Goal: Task Accomplishment & Management: Manage account settings

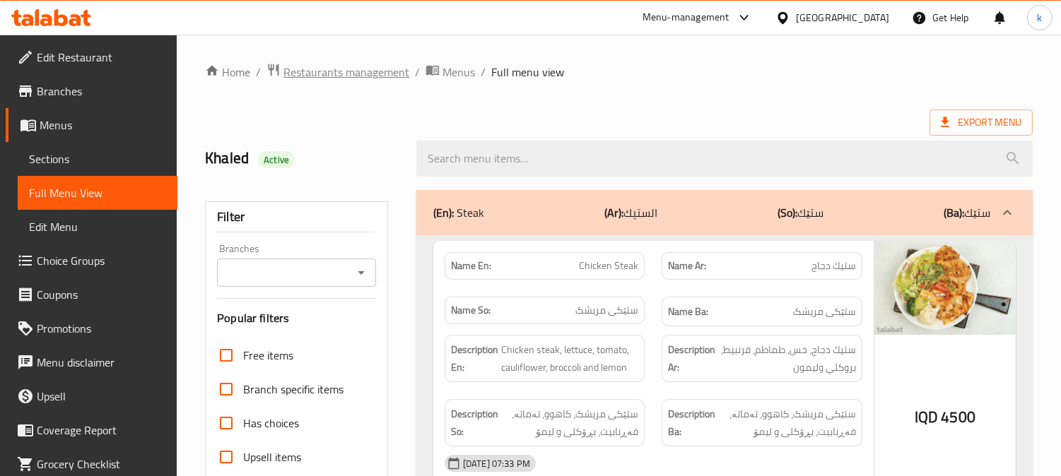
click at [321, 69] on span "Restaurants management" at bounding box center [346, 72] width 126 height 17
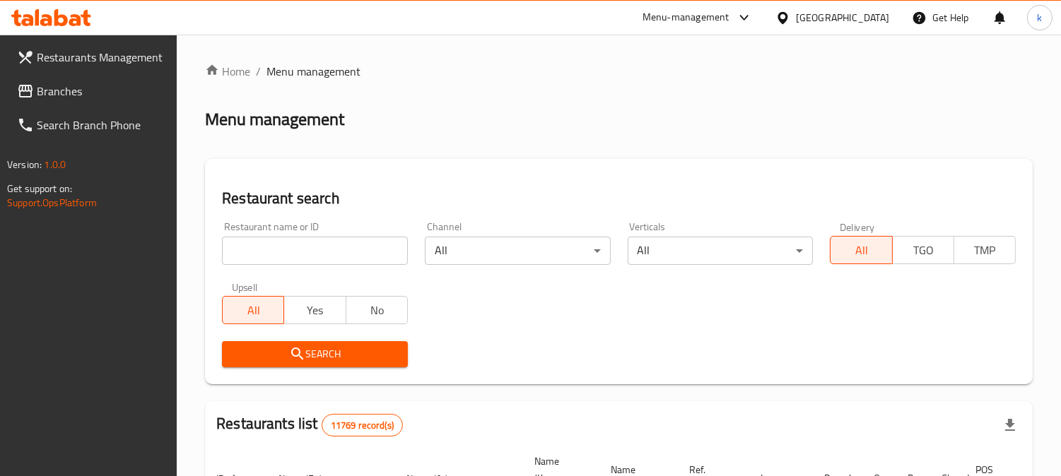
click at [288, 249] on input "search" at bounding box center [315, 251] width 186 height 28
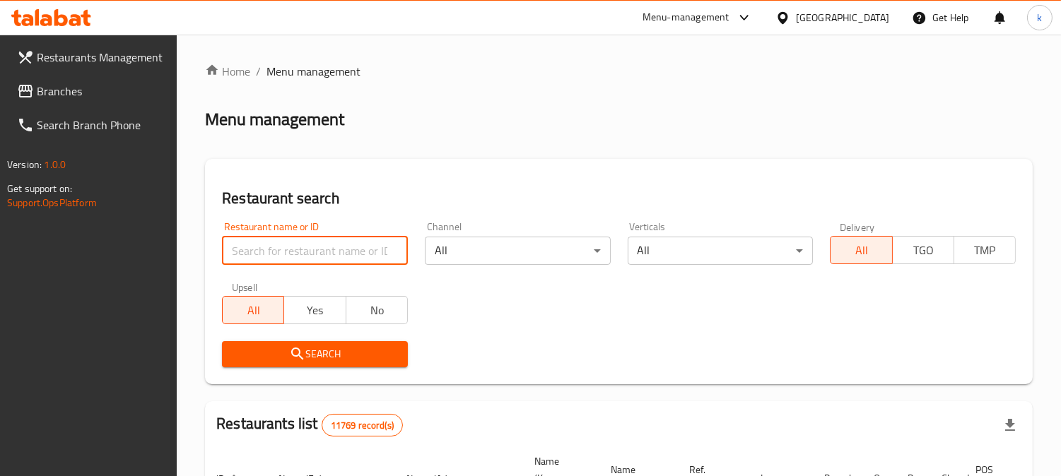
paste input "Mickey Refreshments"
type input "Mickey Refreshments"
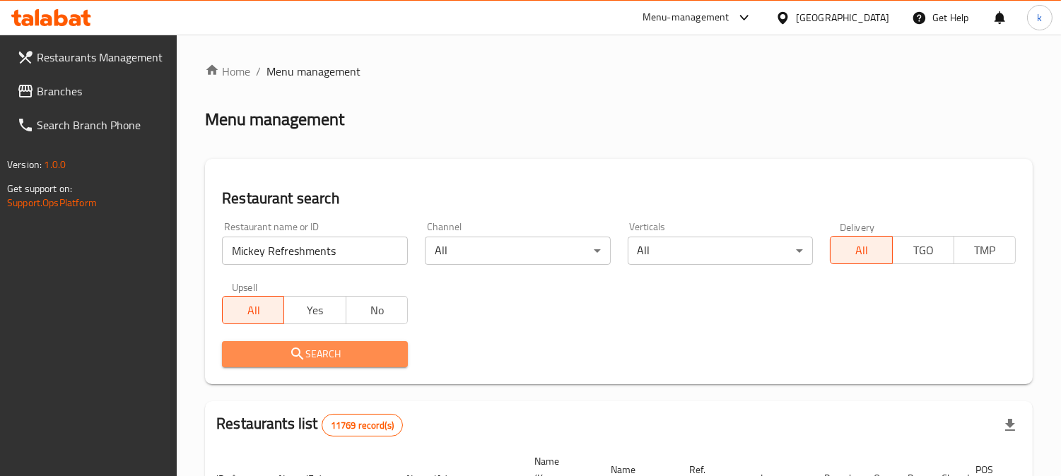
click at [287, 356] on span "Search" at bounding box center [314, 354] width 163 height 18
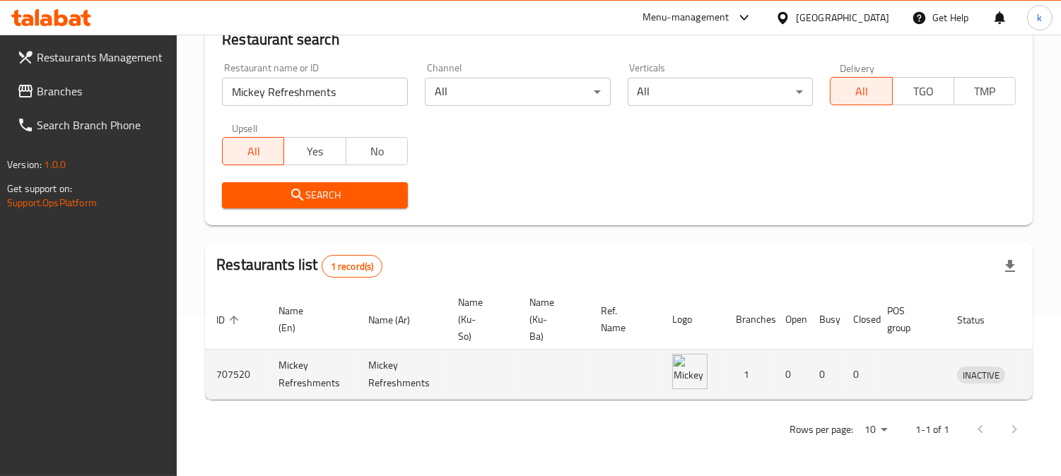
scroll to position [0, 33]
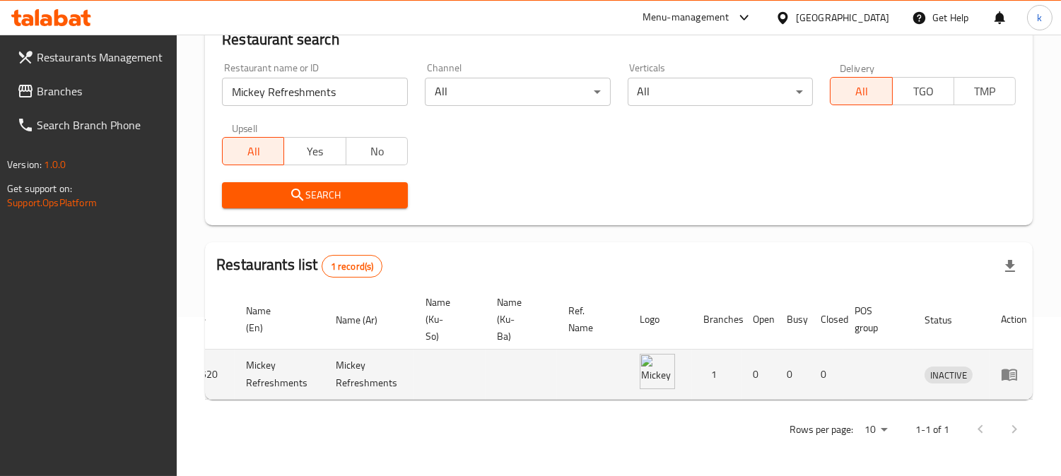
click at [1010, 372] on icon "enhanced table" at bounding box center [1012, 375] width 5 height 6
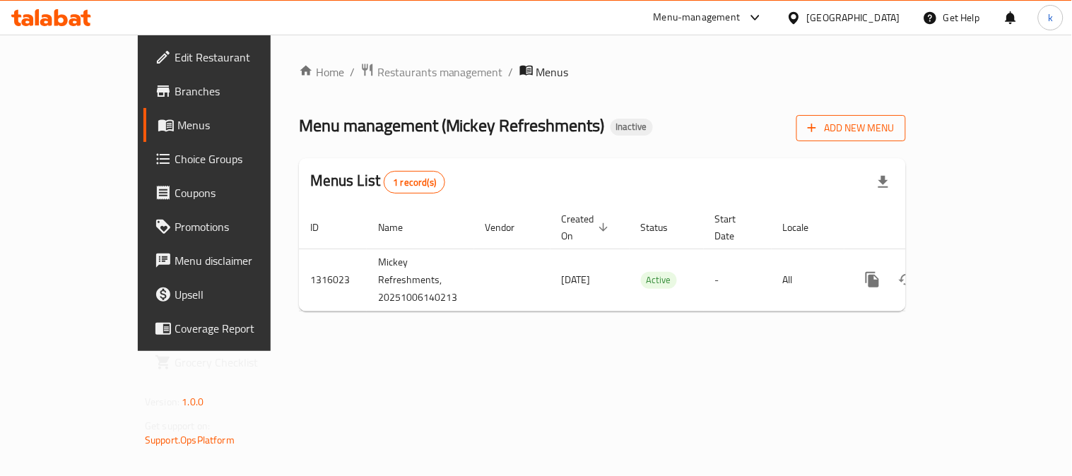
click at [906, 116] on button "Add New Menu" at bounding box center [851, 128] width 110 height 26
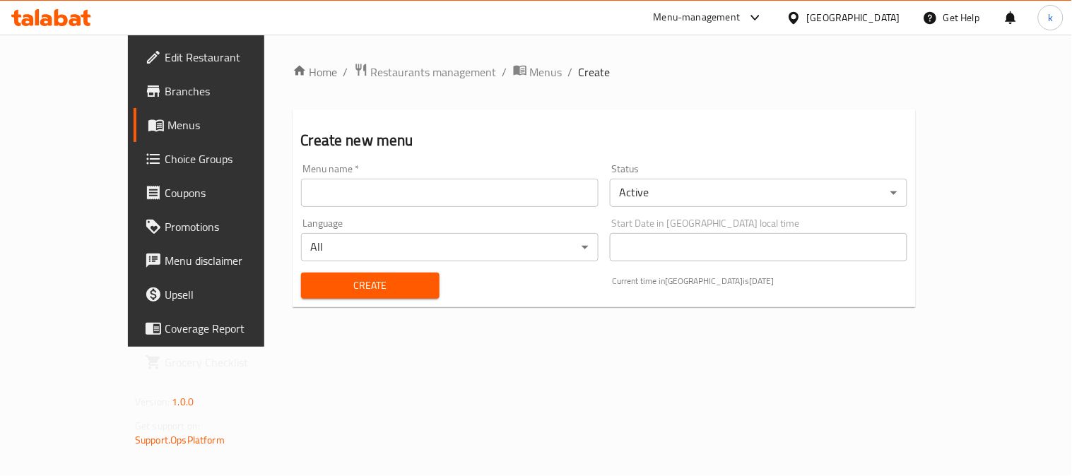
click at [382, 182] on input "text" at bounding box center [449, 193] width 297 height 28
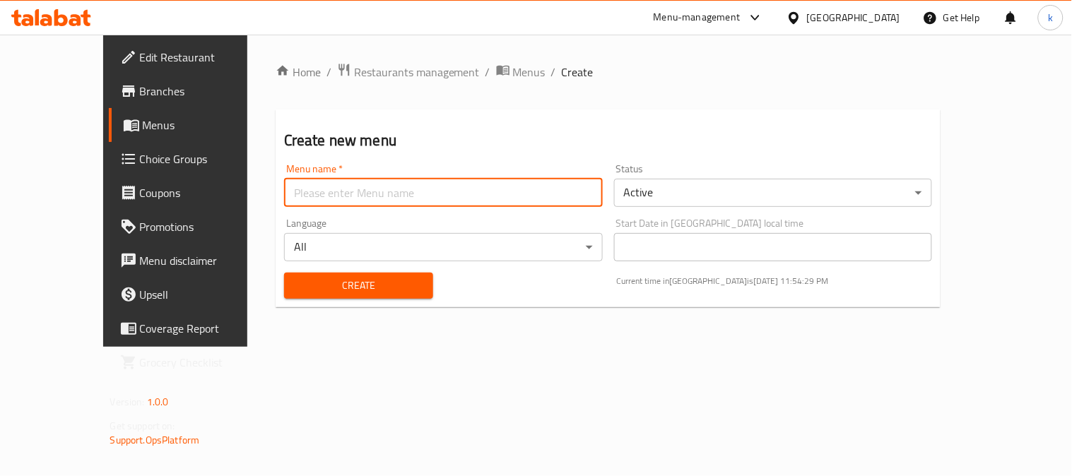
type input "Khaled"
click at [321, 277] on span "Create" at bounding box center [358, 286] width 126 height 18
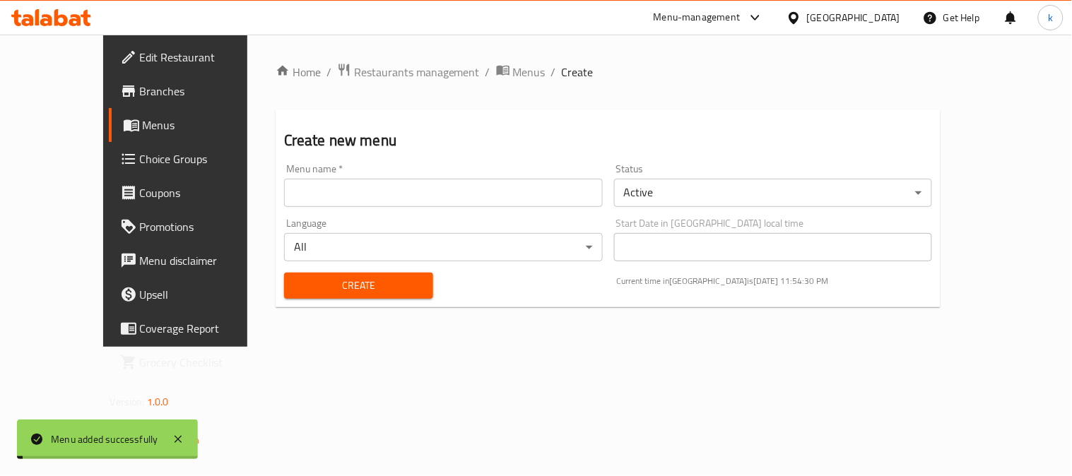
click at [513, 72] on span "Menus" at bounding box center [529, 72] width 33 height 17
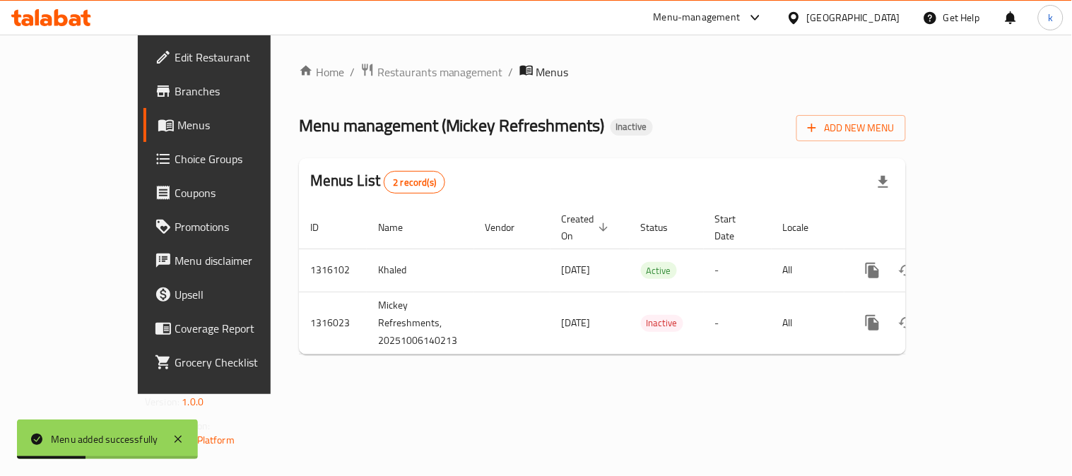
click at [365, 130] on span "Menu management ( Mickey Refreshments )" at bounding box center [452, 126] width 306 height 32
copy span "Mickey"
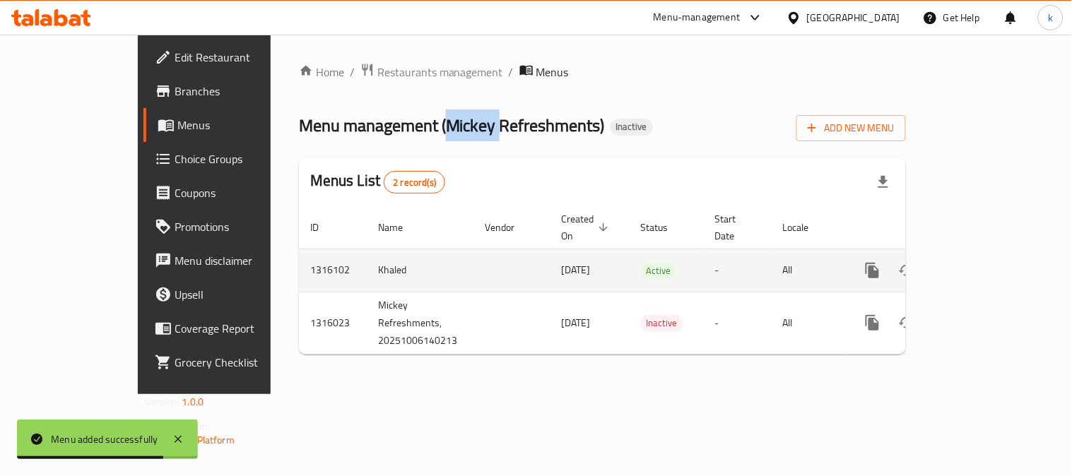
click at [981, 264] on icon "enhanced table" at bounding box center [974, 270] width 13 height 13
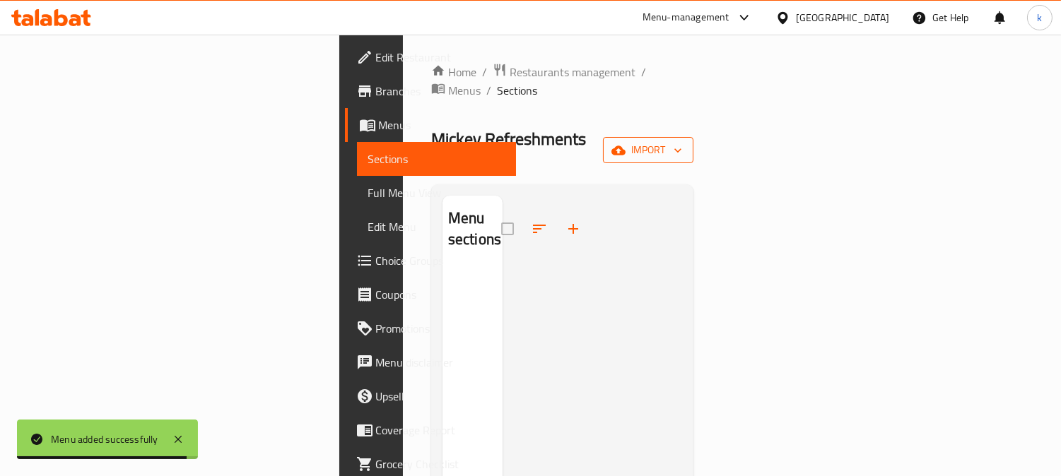
click at [682, 141] on span "import" at bounding box center [648, 150] width 68 height 18
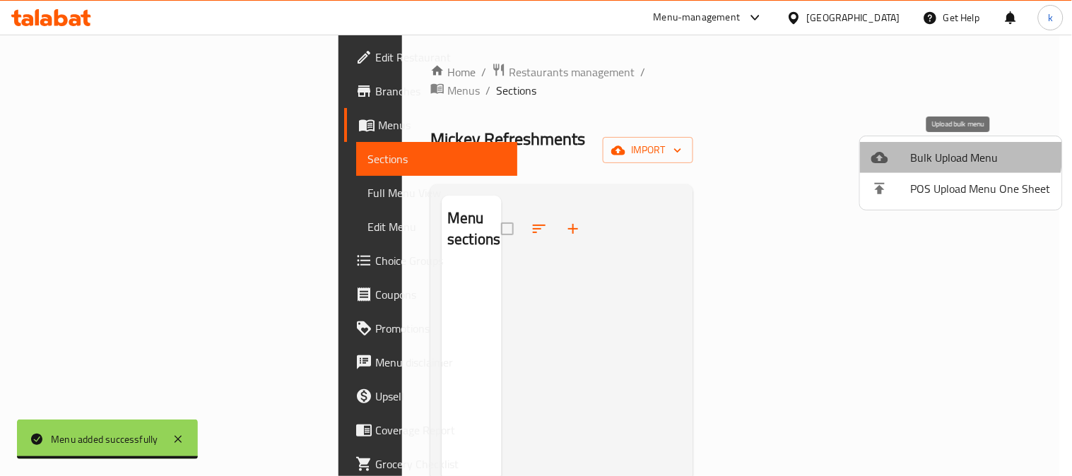
click at [940, 153] on span "Bulk Upload Menu" at bounding box center [981, 157] width 140 height 17
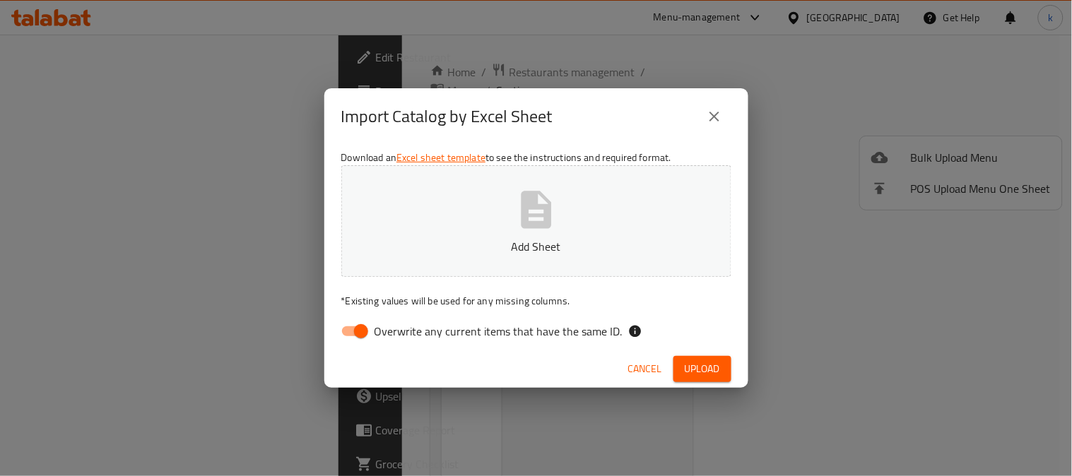
click at [343, 320] on input "Overwrite any current items that have the same ID." at bounding box center [361, 331] width 81 height 27
checkbox input "false"
click at [473, 229] on button "Add Sheet" at bounding box center [536, 221] width 390 height 112
click at [714, 361] on span "Upload" at bounding box center [702, 369] width 35 height 18
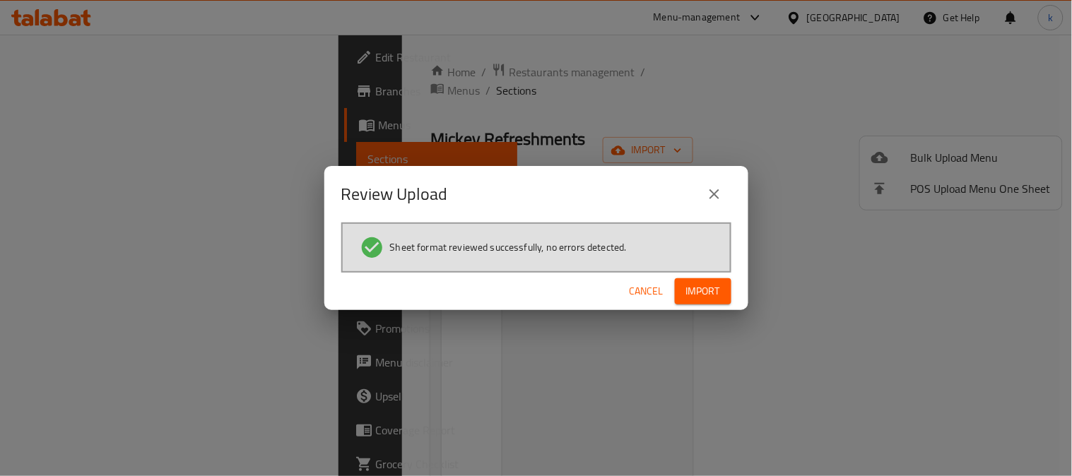
click at [719, 286] on span "Import" at bounding box center [703, 292] width 34 height 18
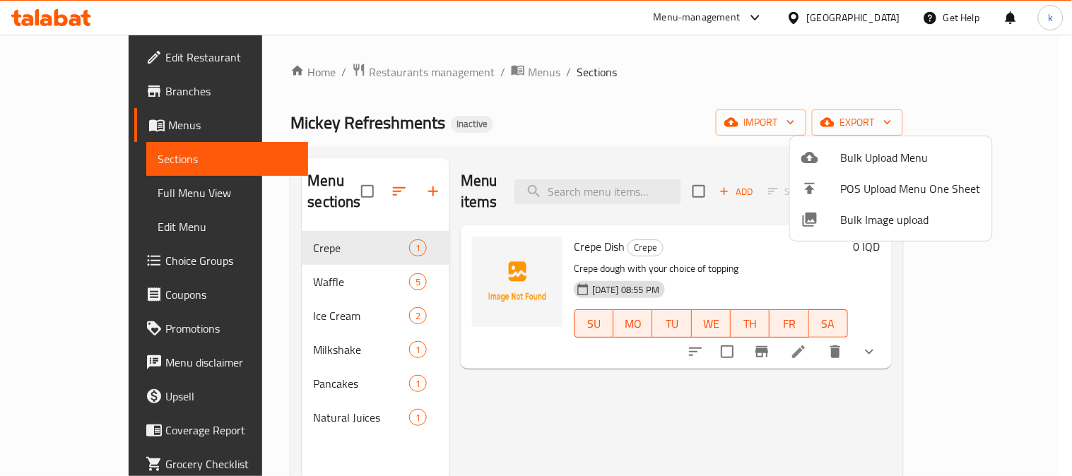
click at [249, 356] on div at bounding box center [536, 238] width 1072 height 476
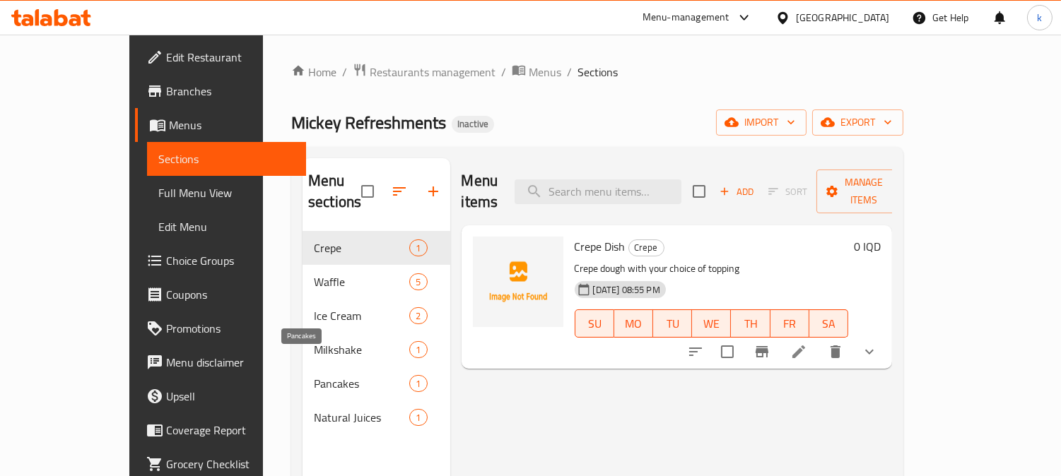
click at [314, 375] on span "Pancakes" at bounding box center [361, 383] width 95 height 17
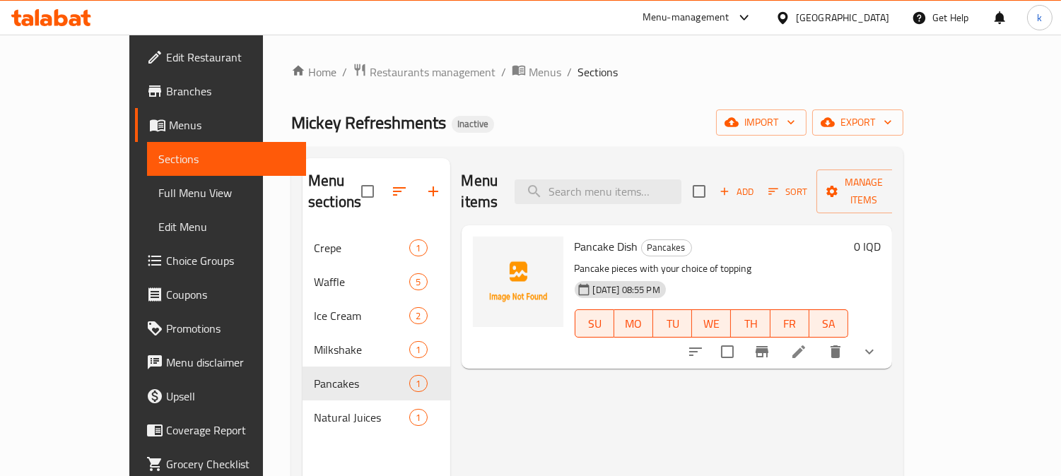
click at [886, 340] on div at bounding box center [782, 352] width 208 height 34
click at [878, 343] on icon "show more" at bounding box center [869, 351] width 17 height 17
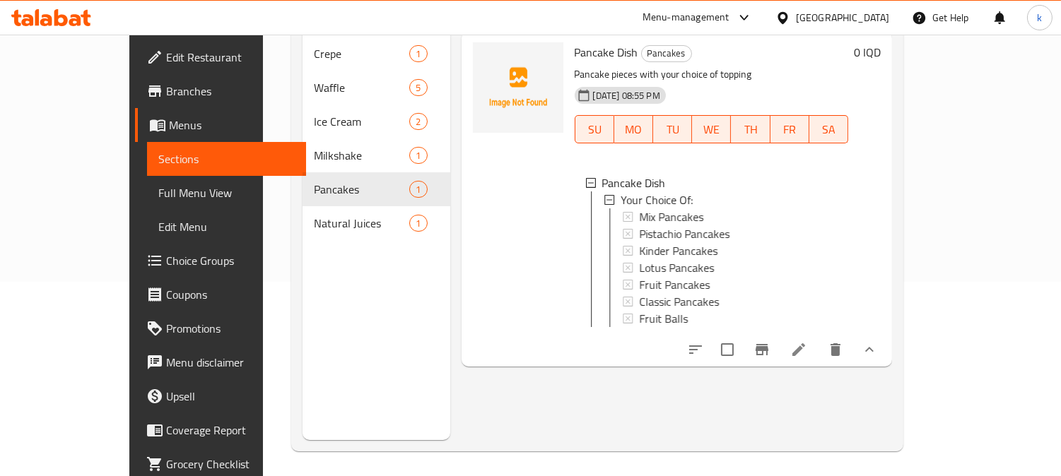
scroll to position [198, 0]
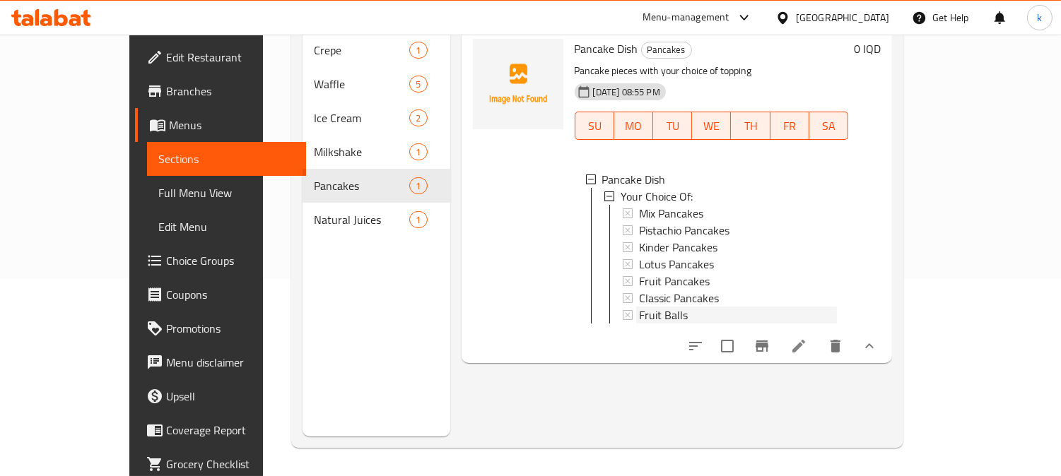
click at [639, 307] on span "Fruit Balls" at bounding box center [663, 315] width 49 height 17
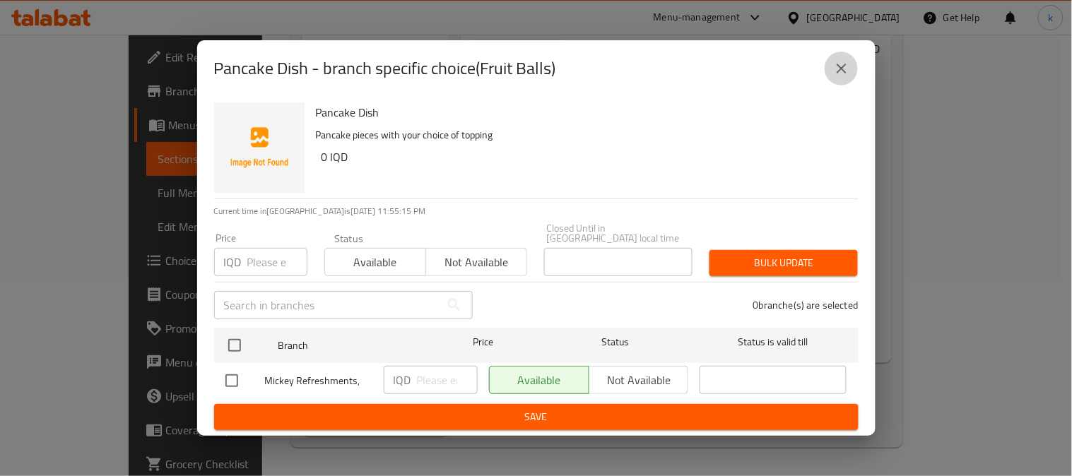
click at [827, 71] on button "close" at bounding box center [842, 69] width 34 height 34
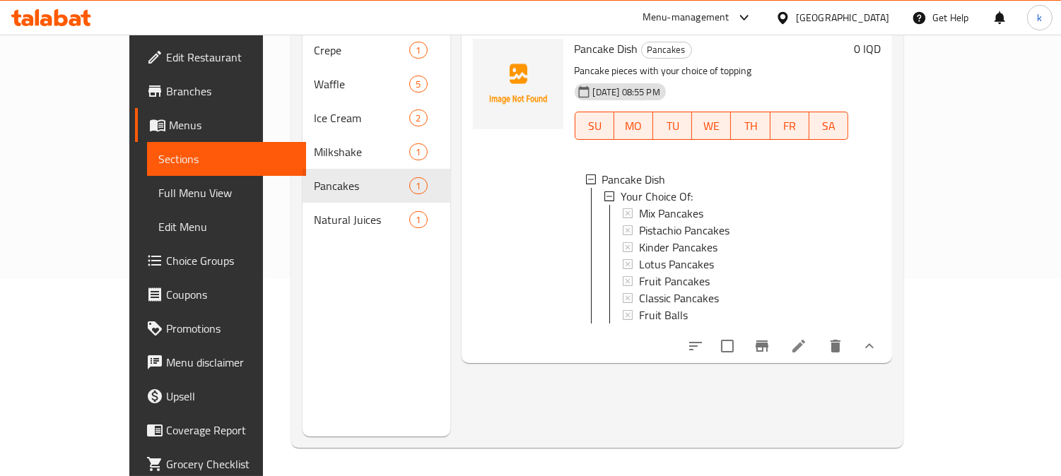
click at [166, 252] on span "Choice Groups" at bounding box center [230, 260] width 129 height 17
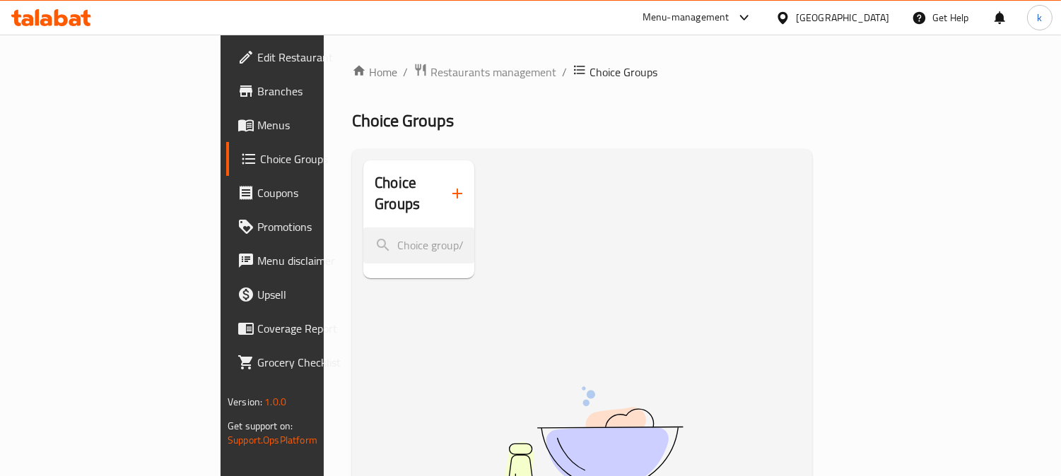
click at [449, 185] on icon "button" at bounding box center [457, 193] width 17 height 17
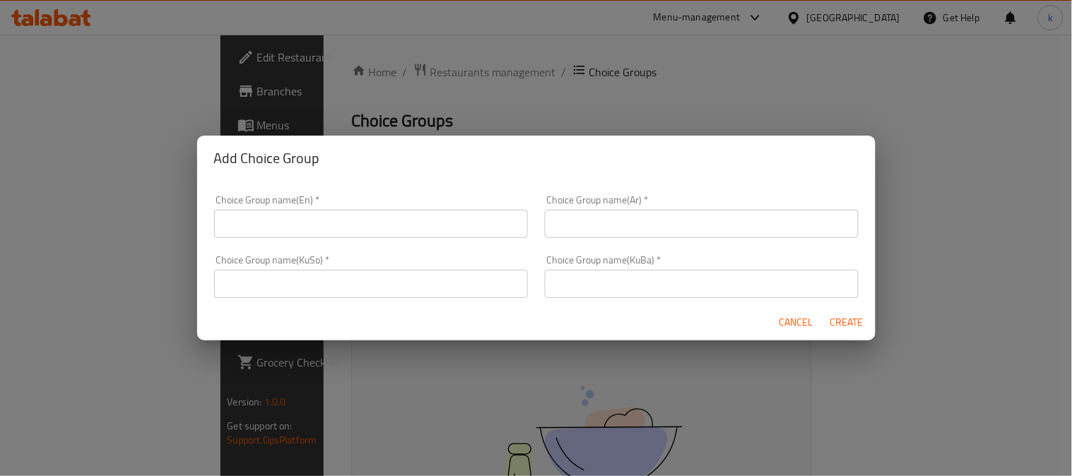
click at [286, 230] on input "text" at bounding box center [371, 224] width 314 height 28
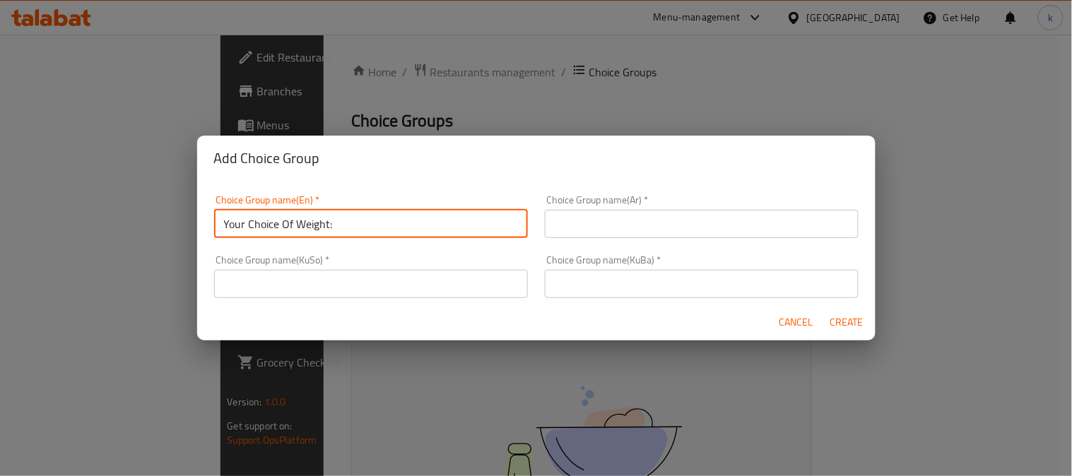
type input "Your Choice Of Weight:"
click at [650, 223] on input "text" at bounding box center [702, 224] width 314 height 28
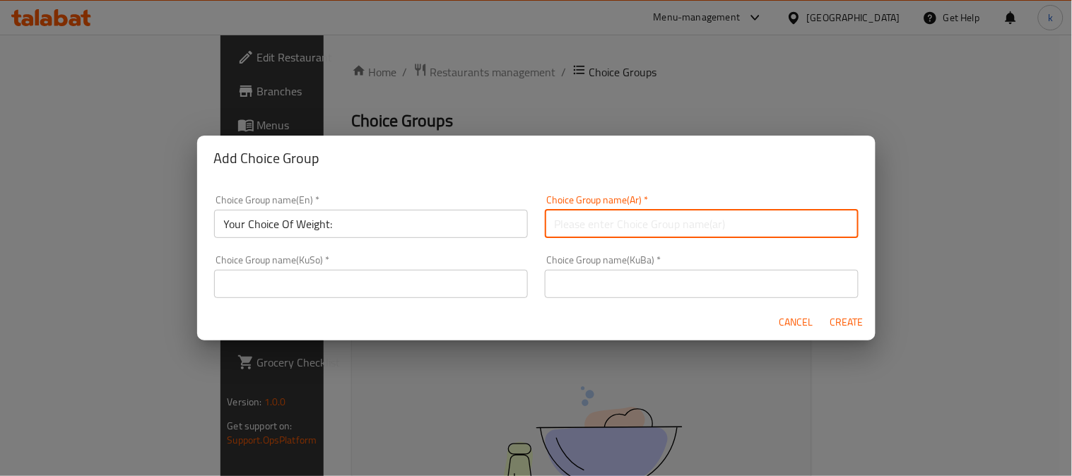
type input "إختيارك من الوزن:"
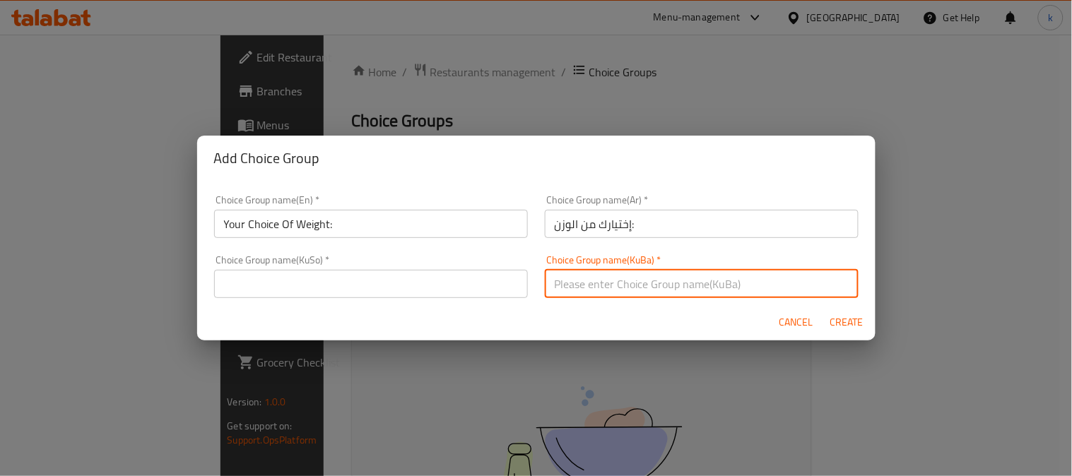
click at [606, 281] on input "text" at bounding box center [702, 284] width 314 height 28
type input "هەڵبژاردنت لە کێش:"
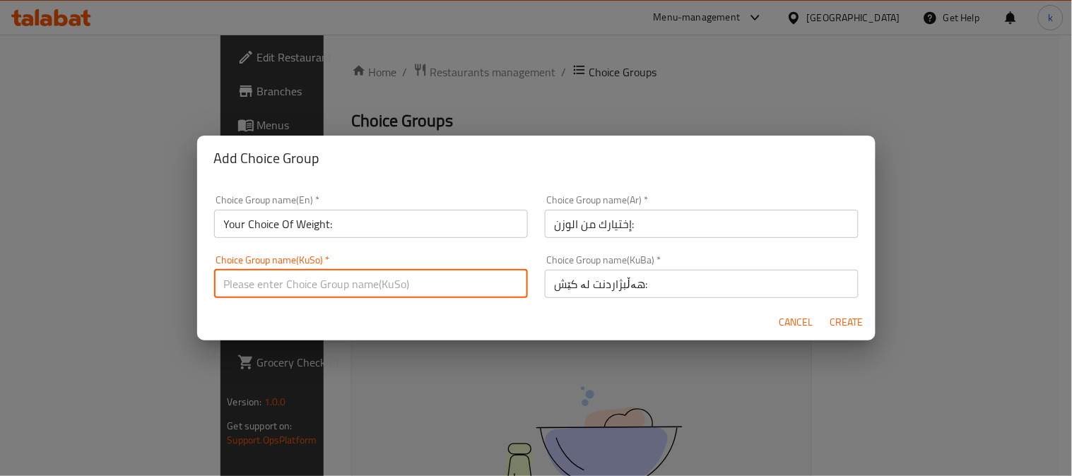
drag, startPoint x: 324, startPoint y: 286, endPoint x: 321, endPoint y: 268, distance: 17.8
click at [324, 286] on input "text" at bounding box center [371, 284] width 314 height 28
type input "هەڵبژاردنت لە کێش:"
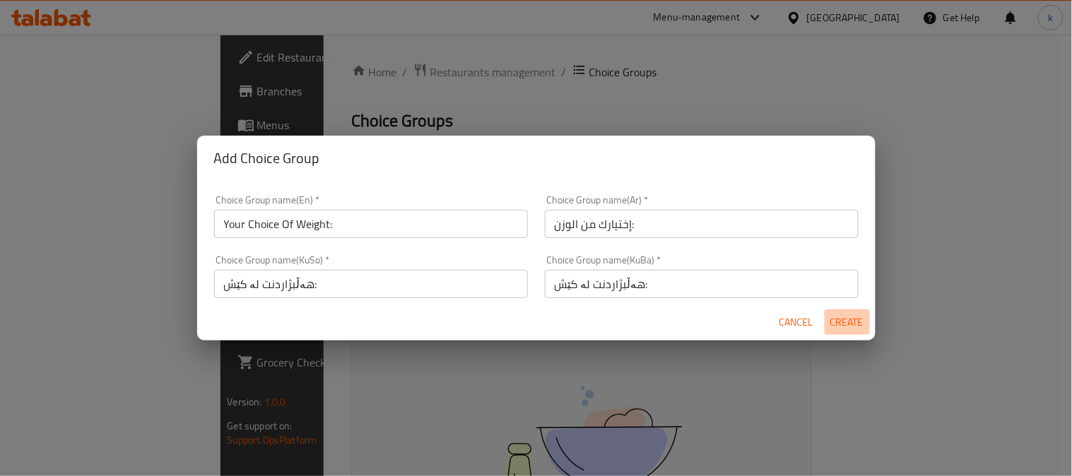
click at [844, 314] on span "Create" at bounding box center [847, 323] width 34 height 18
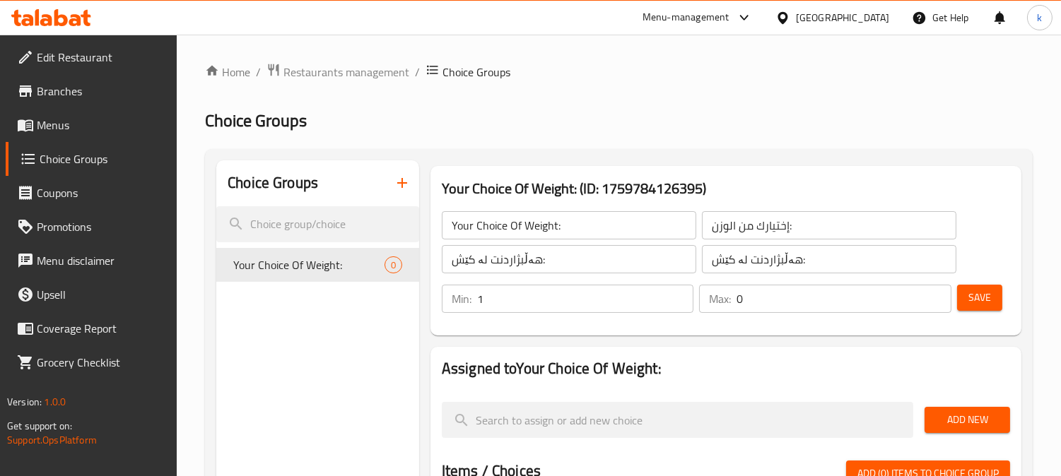
type input "1"
click at [675, 293] on input "1" at bounding box center [585, 299] width 217 height 28
type input "1"
click at [934, 295] on input "1" at bounding box center [843, 299] width 215 height 28
click at [986, 294] on span "Save" at bounding box center [979, 298] width 23 height 18
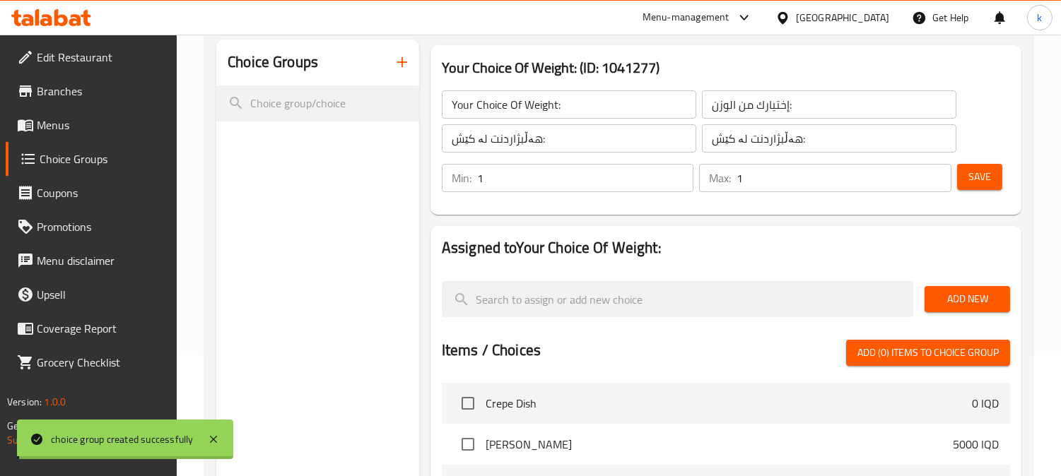
scroll to position [131, 0]
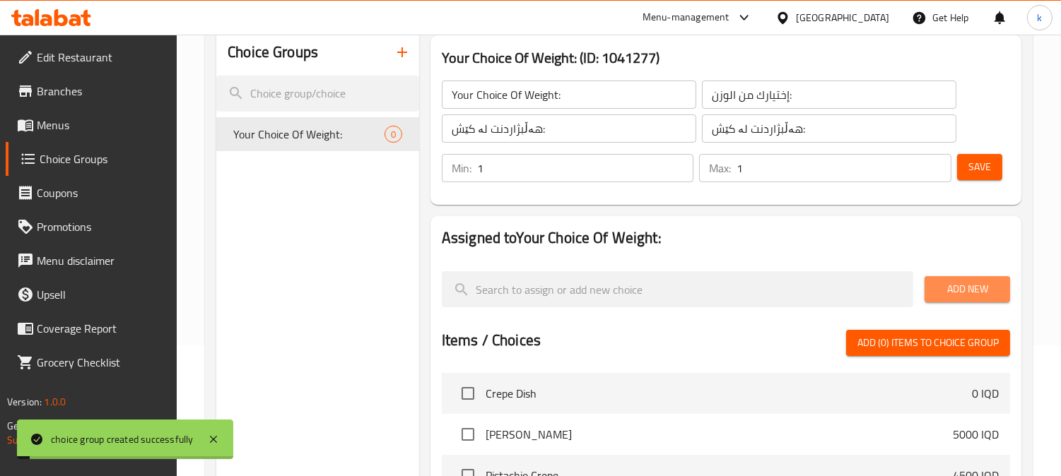
click at [950, 293] on span "Add New" at bounding box center [966, 289] width 63 height 18
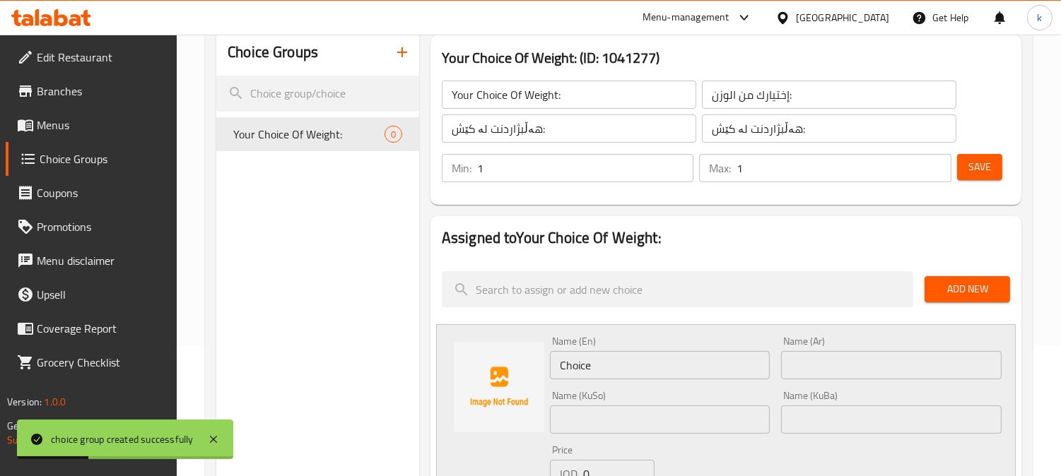
click at [852, 348] on div "Name (Ar) Name (Ar)" at bounding box center [891, 357] width 220 height 43
click at [853, 362] on input "text" at bounding box center [891, 365] width 220 height 28
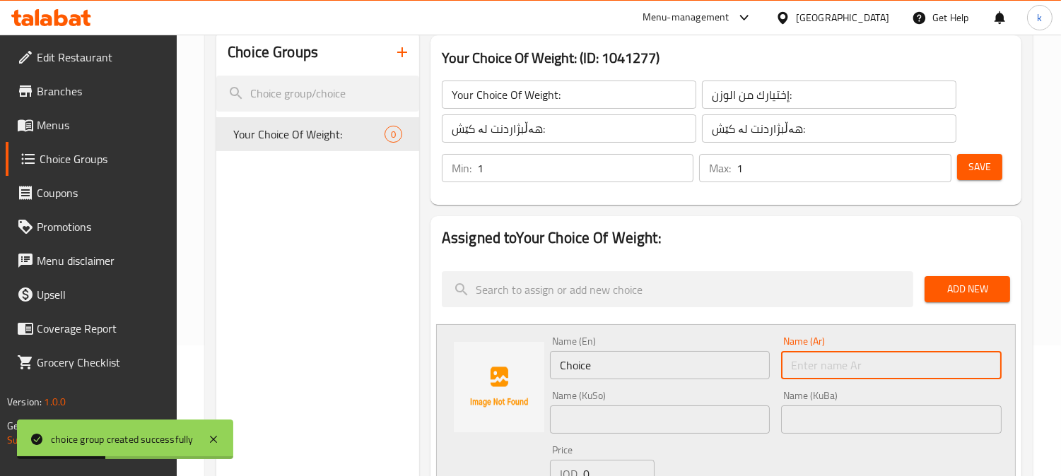
paste input "نصف كيلو"
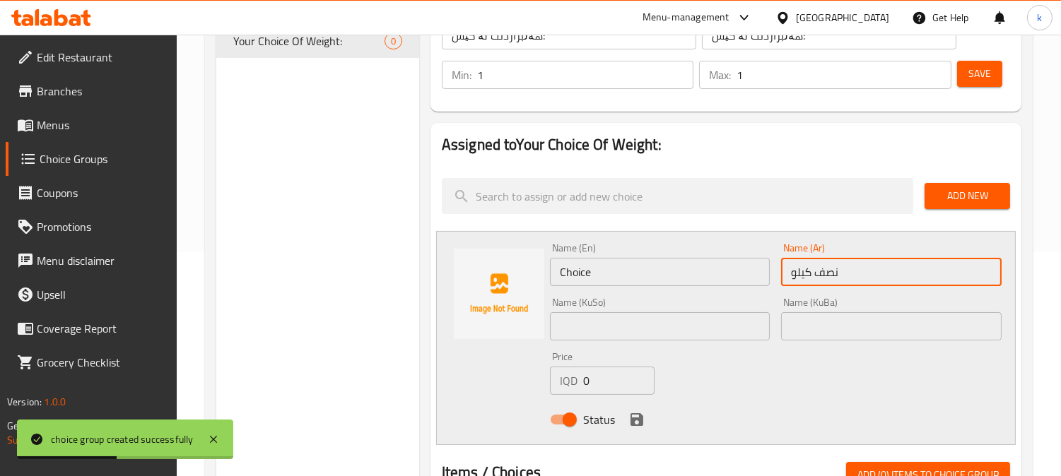
scroll to position [261, 0]
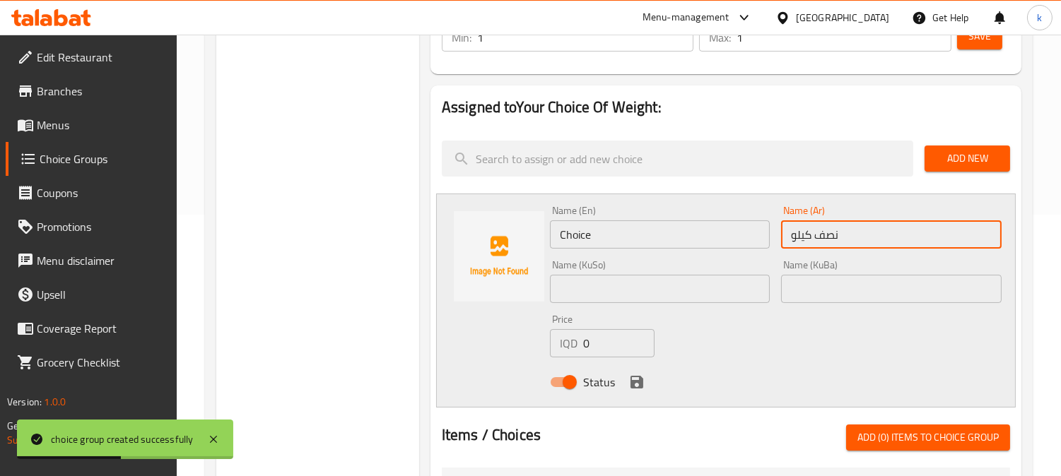
type input "نصف كيلو"
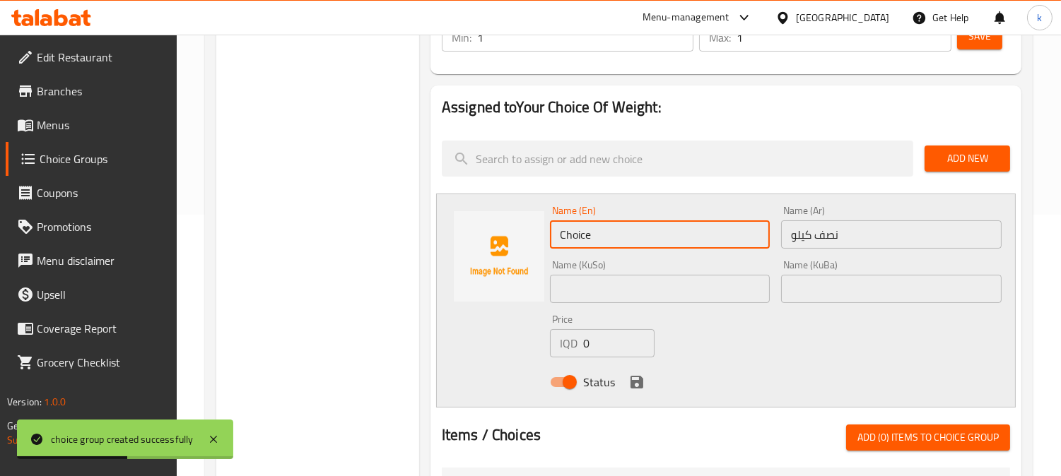
click at [645, 237] on input "Choice" at bounding box center [660, 234] width 220 height 28
type input "Half Kilo"
click at [818, 283] on input "text" at bounding box center [891, 289] width 220 height 28
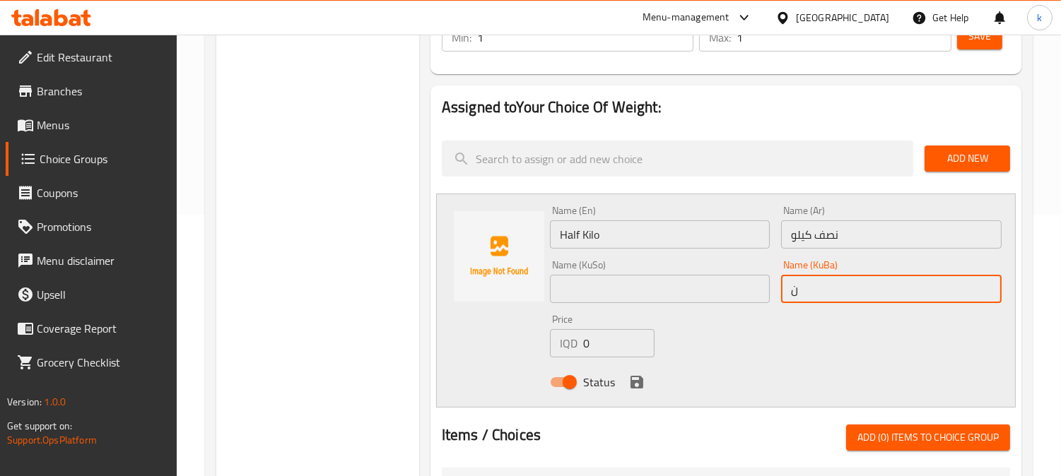
type input "نیو کیلۆ"
click at [820, 295] on input "نیو کیلۆ" at bounding box center [891, 289] width 220 height 28
click at [668, 298] on input "text" at bounding box center [660, 289] width 220 height 28
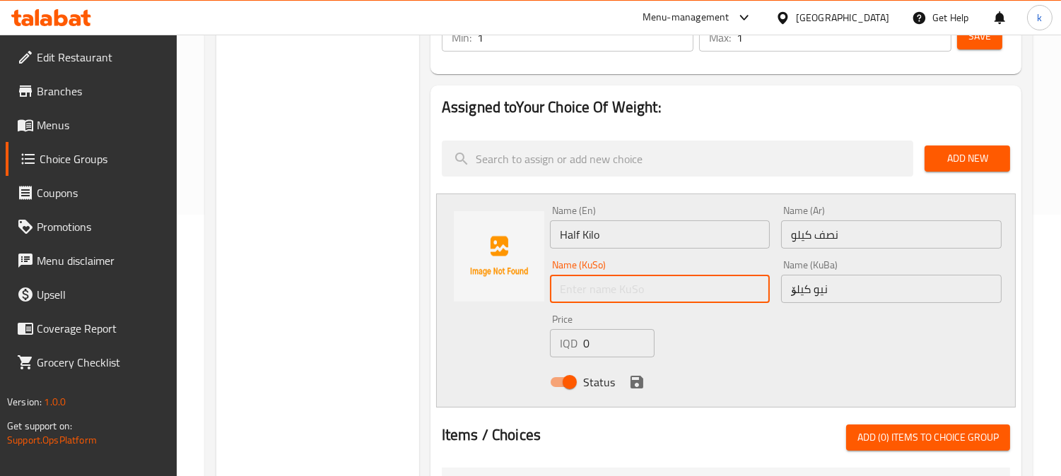
paste input "نیو کیلۆ"
type input "نیو کیلۆ"
drag, startPoint x: 574, startPoint y: 345, endPoint x: 572, endPoint y: 353, distance: 8.6
click at [571, 346] on div "IQD 0 Price" at bounding box center [602, 343] width 105 height 28
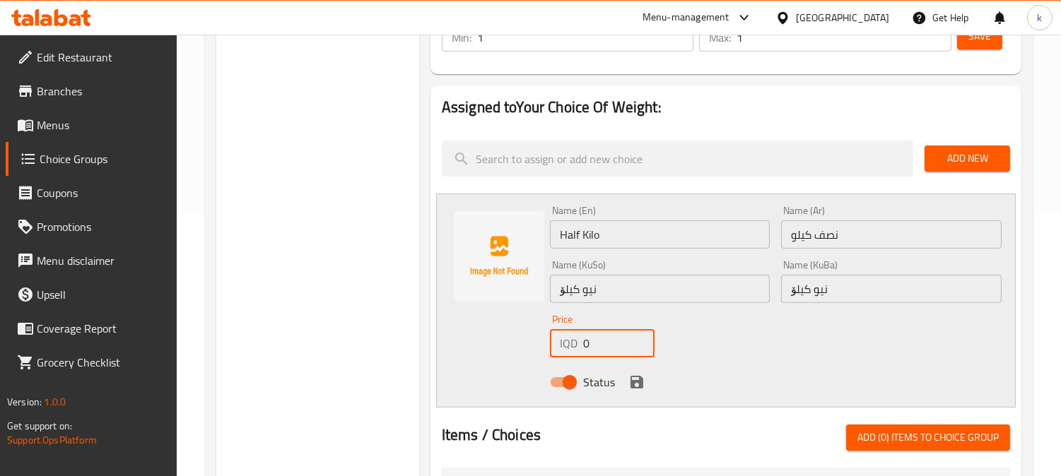
paste input "300"
type input "3000"
click at [632, 377] on icon "save" at bounding box center [636, 382] width 17 height 17
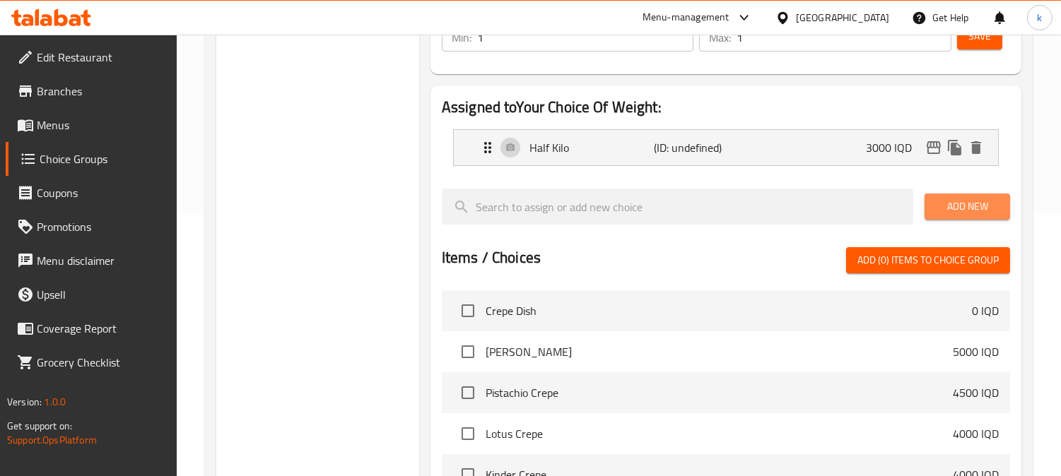
click at [969, 194] on button "Add New" at bounding box center [966, 207] width 85 height 26
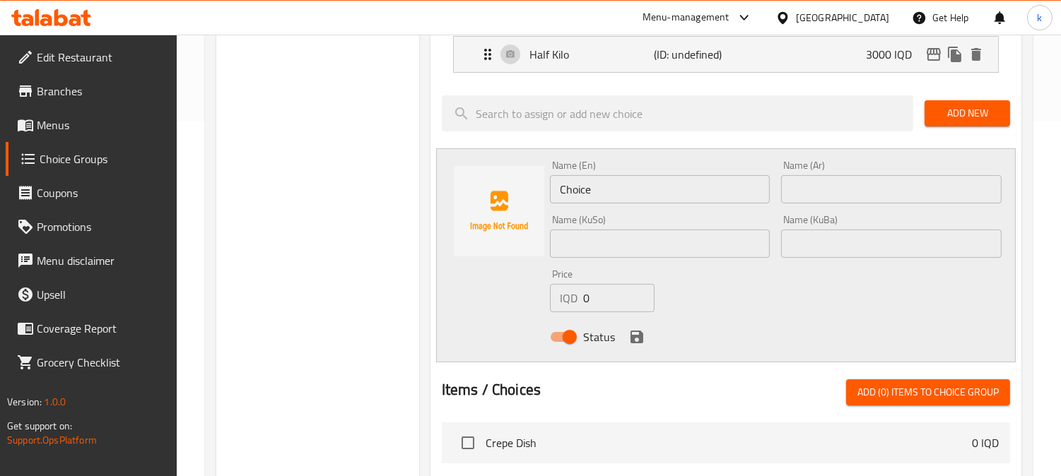
scroll to position [392, 0]
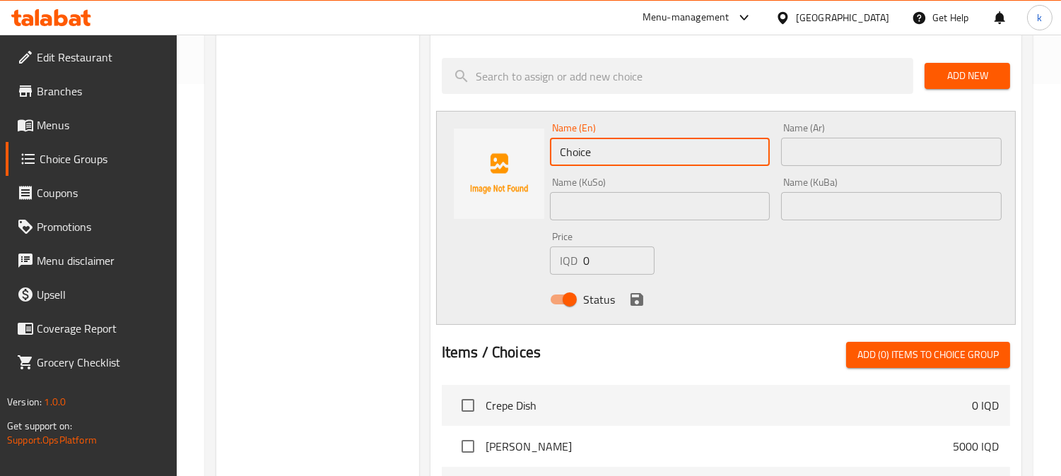
click at [596, 138] on input "Choice" at bounding box center [660, 152] width 220 height 28
type input "Quarter Kilo"
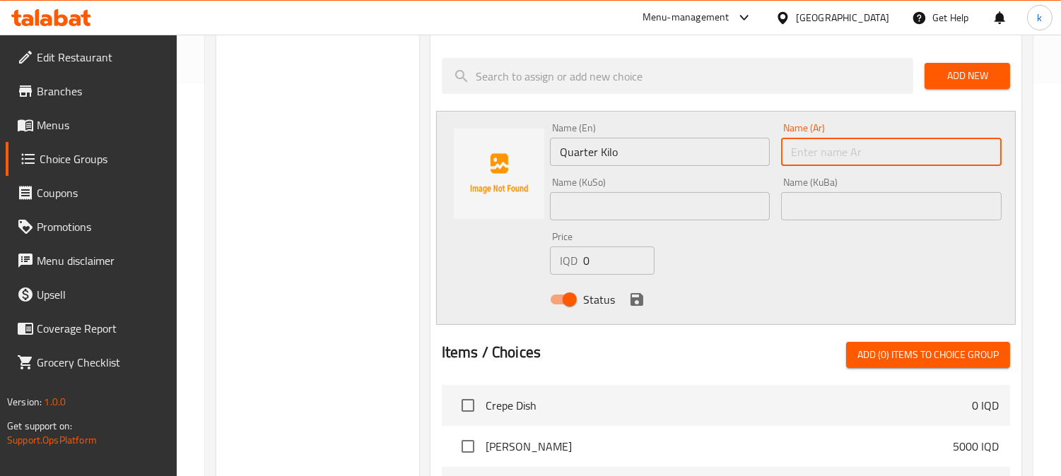
click at [846, 163] on input "text" at bounding box center [891, 152] width 220 height 28
type input "ربع كيلو"
click at [814, 198] on input "text" at bounding box center [891, 206] width 220 height 28
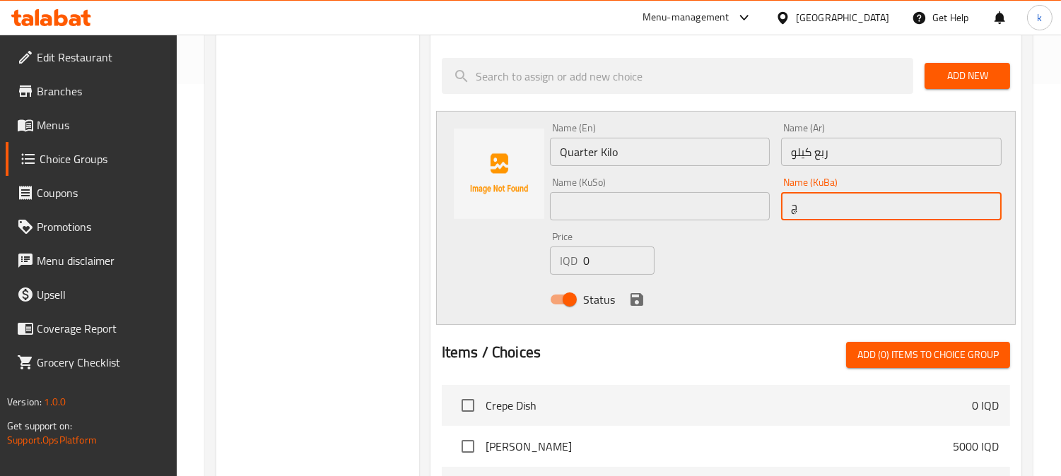
type input "چارەگێ کیلۆ"
click at [806, 206] on input "چارەگێ کیلۆ" at bounding box center [891, 206] width 220 height 28
click at [615, 210] on input "text" at bounding box center [660, 206] width 220 height 28
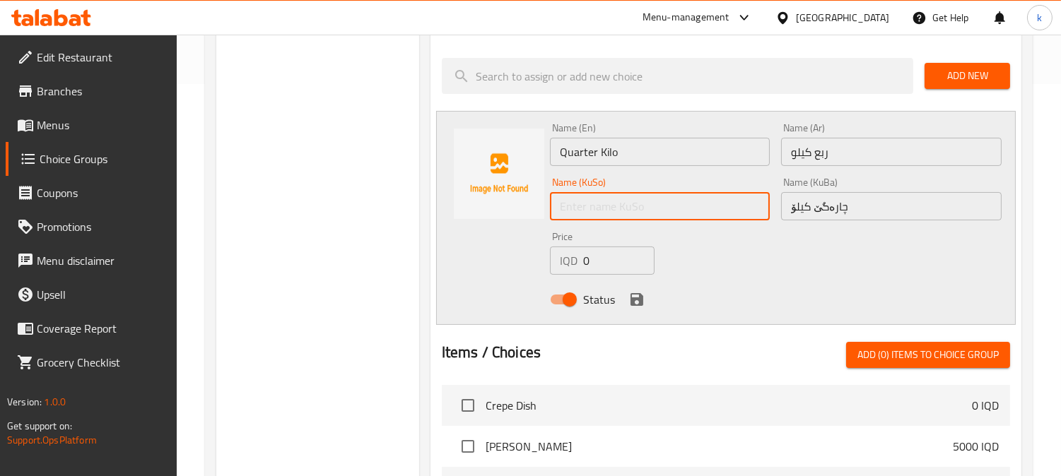
paste input "چارەگێ کیلۆ"
type input "چارەگێ کیلۆ"
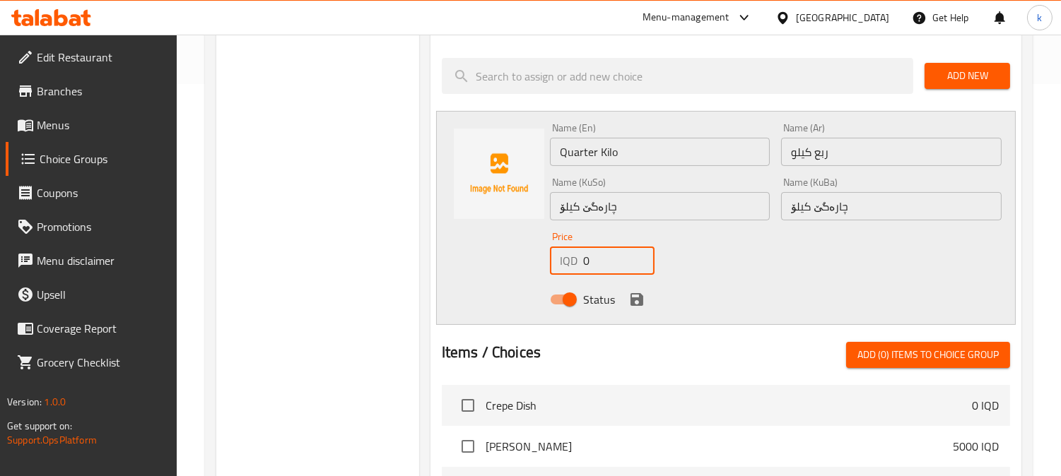
drag, startPoint x: 601, startPoint y: 256, endPoint x: 557, endPoint y: 269, distance: 46.5
click at [555, 263] on div "IQD 0 Price" at bounding box center [602, 261] width 105 height 28
paste input "600"
type input "6000"
click at [630, 300] on icon "save" at bounding box center [636, 299] width 13 height 13
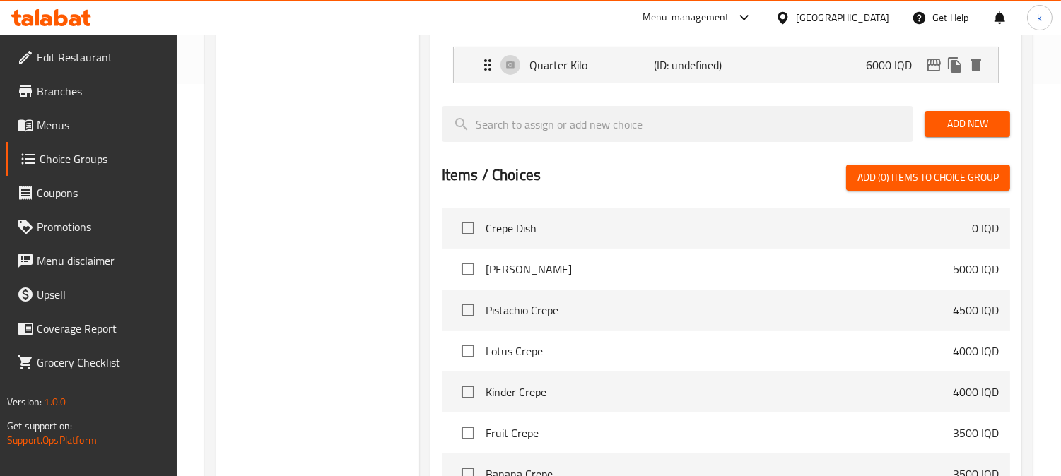
scroll to position [261, 0]
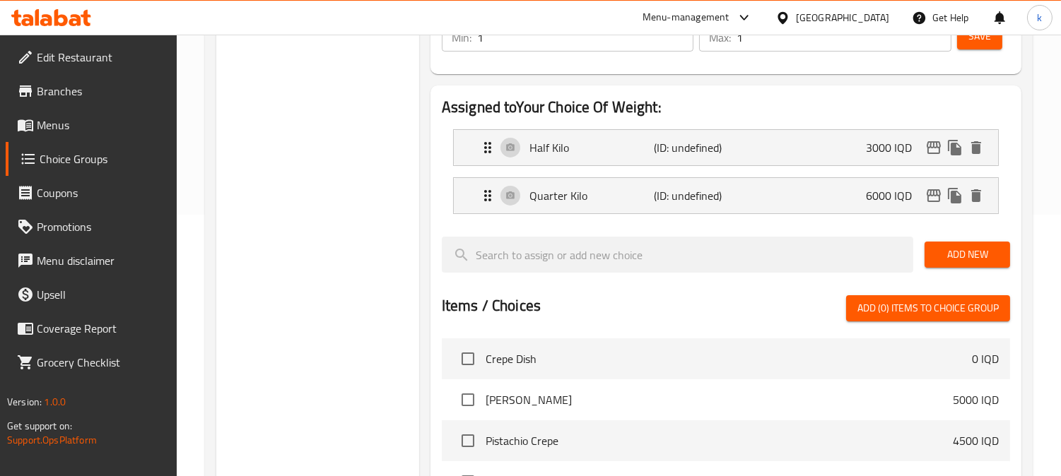
click at [981, 45] on span "Save" at bounding box center [979, 37] width 23 height 18
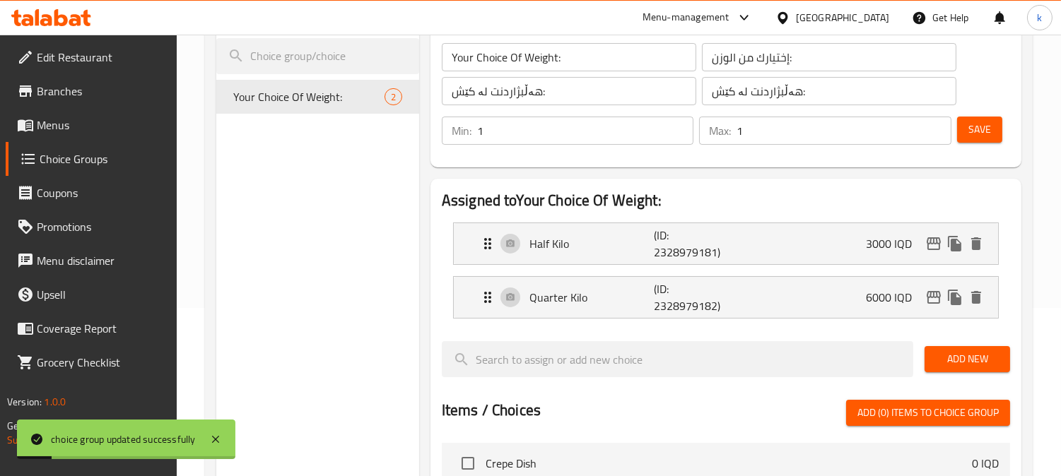
scroll to position [131, 0]
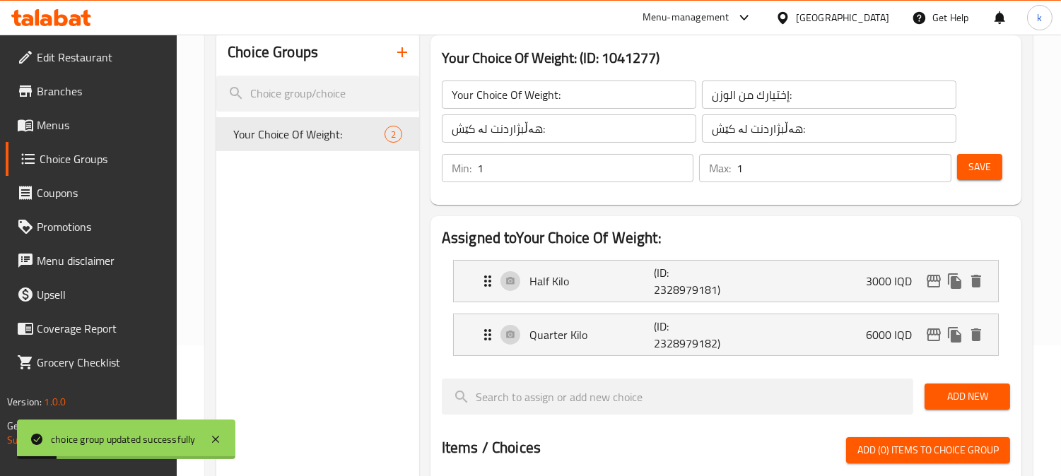
click at [68, 126] on span "Menus" at bounding box center [101, 125] width 129 height 17
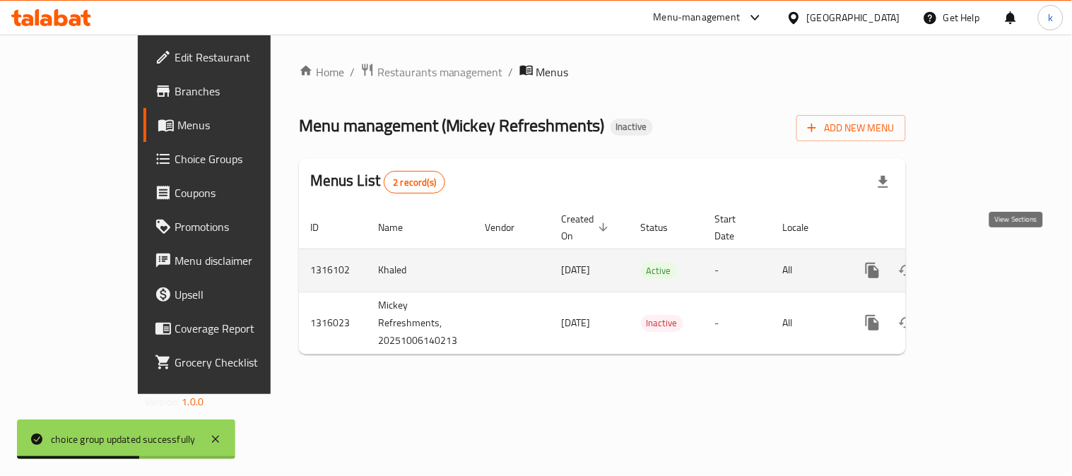
click at [991, 254] on link "enhanced table" at bounding box center [974, 271] width 34 height 34
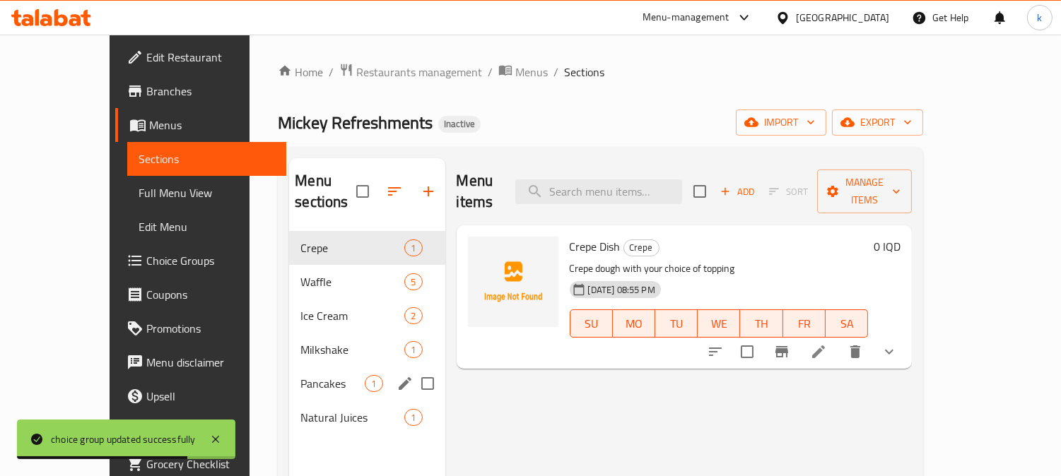
click at [301, 367] on div "Pancakes 1" at bounding box center [366, 384] width 155 height 34
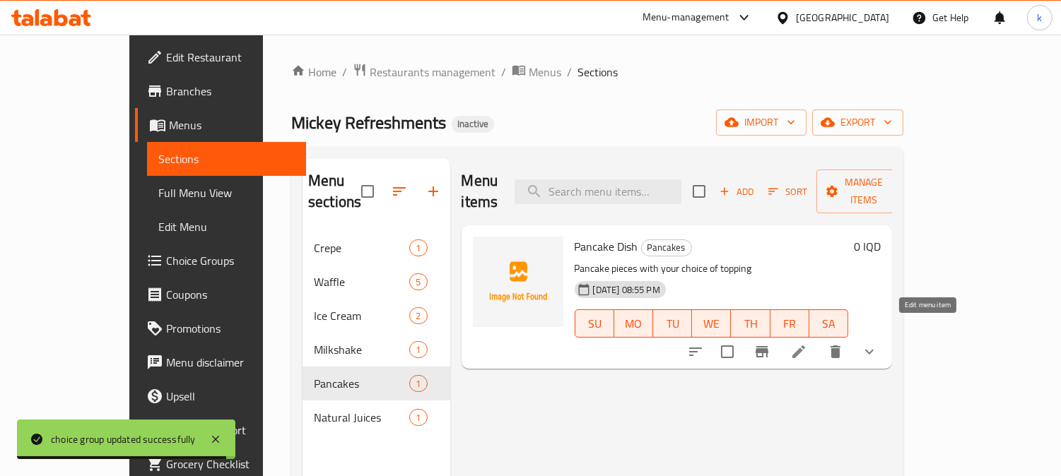
click at [807, 343] on icon at bounding box center [798, 351] width 17 height 17
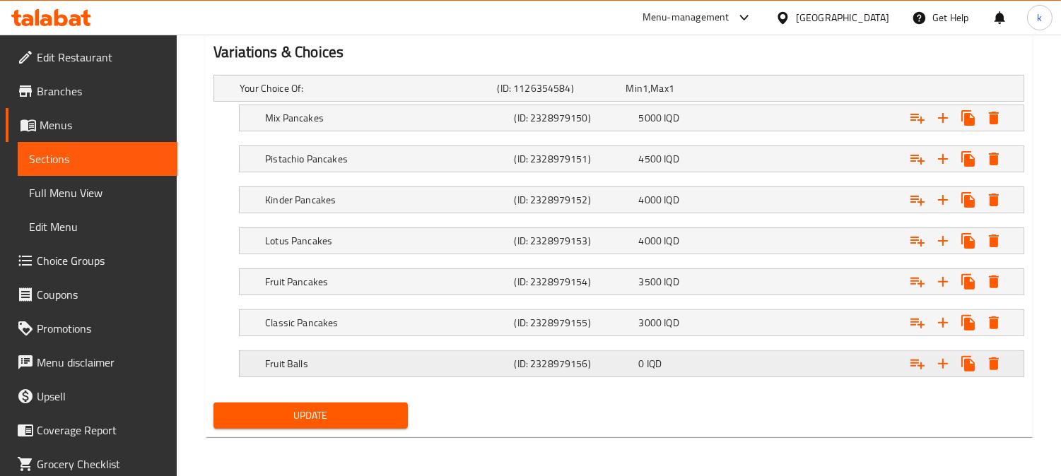
scroll to position [921, 0]
click at [512, 374] on div "Fruit Balls (ID: 2328979156) 0 IQD" at bounding box center [635, 363] width 747 height 31
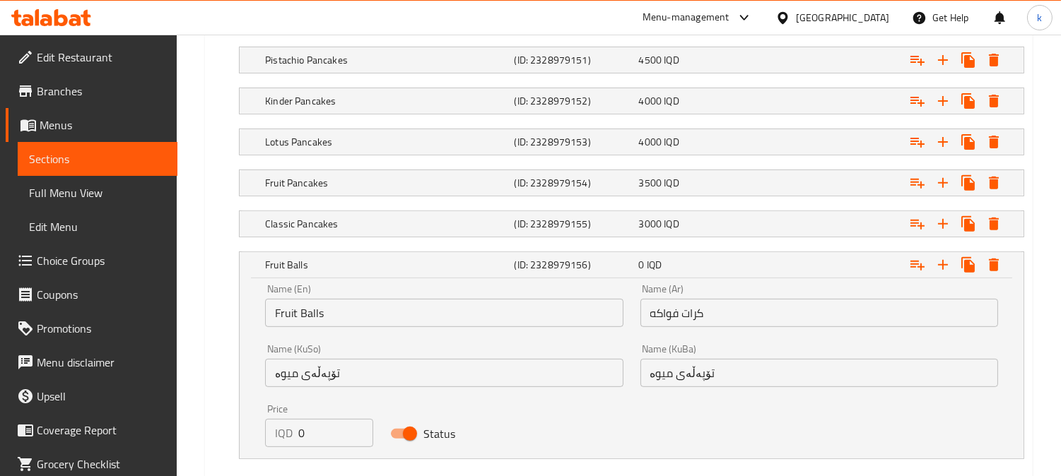
scroll to position [1053, 0]
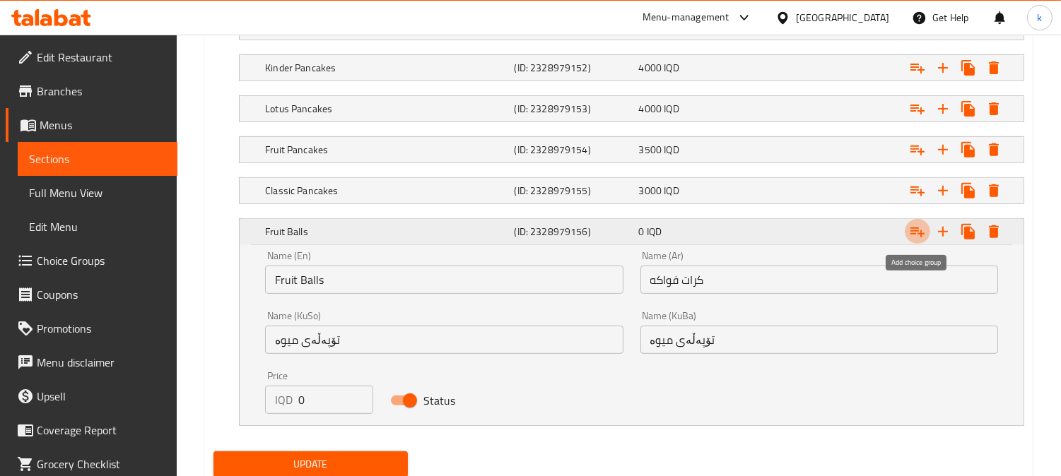
click at [909, 230] on icon "Expand" at bounding box center [917, 231] width 17 height 17
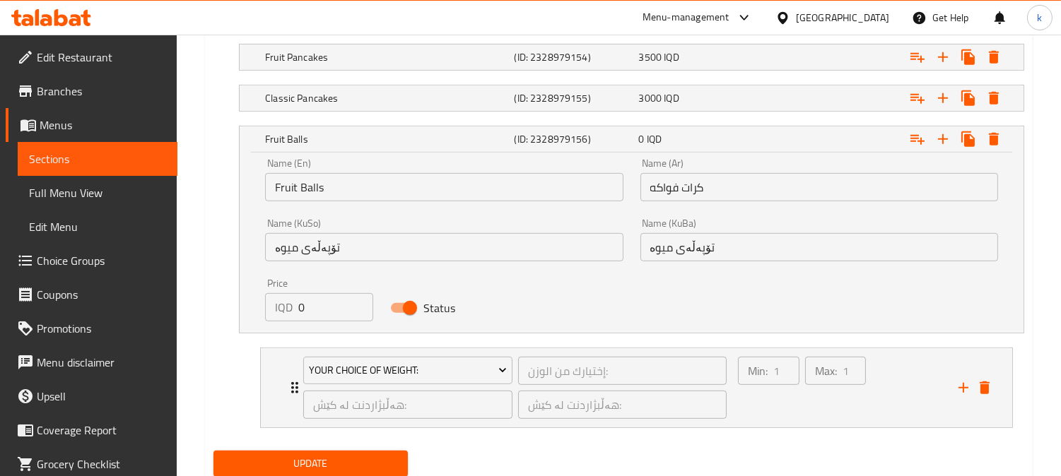
scroll to position [1194, 0]
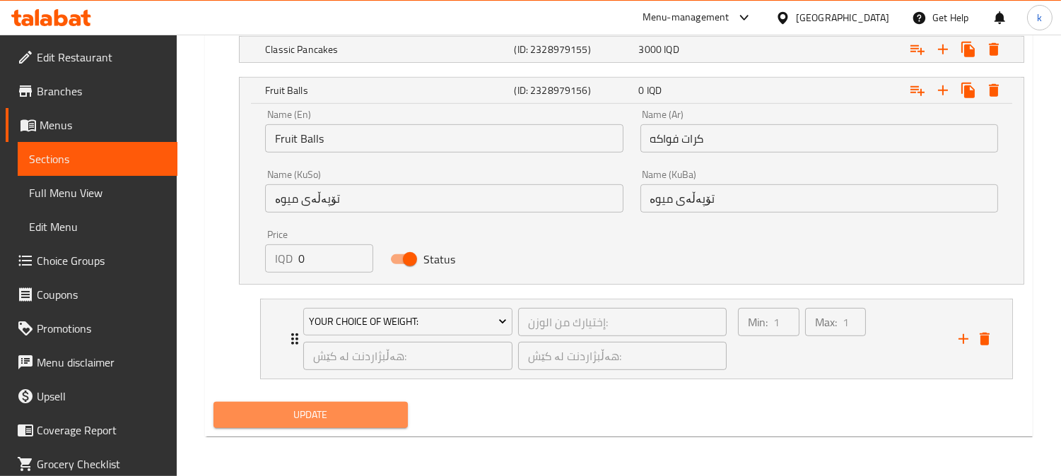
click at [365, 411] on span "Update" at bounding box center [311, 415] width 172 height 18
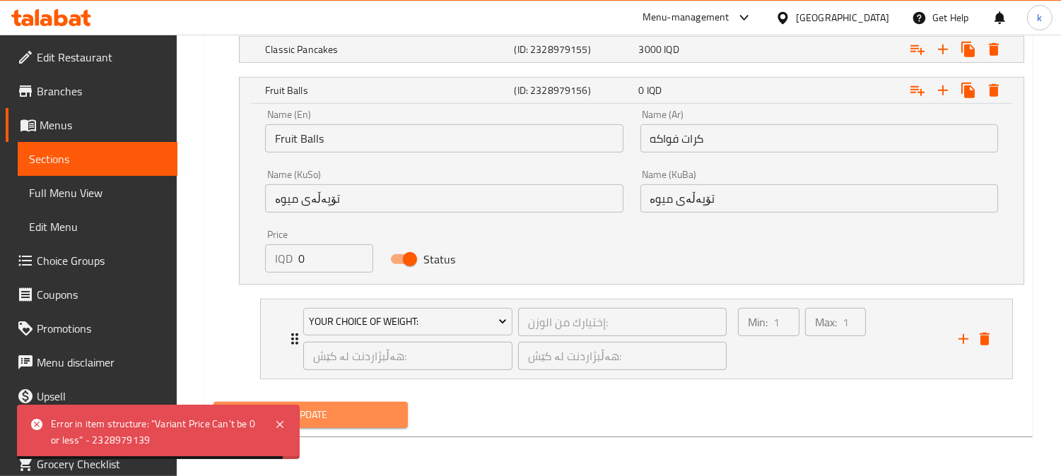
click at [371, 406] on button "Update" at bounding box center [310, 415] width 194 height 26
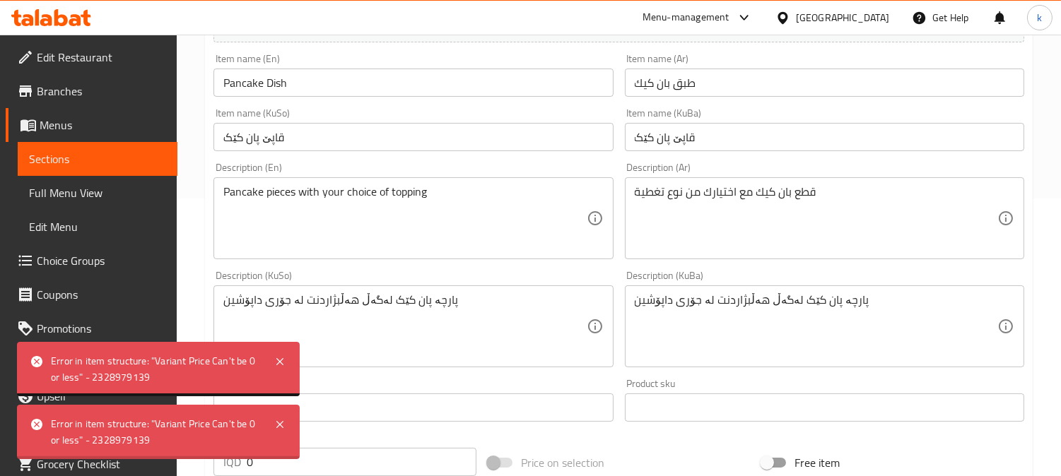
scroll to position [0, 0]
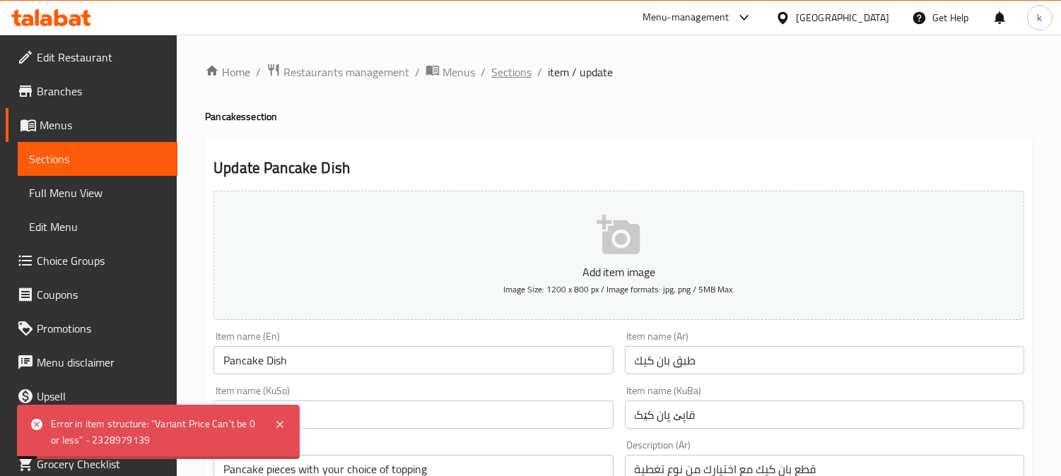
click at [512, 71] on span "Sections" at bounding box center [511, 72] width 40 height 17
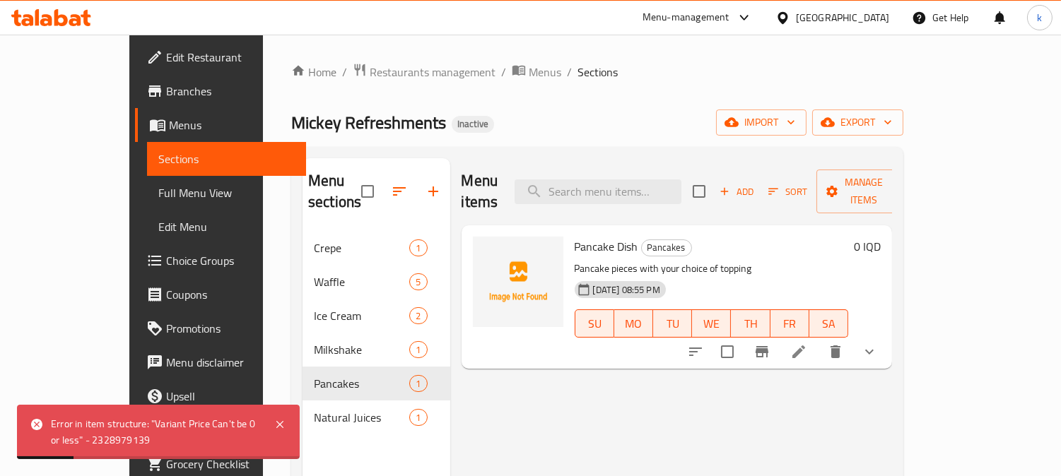
click at [886, 335] on button "show more" at bounding box center [869, 352] width 34 height 34
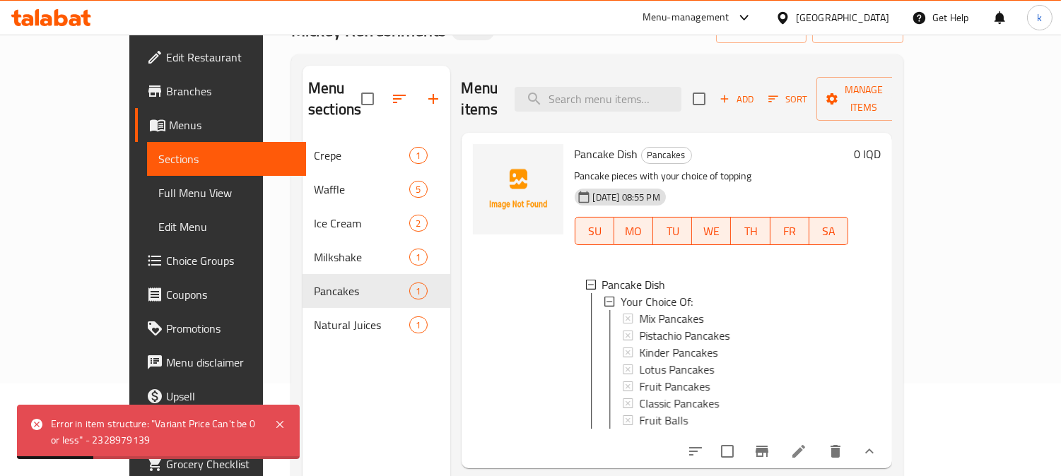
scroll to position [131, 0]
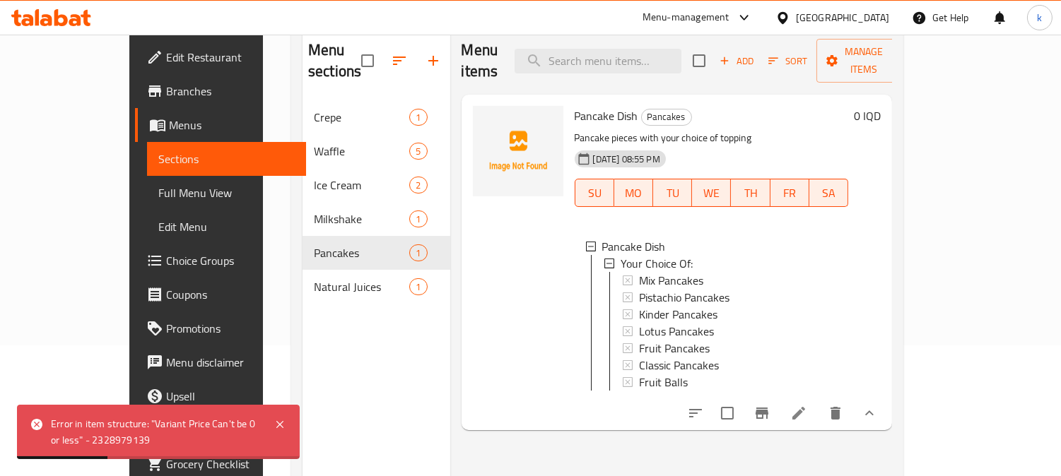
click at [818, 415] on li at bounding box center [799, 413] width 40 height 25
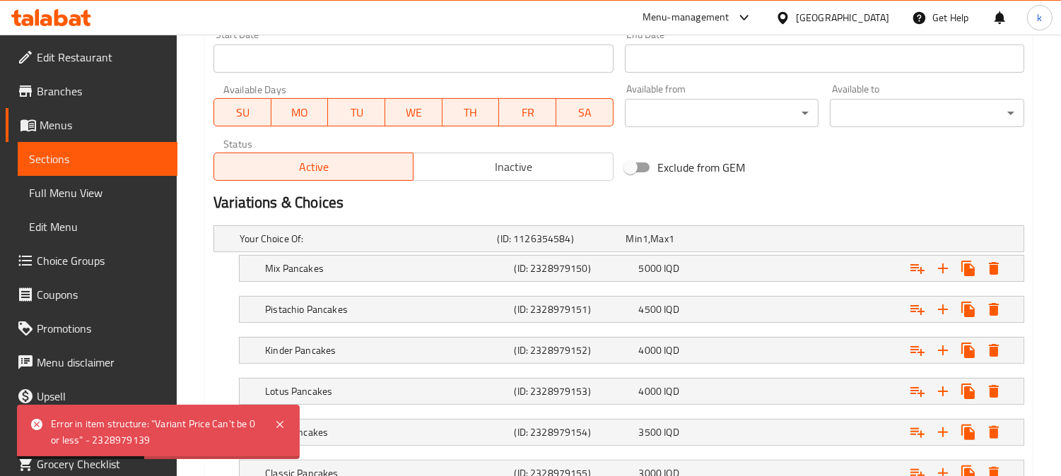
scroll to position [921, 0]
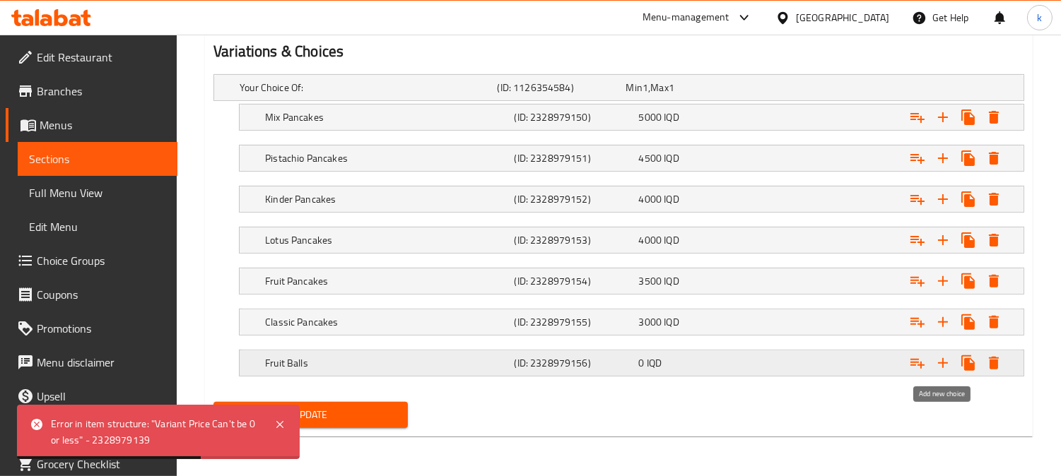
click at [934, 363] on icon "Expand" at bounding box center [942, 363] width 17 height 17
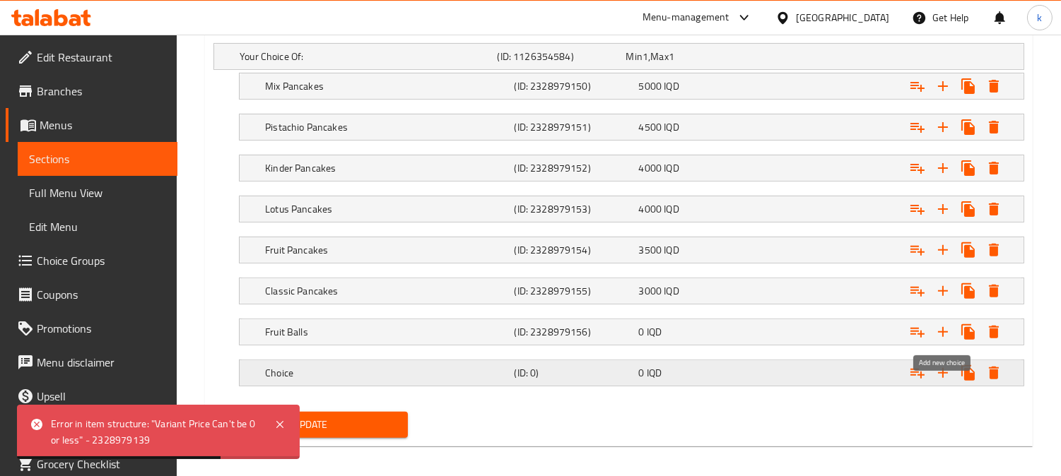
scroll to position [962, 0]
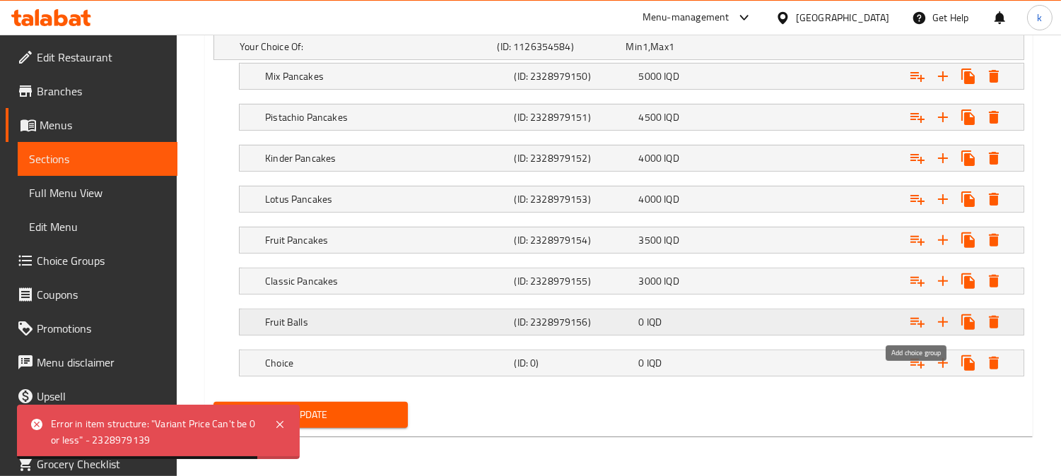
click at [909, 322] on icon "Expand" at bounding box center [917, 322] width 17 height 17
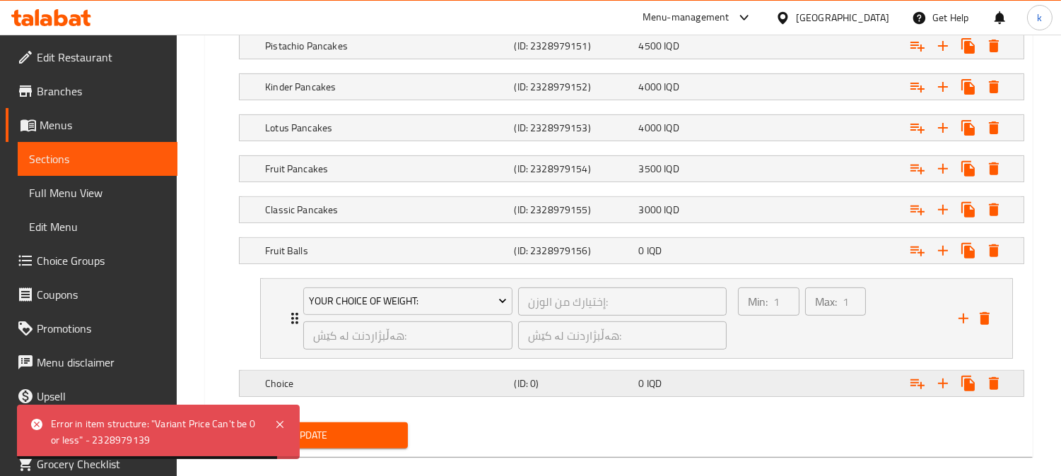
scroll to position [1054, 0]
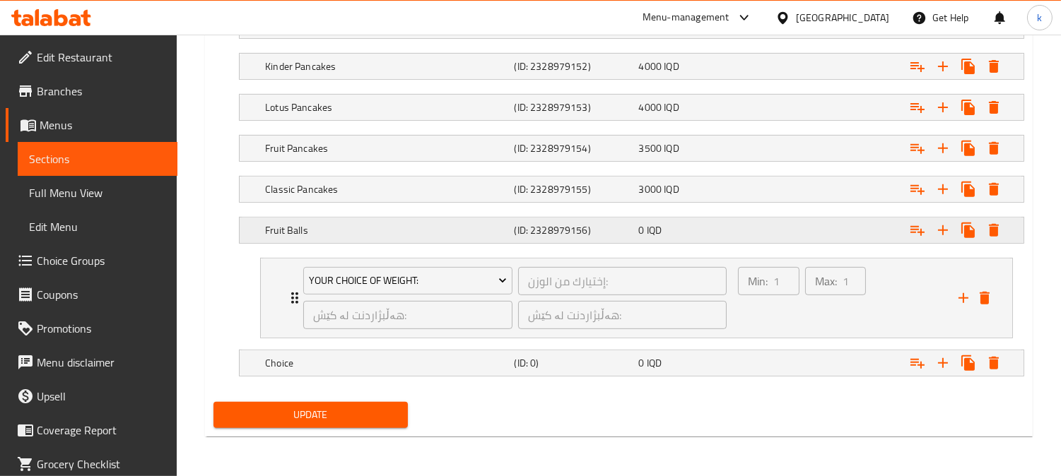
click at [433, 231] on h5 "Fruit Balls" at bounding box center [386, 230] width 243 height 14
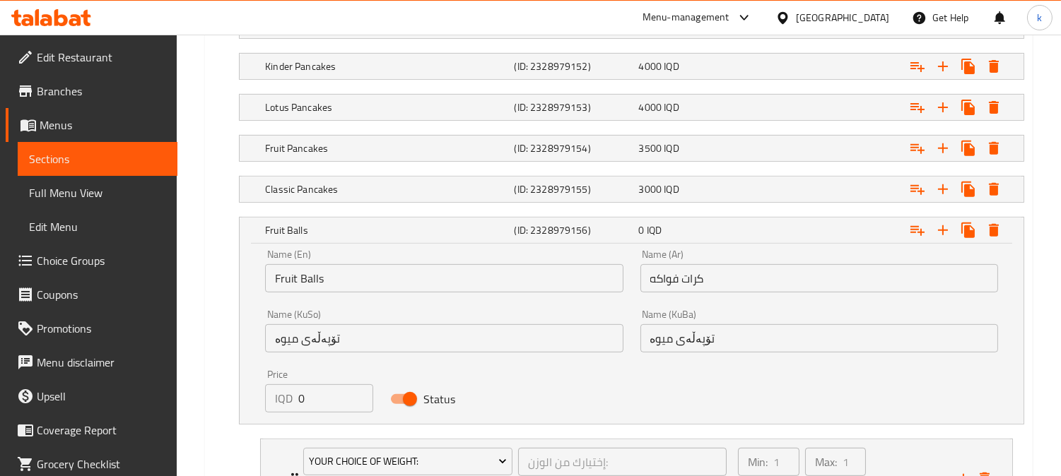
drag, startPoint x: 323, startPoint y: 400, endPoint x: 300, endPoint y: 398, distance: 22.7
click at [300, 398] on input "0" at bounding box center [335, 398] width 75 height 28
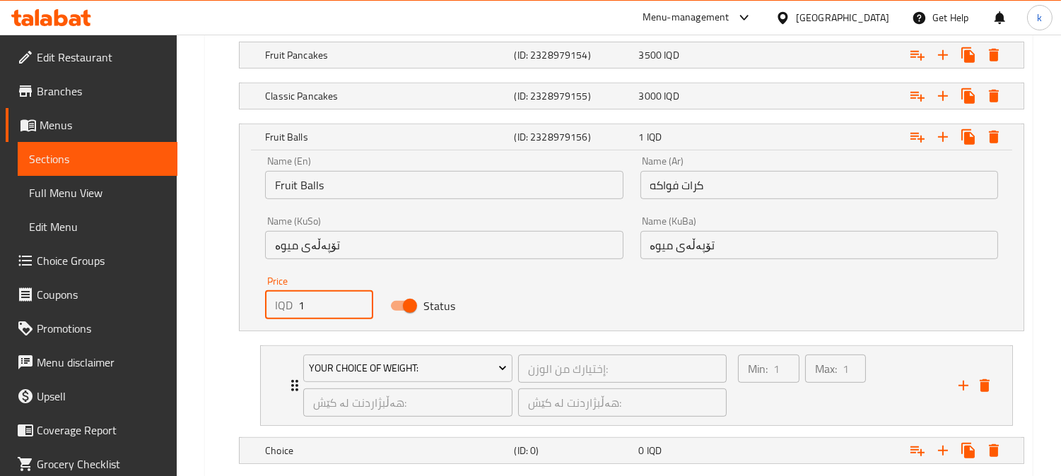
scroll to position [1185, 0]
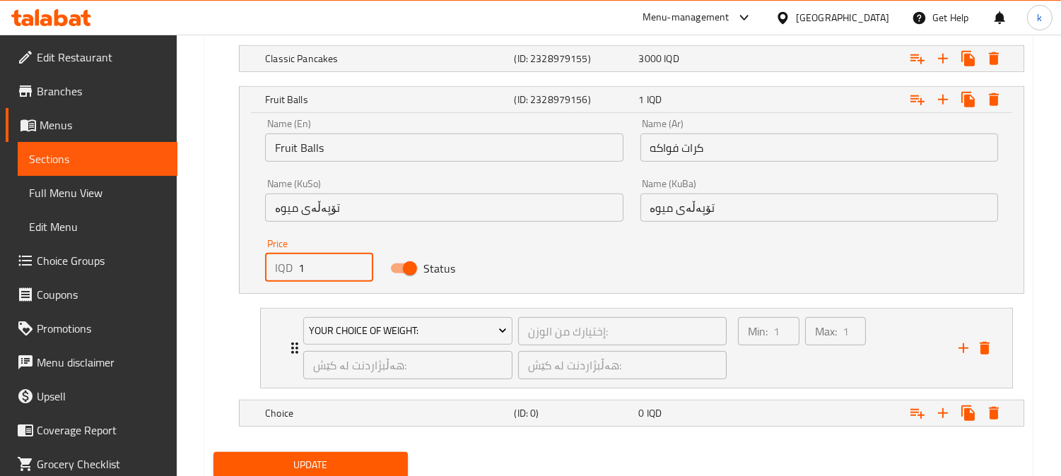
type input "1"
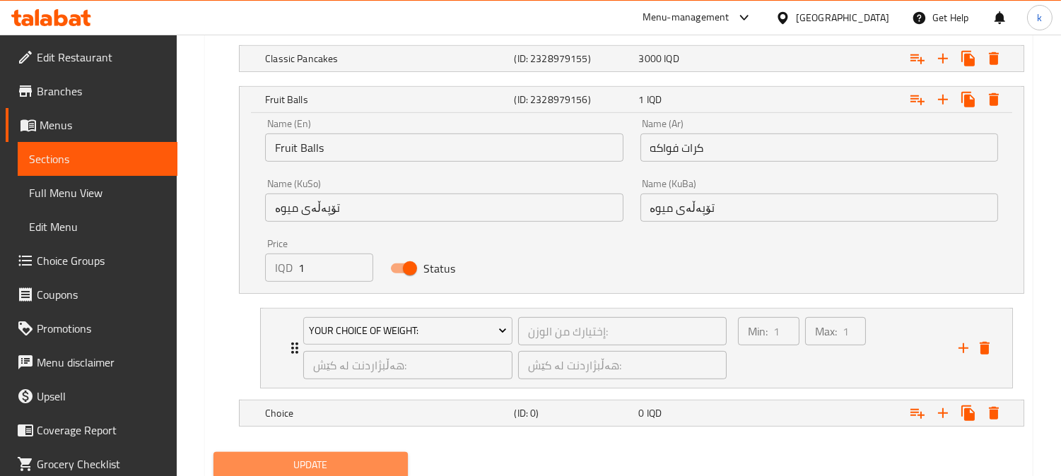
click at [329, 465] on span "Update" at bounding box center [311, 465] width 172 height 18
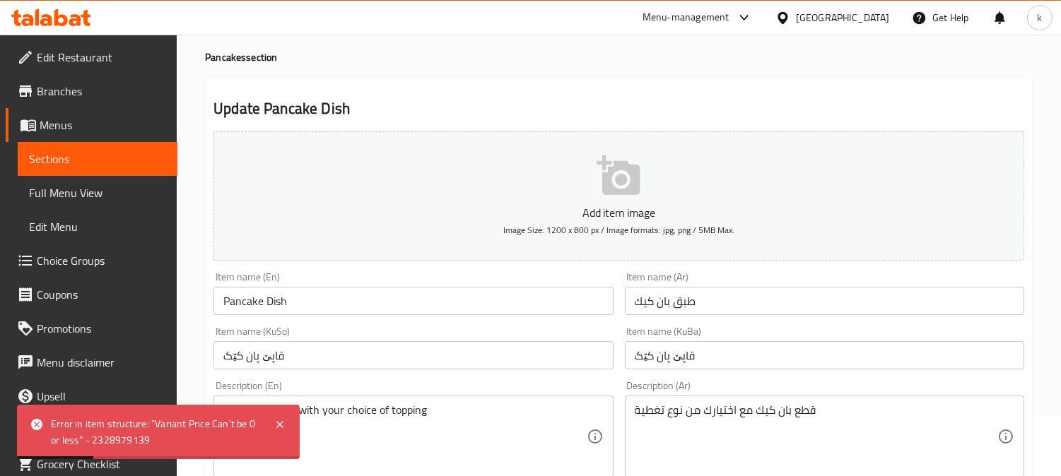
scroll to position [0, 0]
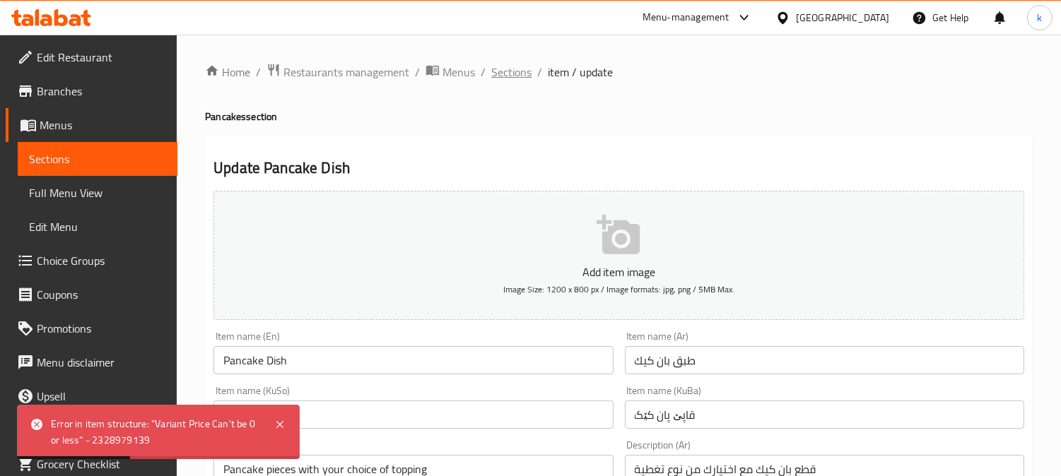
click at [516, 76] on span "Sections" at bounding box center [511, 72] width 40 height 17
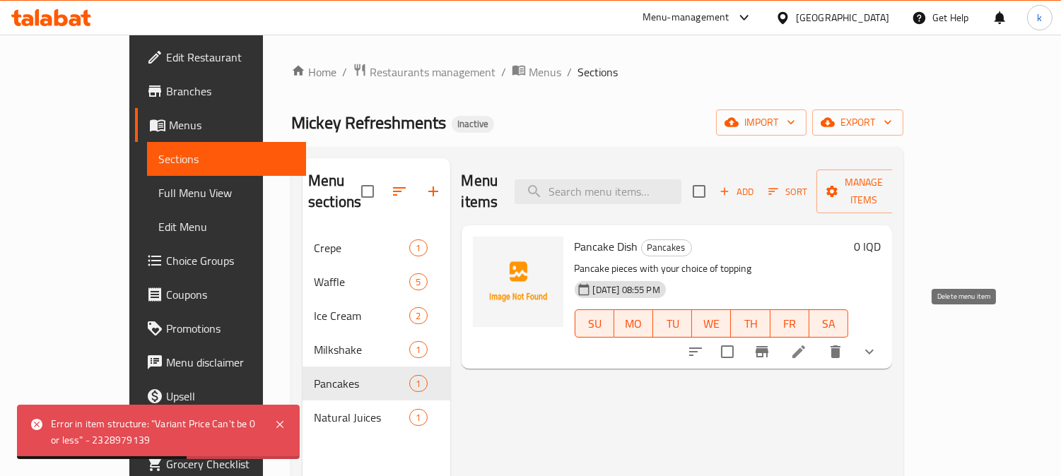
click at [840, 345] on icon "delete" at bounding box center [835, 351] width 10 height 13
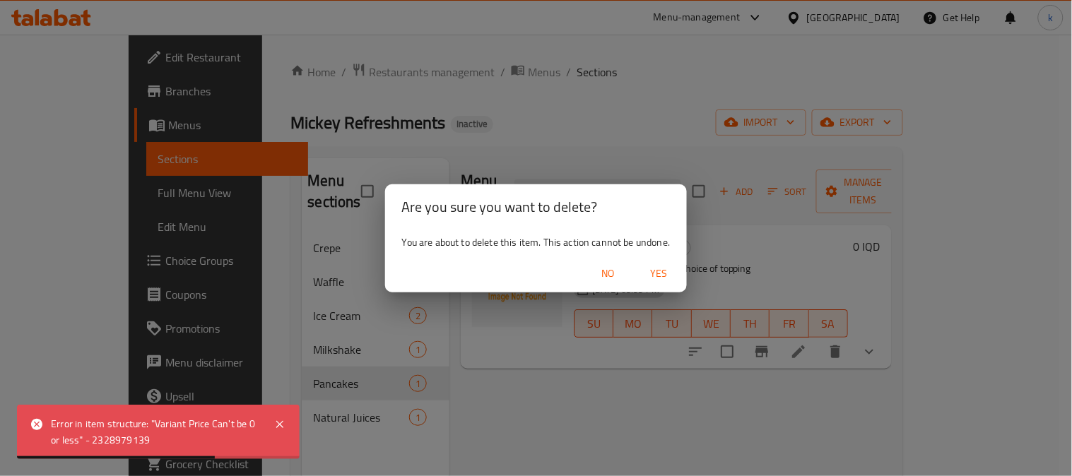
click at [658, 271] on span "Yes" at bounding box center [659, 274] width 34 height 18
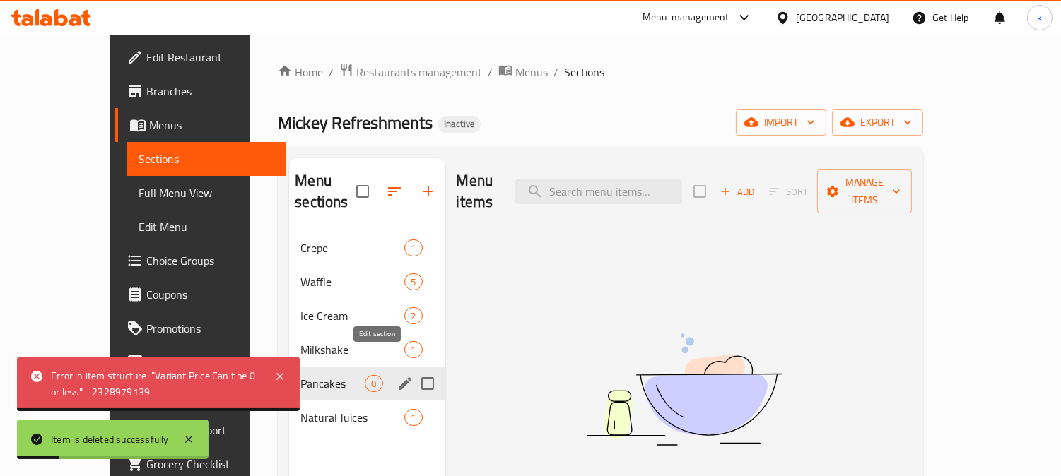
click at [398, 377] on icon "edit" at bounding box center [404, 383] width 13 height 13
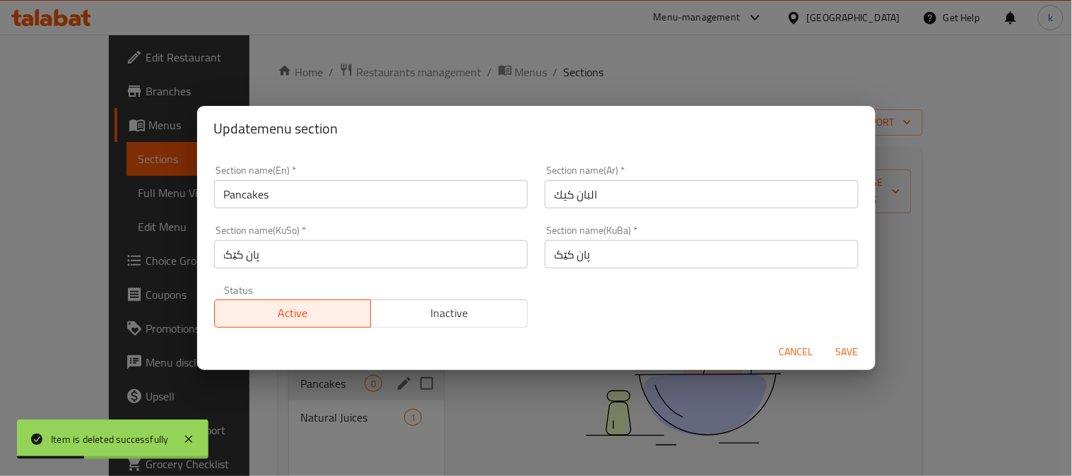
click at [790, 343] on span "Cancel" at bounding box center [796, 352] width 34 height 18
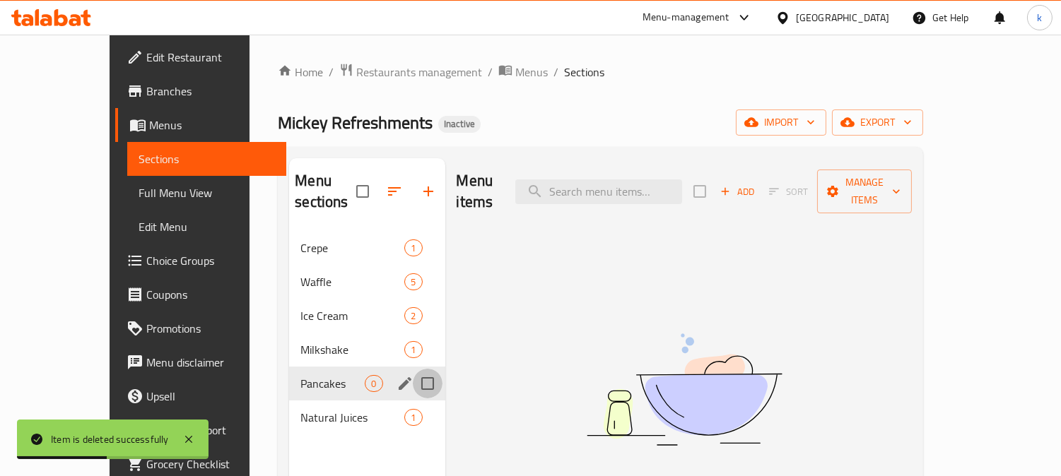
click at [413, 369] on input "Menu sections" at bounding box center [428, 384] width 30 height 30
checkbox input "true"
click at [377, 194] on icon "button" at bounding box center [385, 191] width 17 height 17
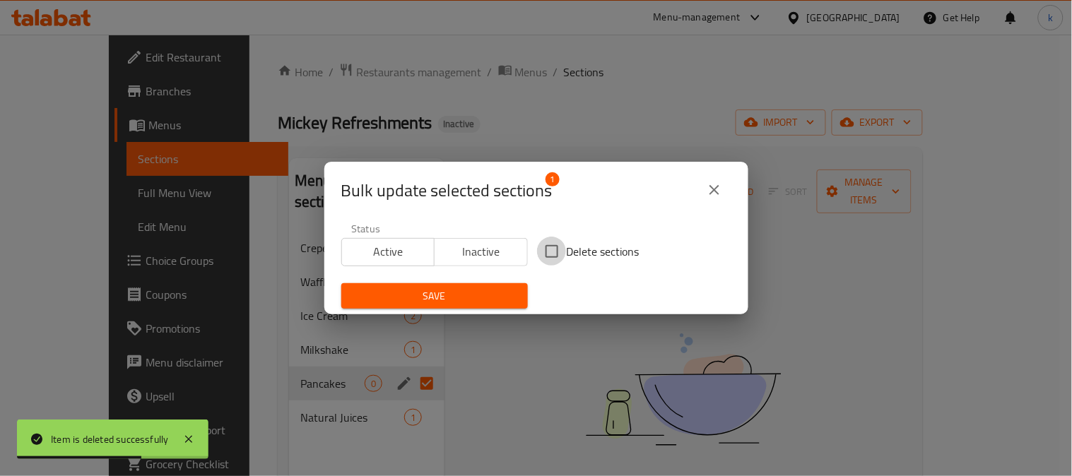
click at [541, 251] on input "Delete sections" at bounding box center [552, 252] width 30 height 30
checkbox input "true"
click at [468, 292] on span "Save" at bounding box center [435, 297] width 164 height 18
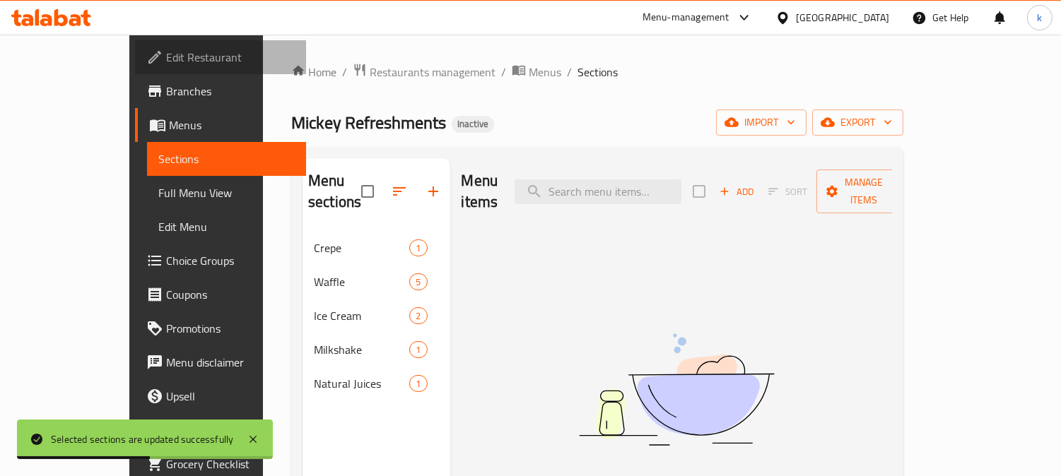
click at [166, 54] on span "Edit Restaurant" at bounding box center [230, 57] width 129 height 17
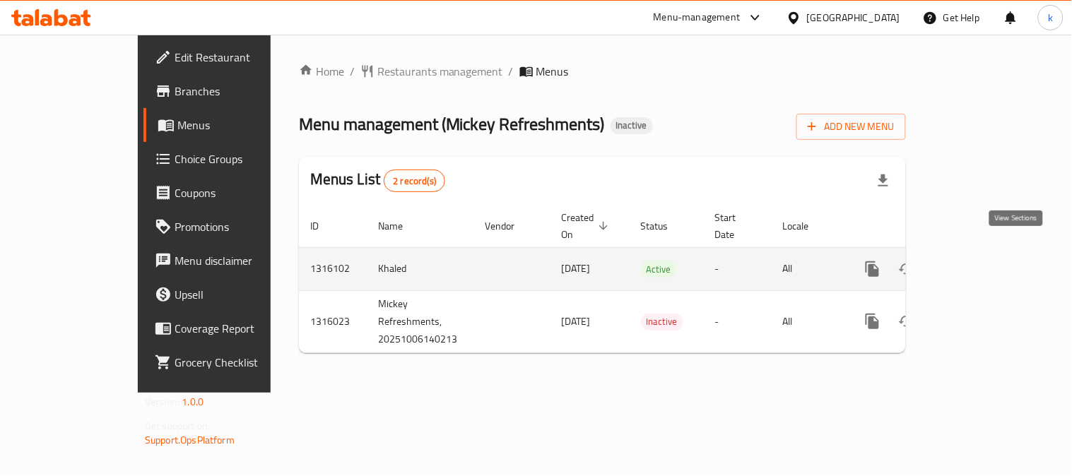
click at [983, 261] on icon "enhanced table" at bounding box center [974, 269] width 17 height 17
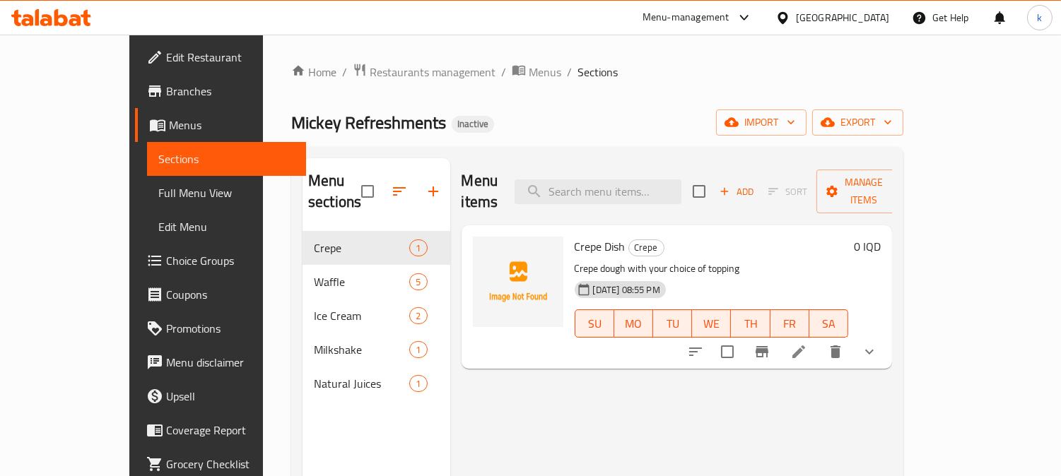
click at [158, 191] on span "Full Menu View" at bounding box center [226, 192] width 137 height 17
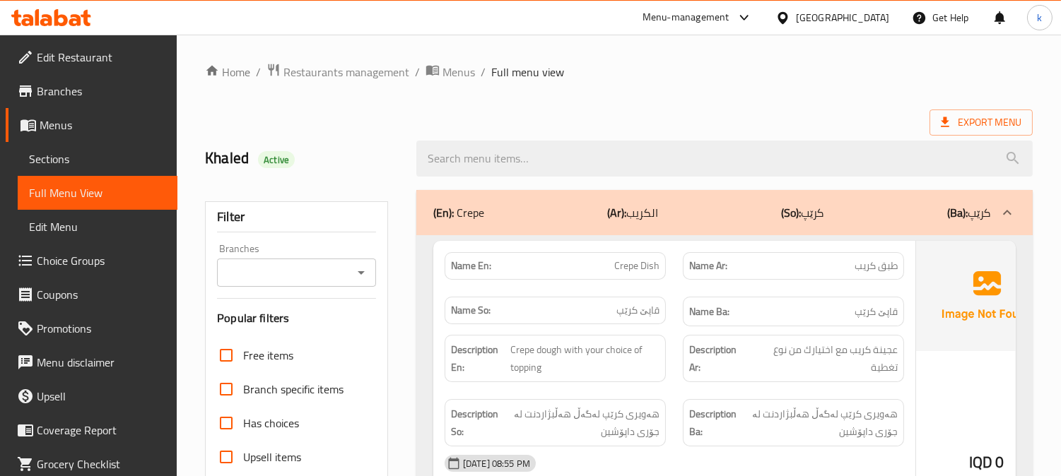
click at [297, 271] on input "Branches" at bounding box center [284, 273] width 127 height 20
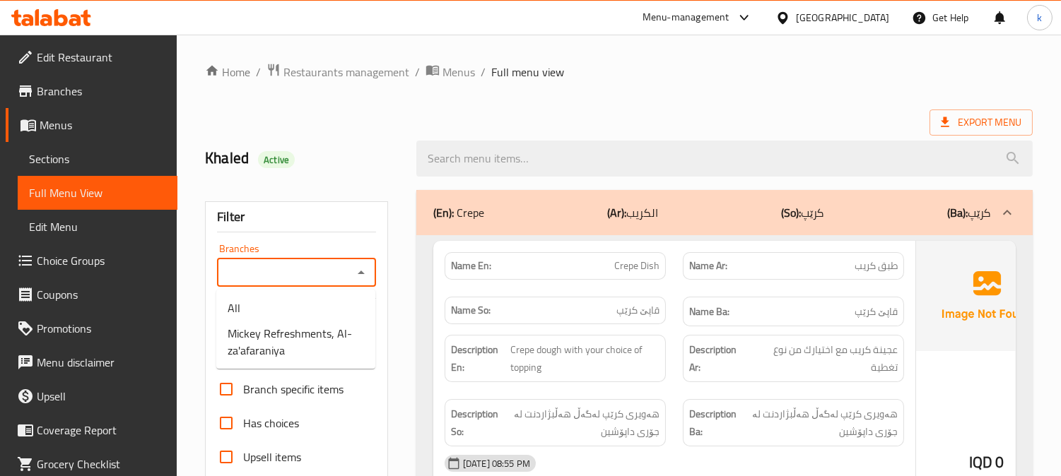
click at [52, 165] on span "Sections" at bounding box center [97, 158] width 137 height 17
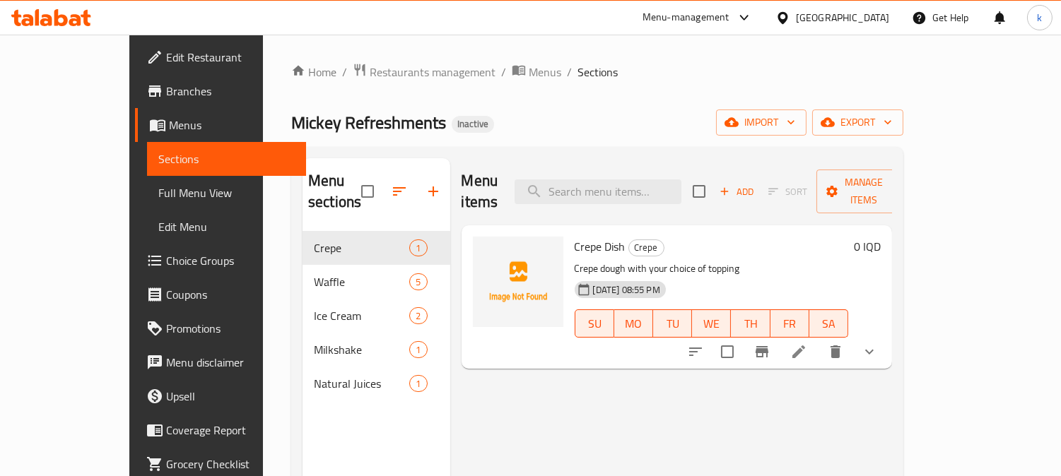
click at [574, 236] on span "Crepe Dish" at bounding box center [599, 246] width 51 height 21
copy h6 "Crepe Dish"
drag, startPoint x: 449, startPoint y: 222, endPoint x: 456, endPoint y: 225, distance: 8.3
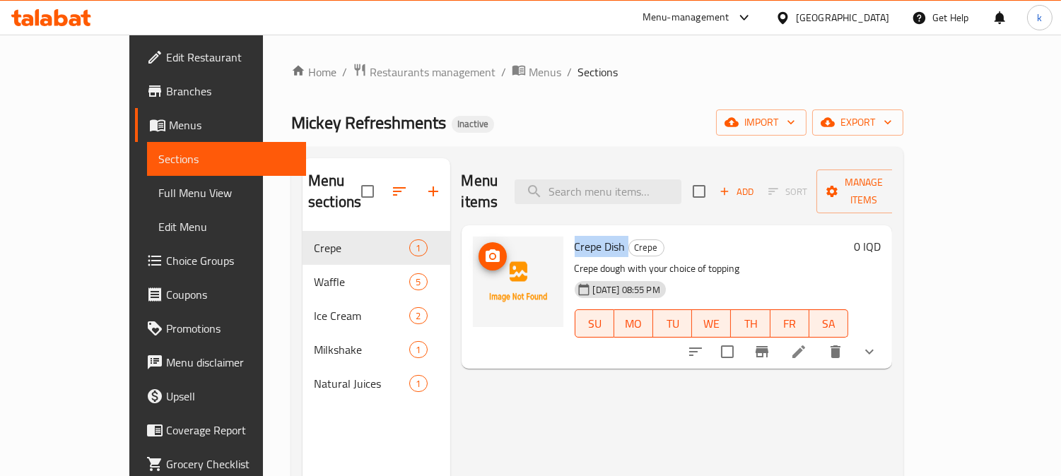
click at [473, 237] on img at bounding box center [518, 282] width 90 height 90
click at [478, 242] on button "upload picture" at bounding box center [492, 256] width 28 height 28
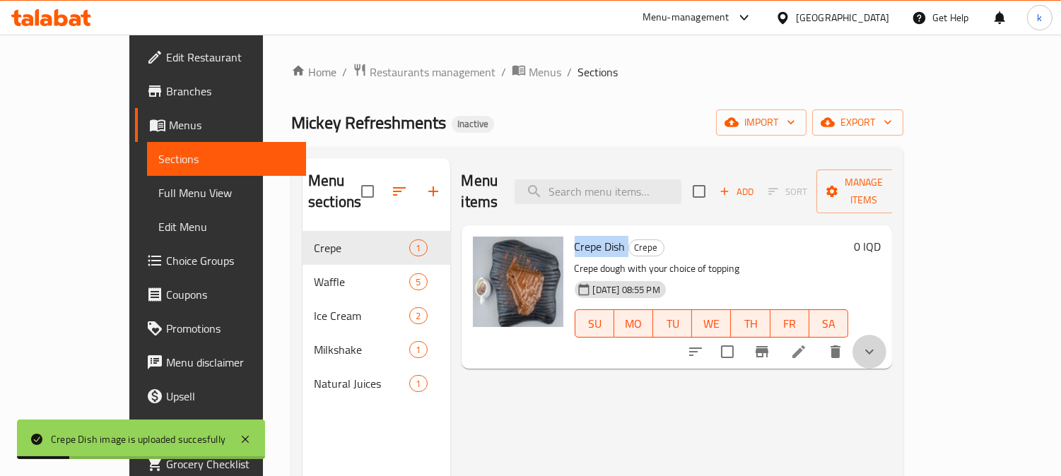
click at [886, 335] on button "show more" at bounding box center [869, 352] width 34 height 34
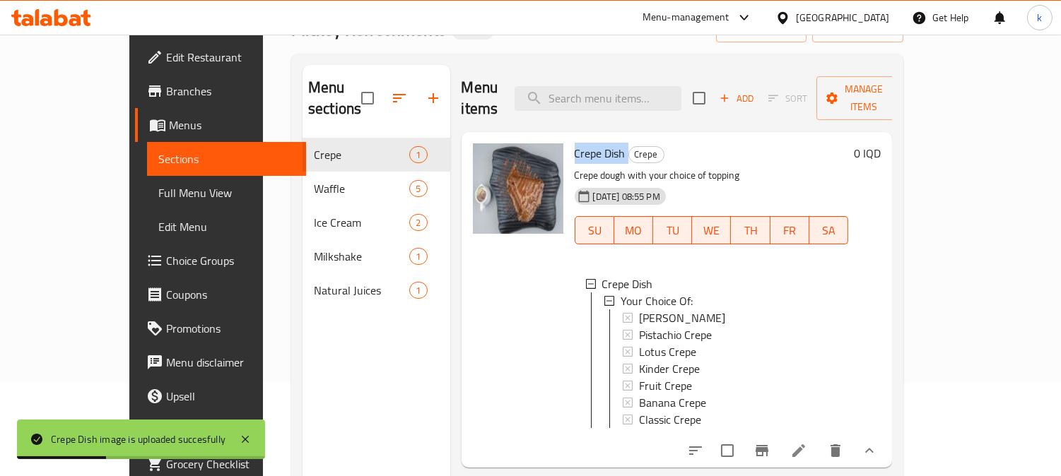
scroll to position [131, 0]
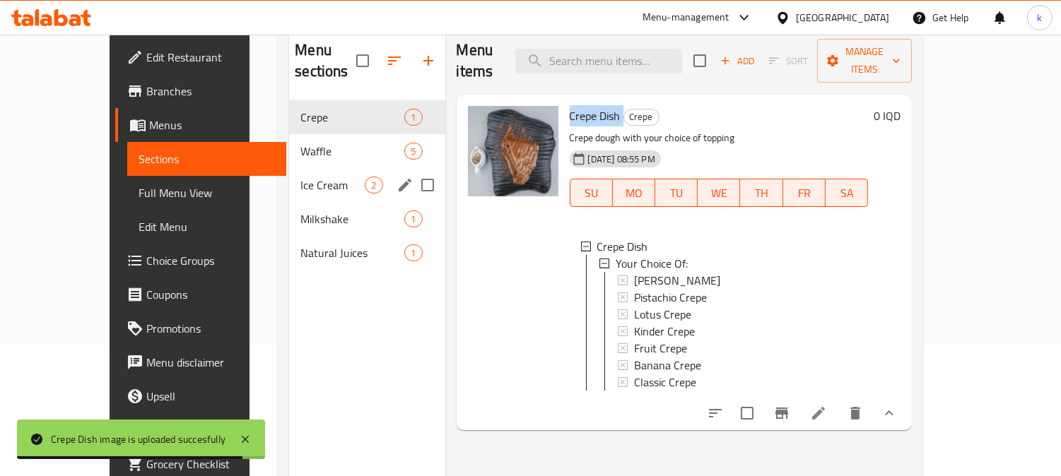
click at [289, 143] on div "Waffle 5" at bounding box center [366, 151] width 155 height 34
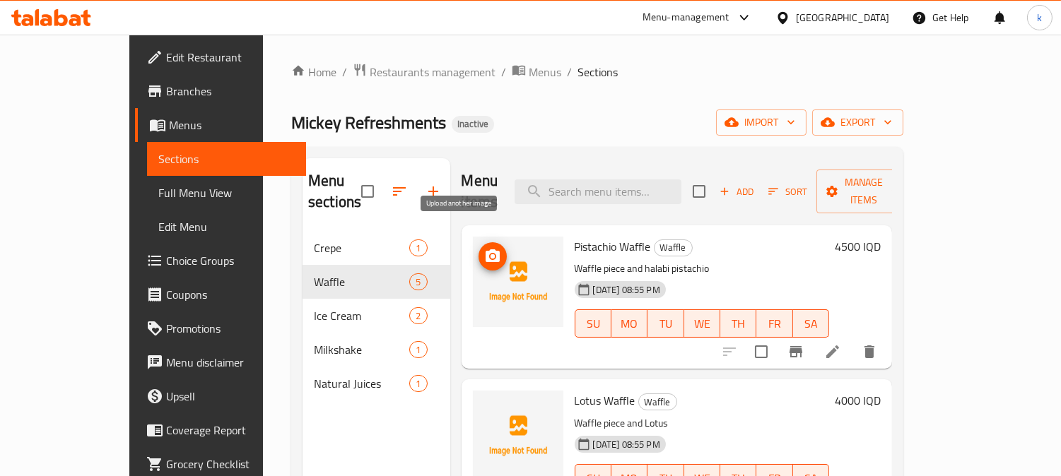
click at [484, 248] on icon "upload picture" at bounding box center [492, 256] width 17 height 17
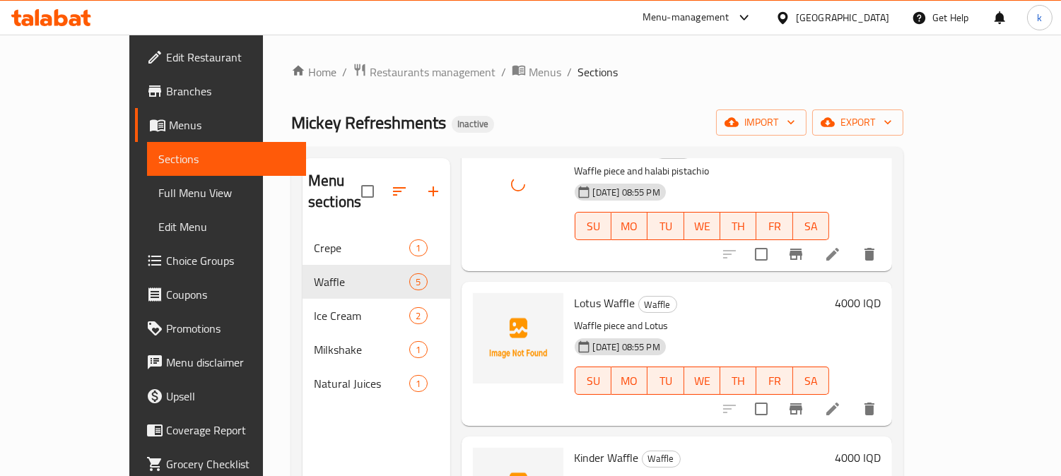
scroll to position [131, 0]
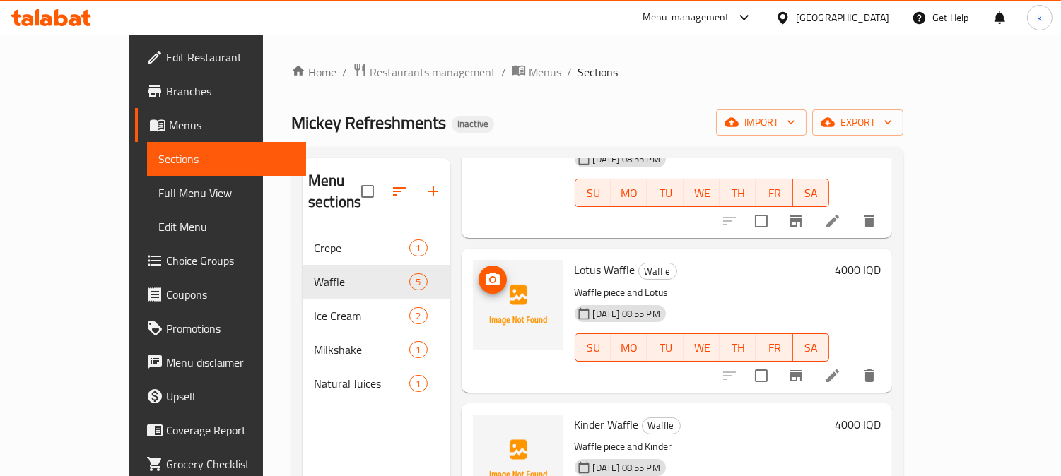
click at [484, 271] on icon "upload picture" at bounding box center [492, 279] width 17 height 17
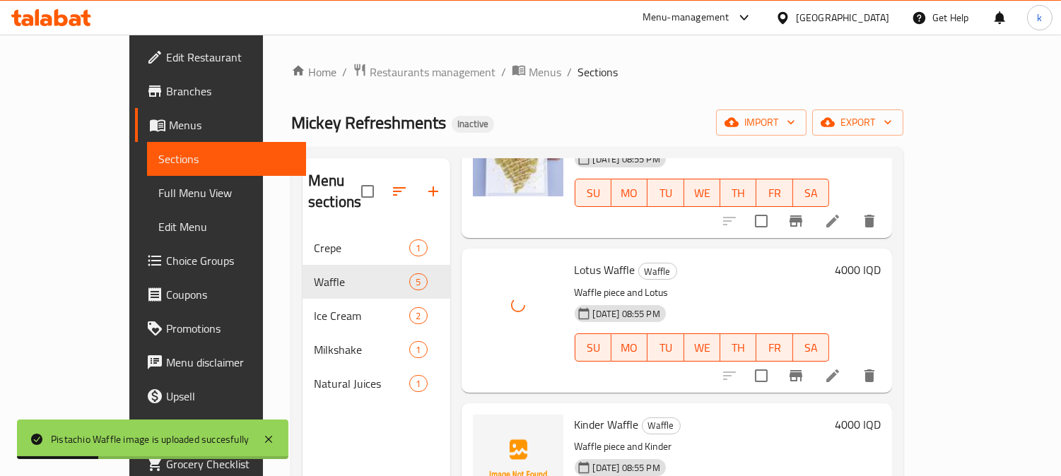
scroll to position [261, 0]
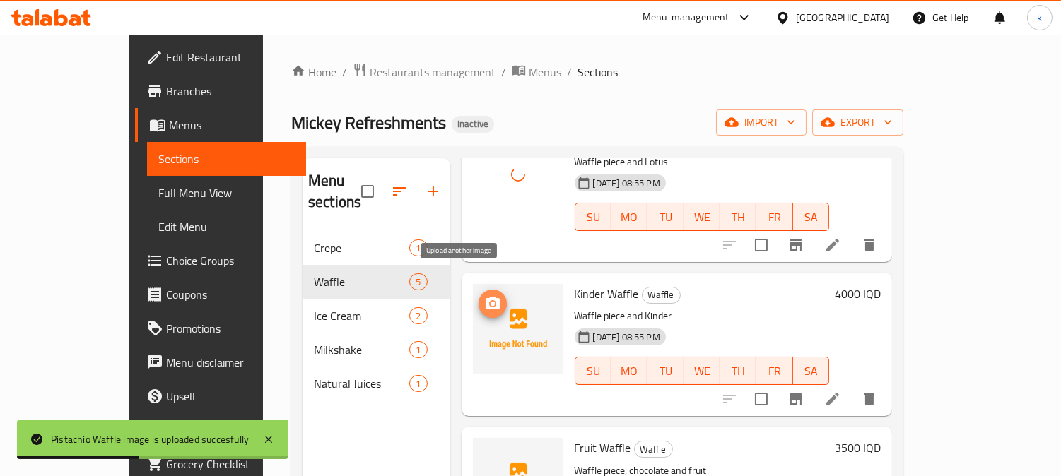
click at [485, 297] on icon "upload picture" at bounding box center [492, 303] width 14 height 13
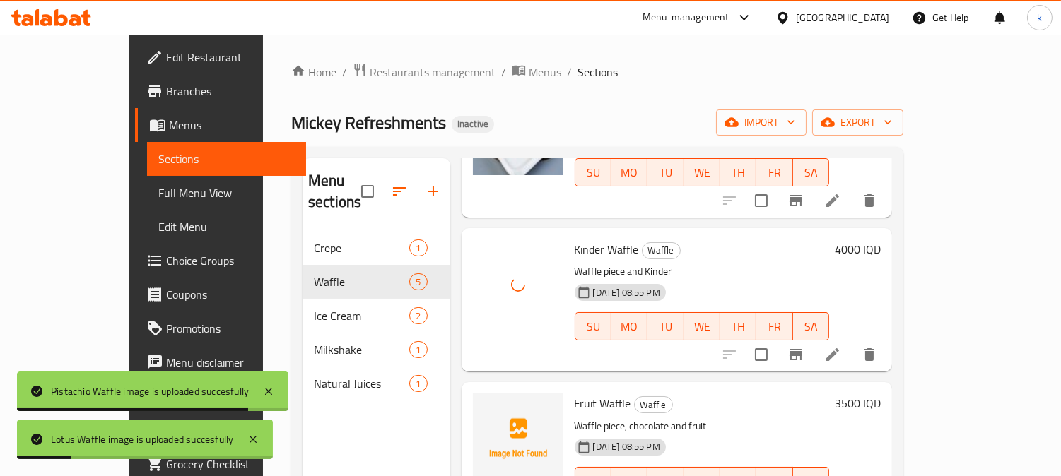
scroll to position [329, 0]
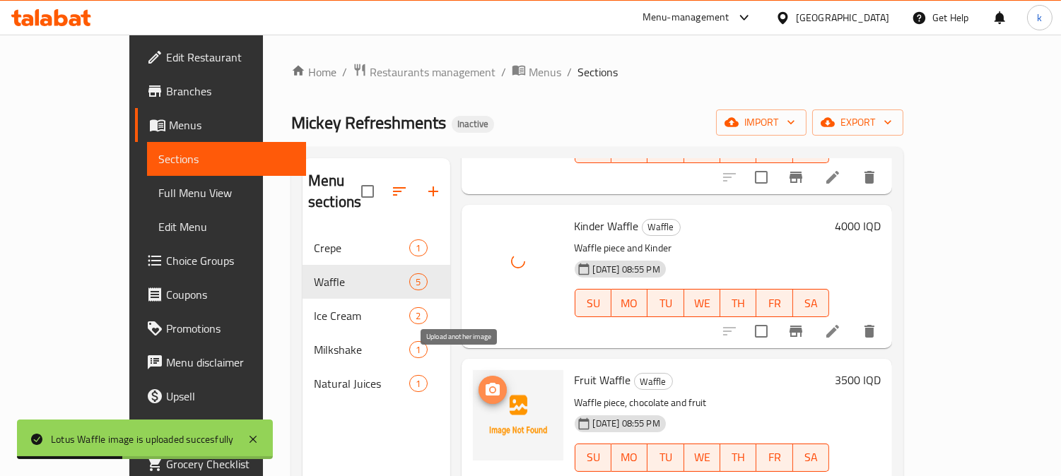
click at [478, 377] on button "upload picture" at bounding box center [492, 390] width 28 height 28
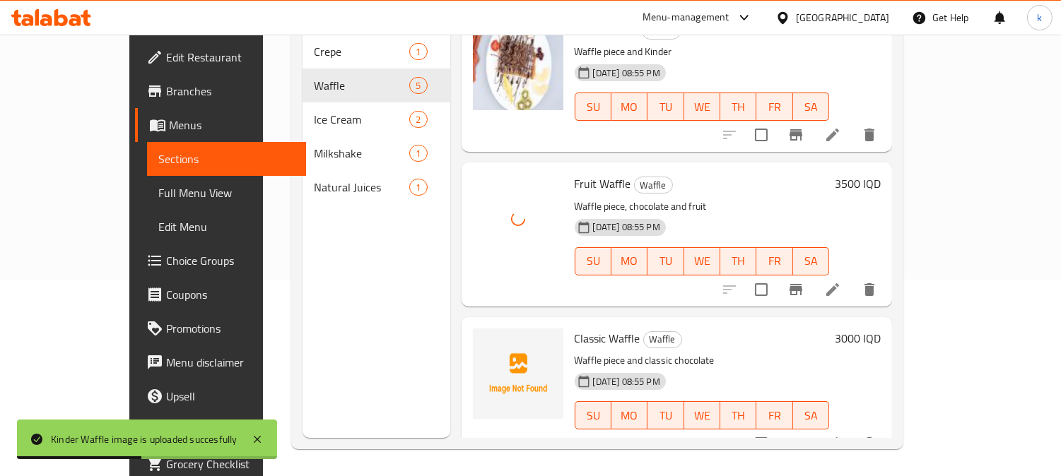
scroll to position [198, 0]
click at [485, 340] on icon "upload picture" at bounding box center [492, 346] width 14 height 13
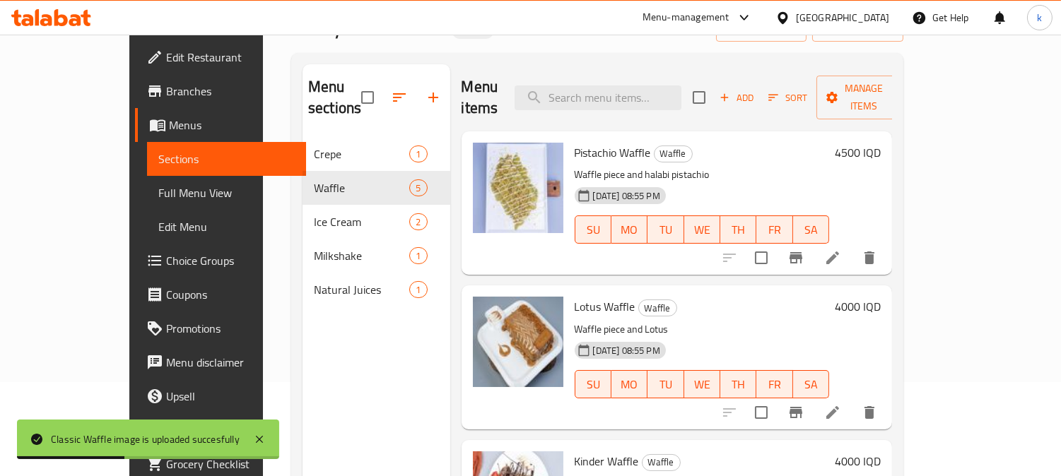
scroll to position [0, 0]
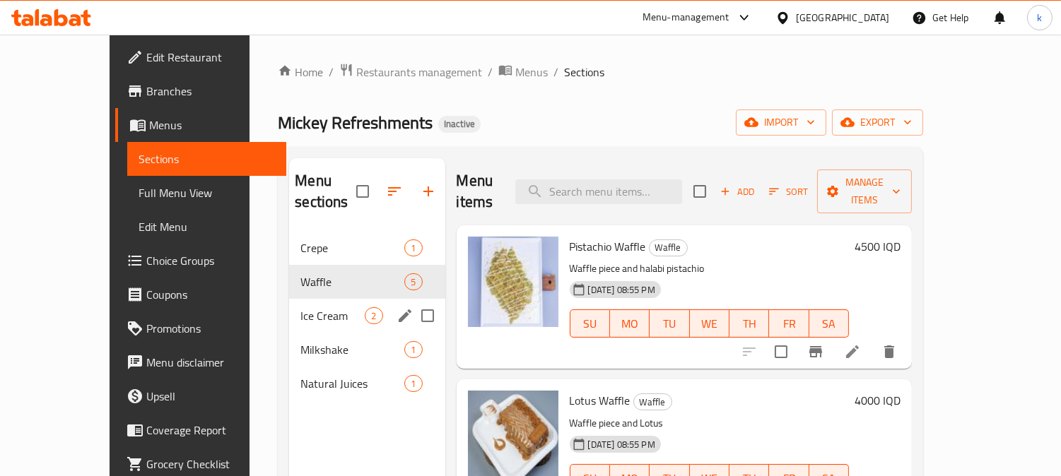
click at [300, 307] on span "Ice Cream" at bounding box center [332, 315] width 64 height 17
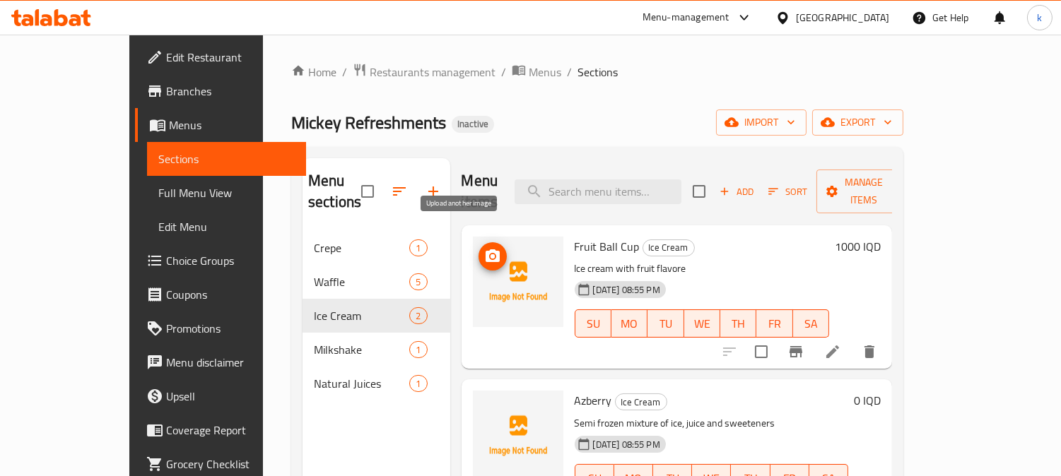
click at [484, 248] on icon "upload picture" at bounding box center [492, 256] width 17 height 17
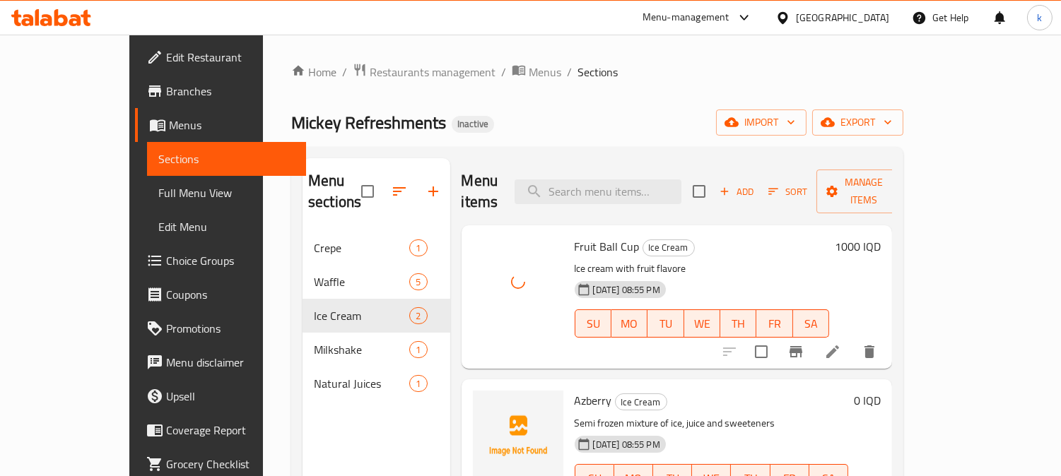
scroll to position [131, 0]
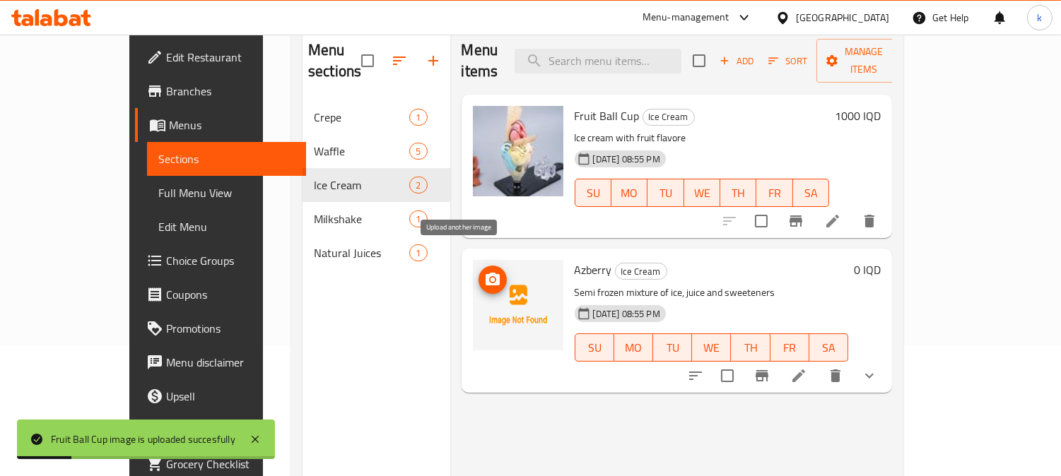
click at [478, 271] on span "upload picture" at bounding box center [492, 279] width 28 height 17
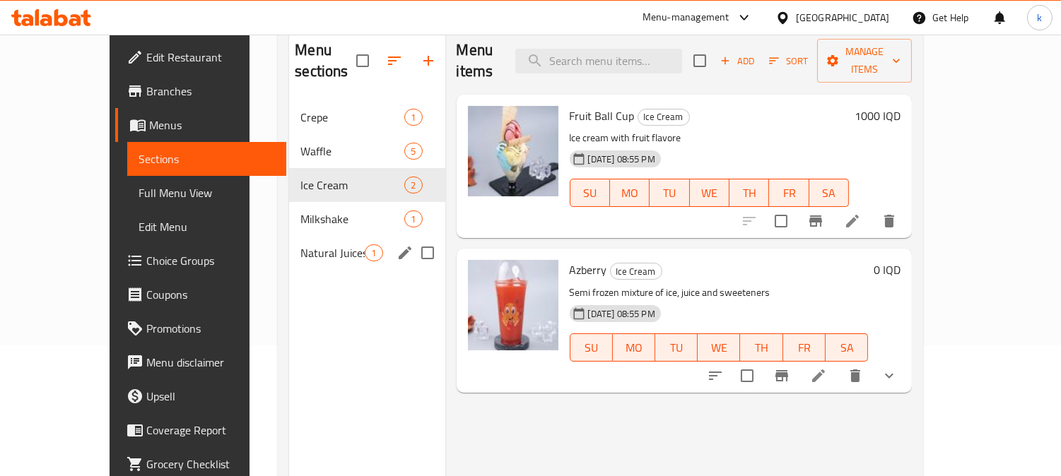
click at [289, 236] on div "Natural Juices 1" at bounding box center [366, 253] width 155 height 34
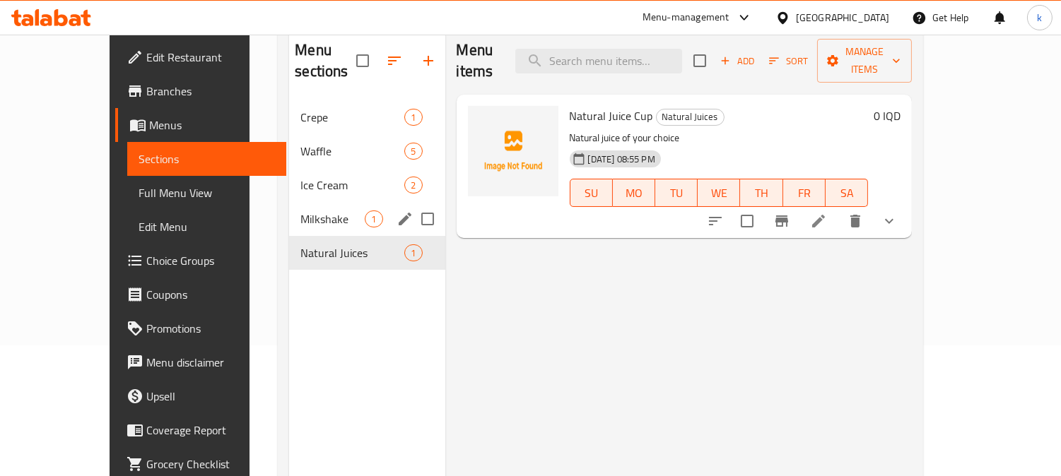
click at [300, 211] on span "Milkshake" at bounding box center [332, 219] width 64 height 17
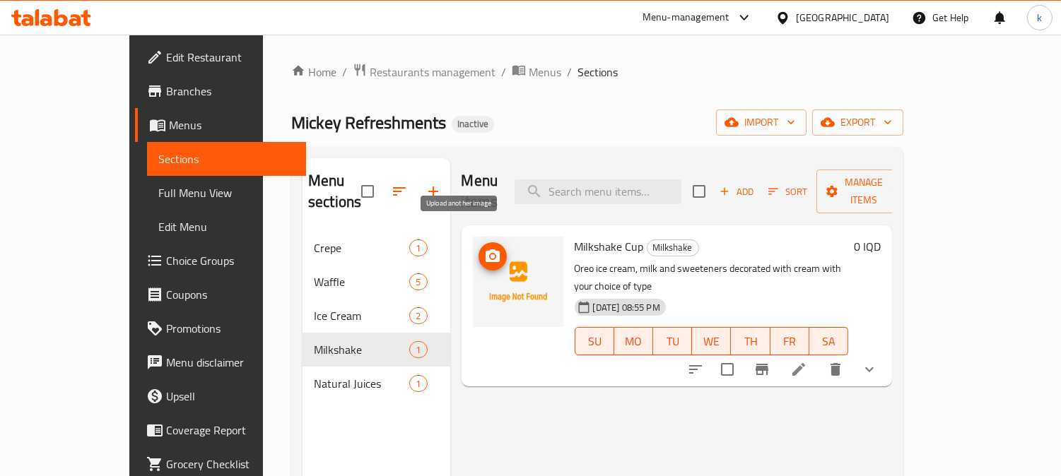
click at [478, 242] on button "upload picture" at bounding box center [492, 256] width 28 height 28
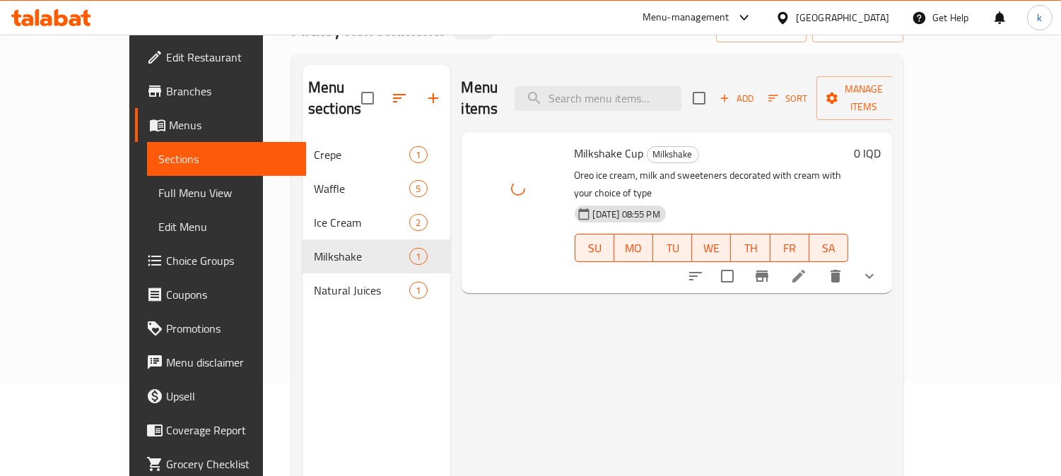
scroll to position [131, 0]
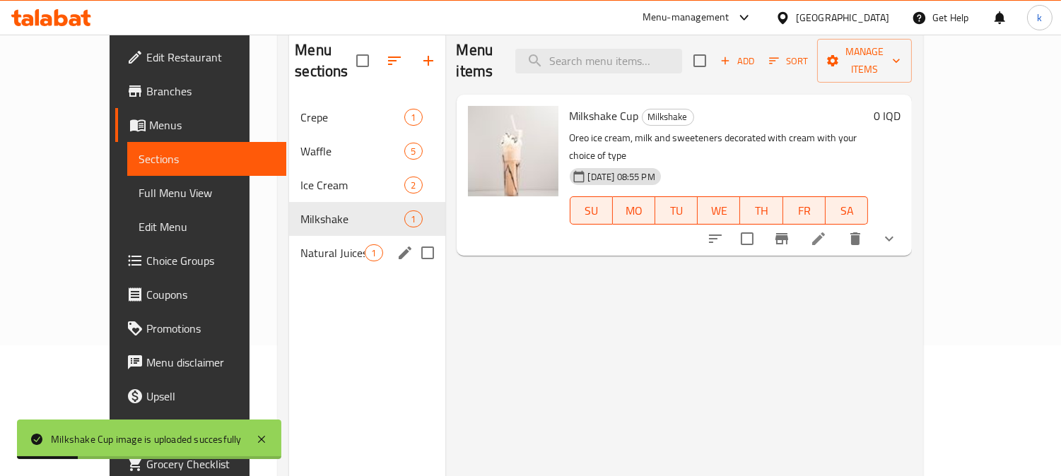
click at [300, 244] on span "Natural Juices" at bounding box center [332, 252] width 64 height 17
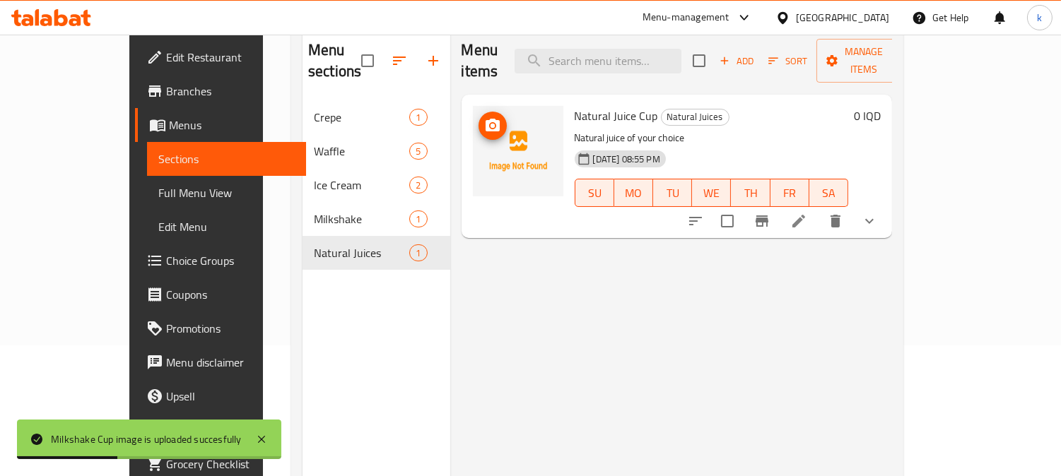
click at [478, 117] on span "upload picture" at bounding box center [492, 125] width 28 height 17
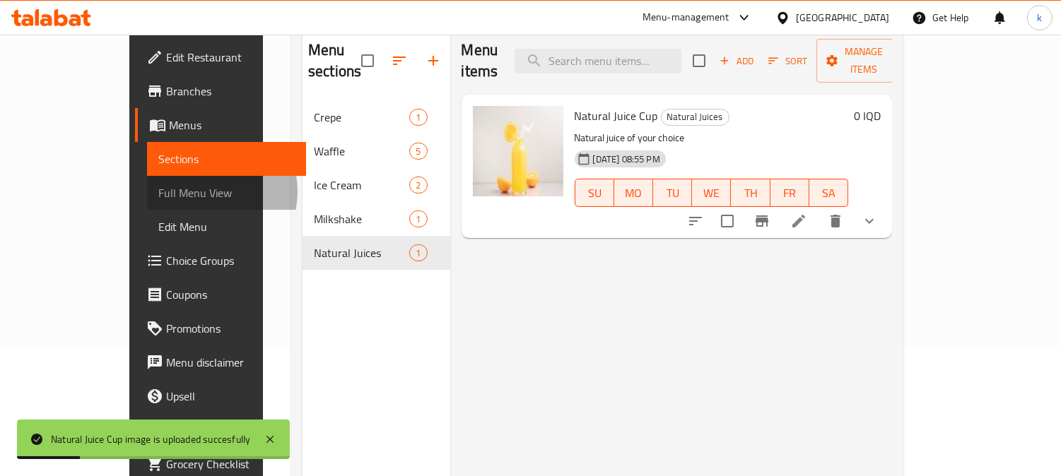
click at [158, 191] on span "Full Menu View" at bounding box center [226, 192] width 137 height 17
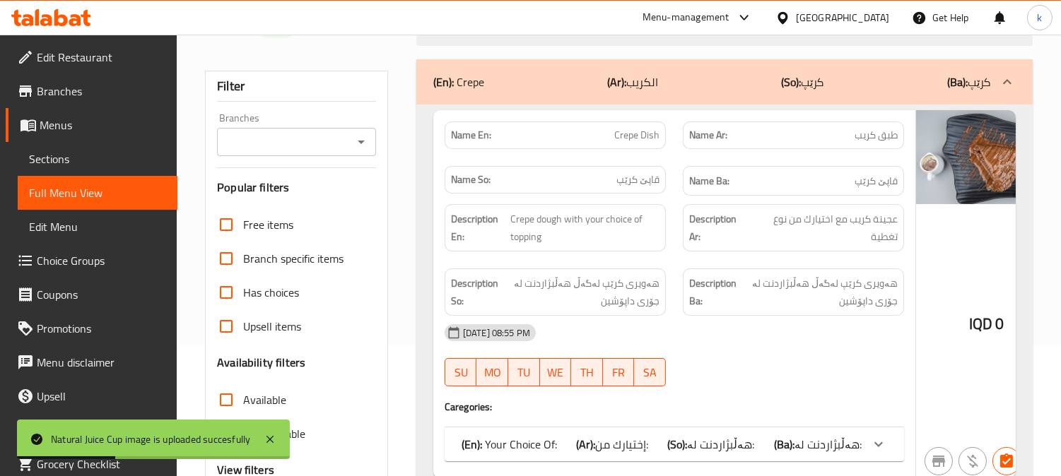
click at [305, 136] on input "Branches" at bounding box center [284, 142] width 127 height 20
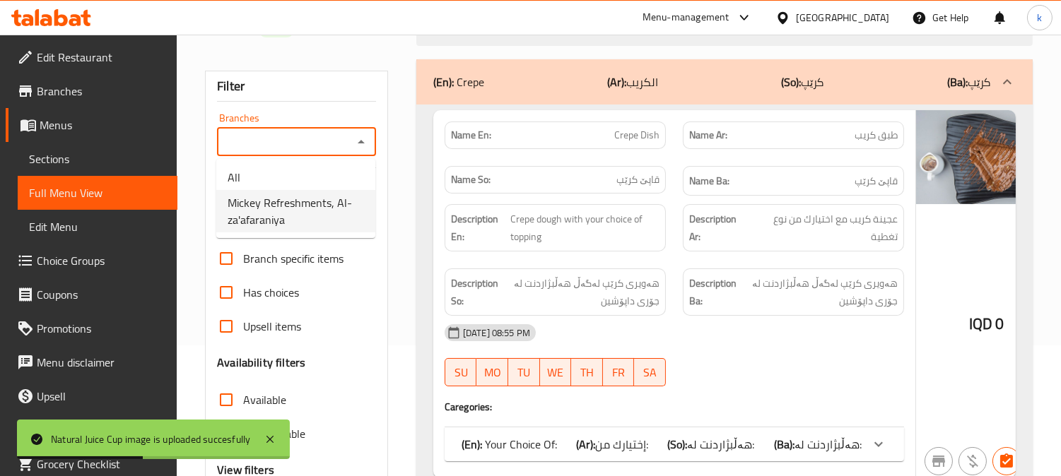
click at [293, 205] on span "Mickey Refreshments, Al-za'afaraniya" at bounding box center [296, 211] width 136 height 34
type input "Mickey Refreshments, Al-za'afaraniya"
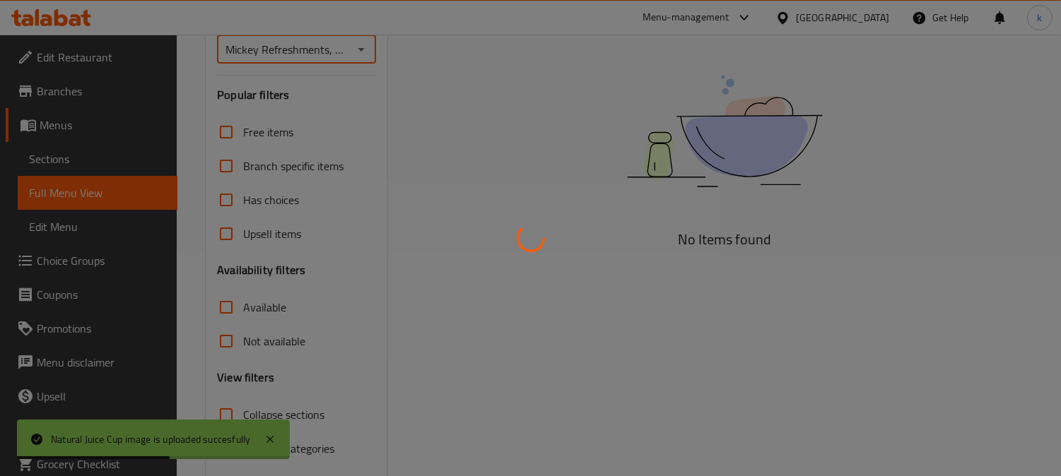
scroll to position [276, 0]
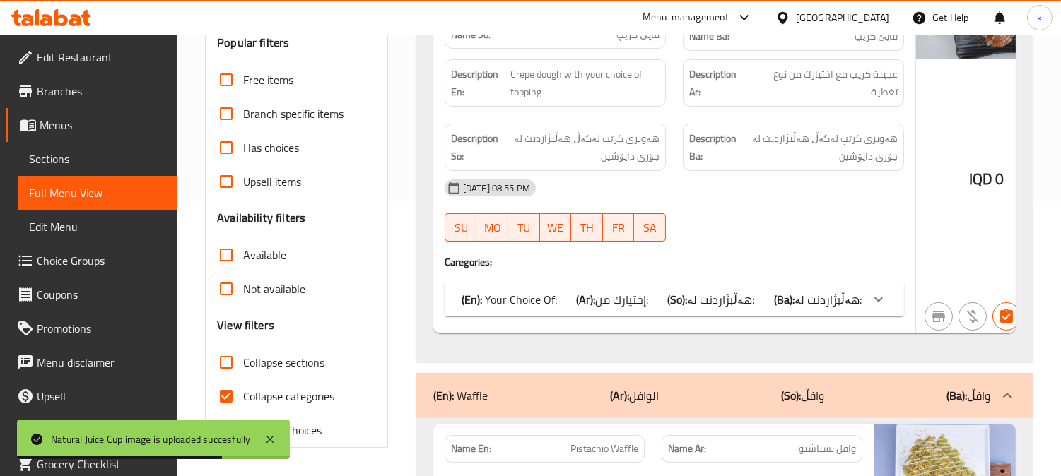
click at [230, 391] on input "Collapse categories" at bounding box center [226, 396] width 34 height 34
checkbox input "false"
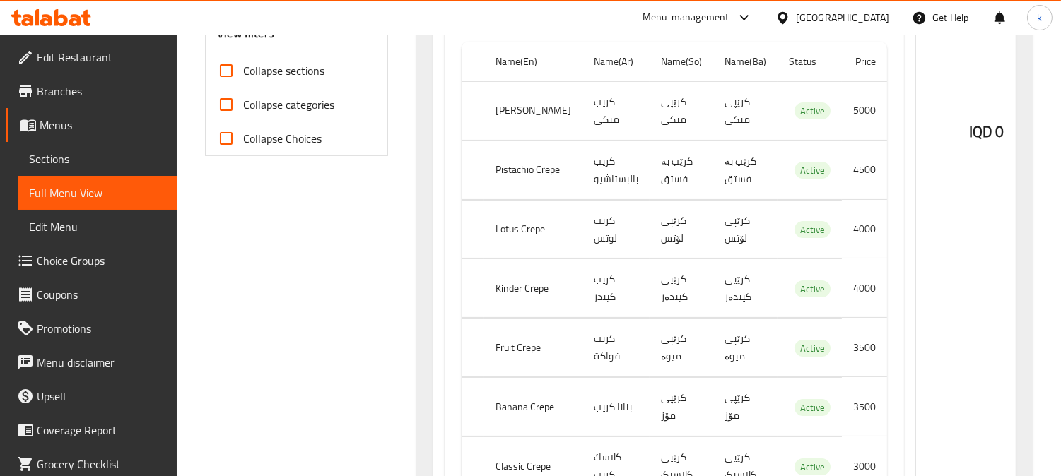
scroll to position [537, 0]
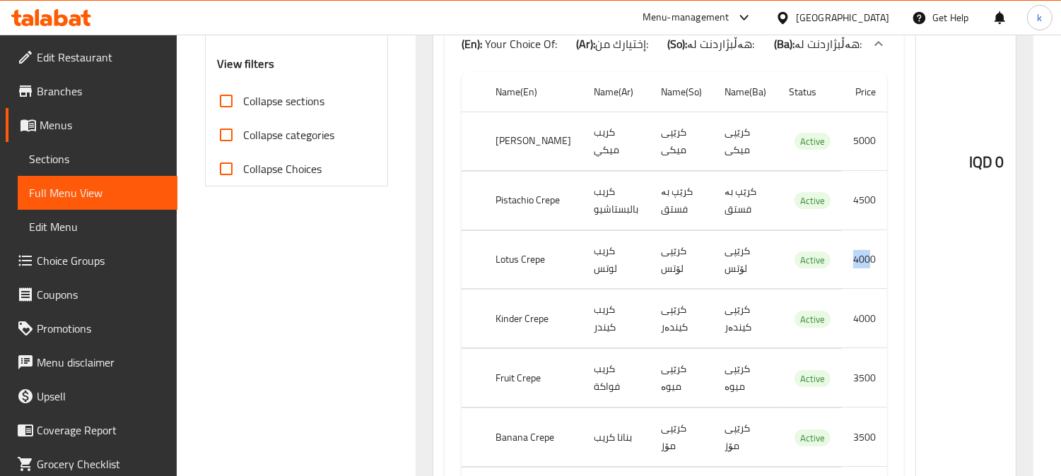
drag, startPoint x: 830, startPoint y: 255, endPoint x: 816, endPoint y: 262, distance: 15.8
click at [841, 262] on td "4000" at bounding box center [863, 259] width 45 height 59
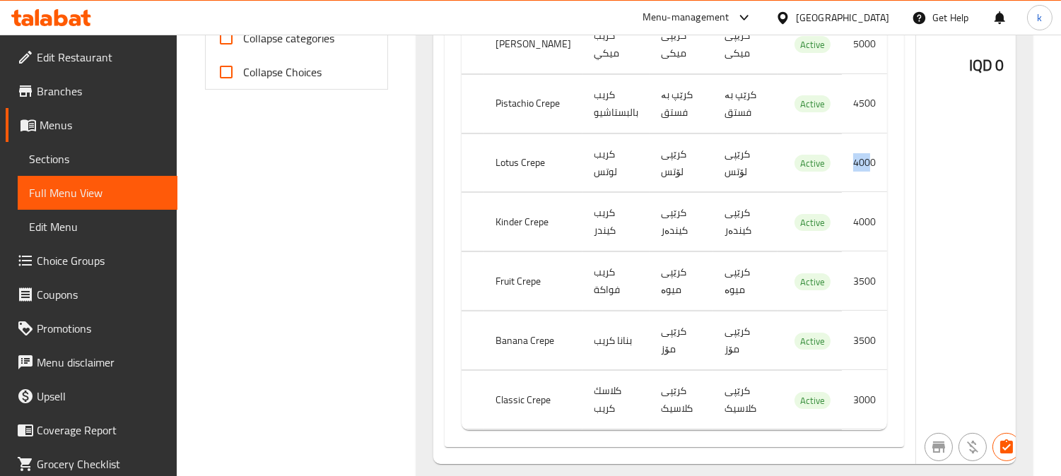
scroll to position [668, 0]
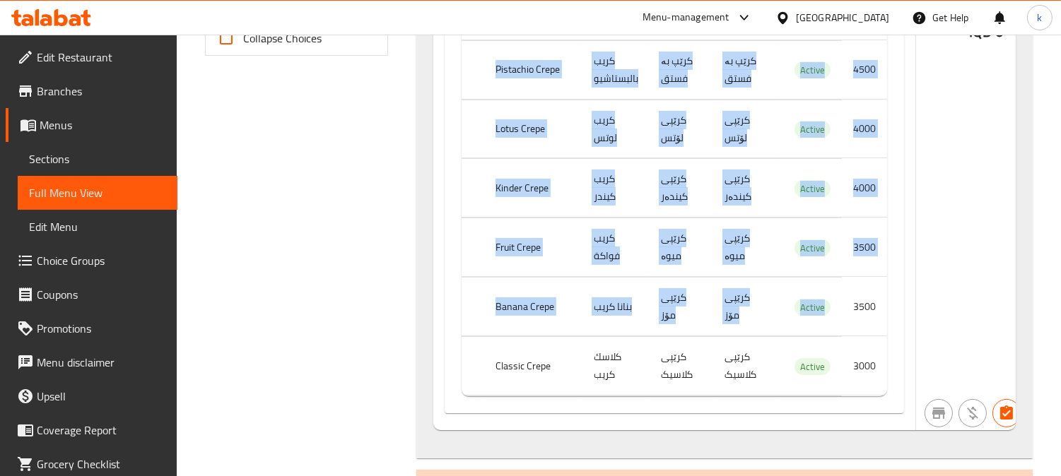
drag, startPoint x: 807, startPoint y: 305, endPoint x: 856, endPoint y: 306, distance: 49.5
click at [856, 305] on div "Name(En) Name(Ar) Name(So) Name(Ba) Status Price Mickey Crepe كريب ميكي کرێپی م…" at bounding box center [673, 175] width 459 height 478
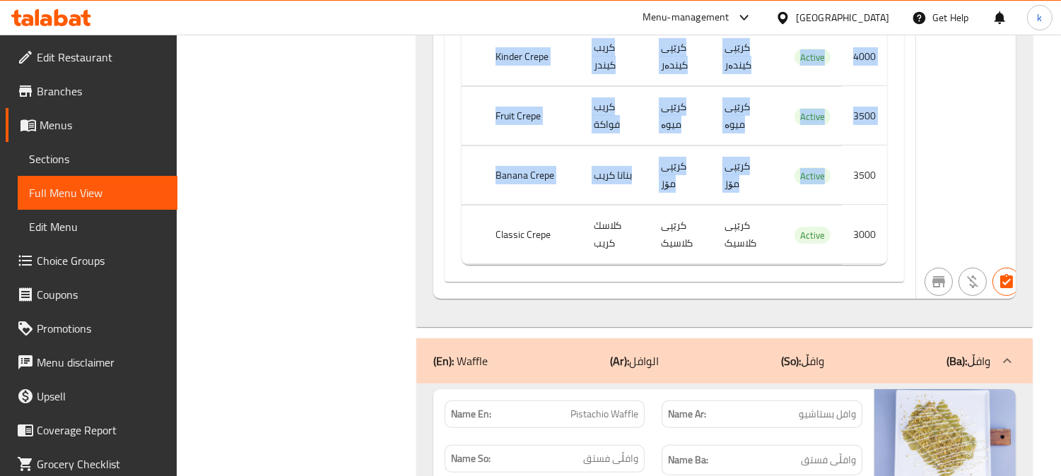
click at [660, 238] on td "کرێپی کلاسیک" at bounding box center [681, 235] width 64 height 59
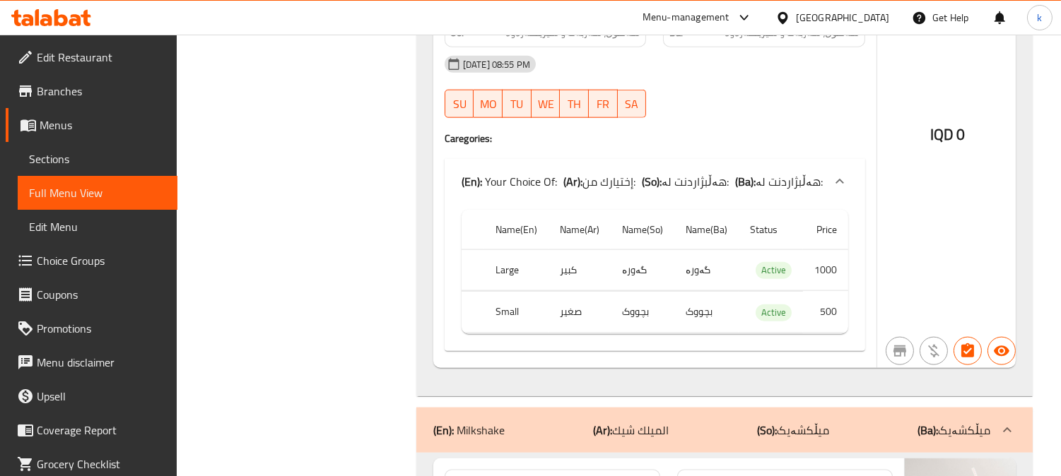
scroll to position [3154, 0]
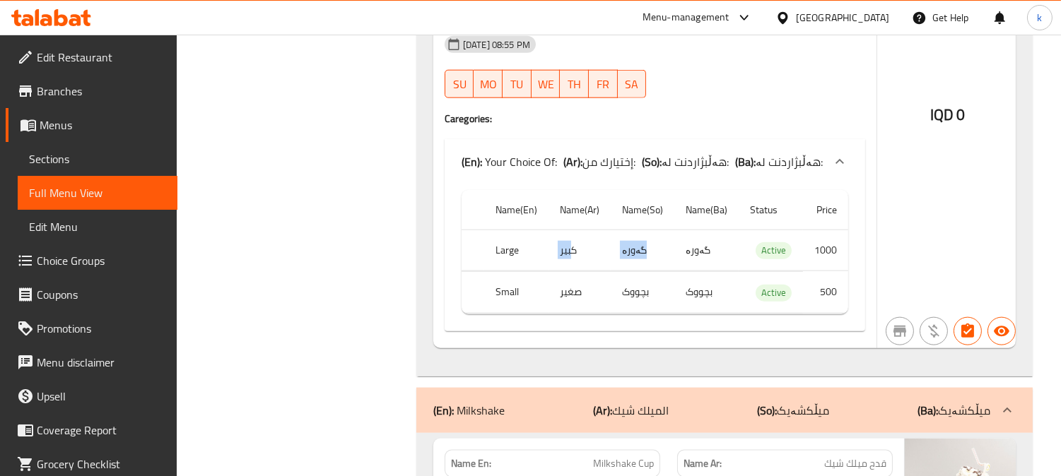
click at [738, 235] on tr "Large كبير گەورە گەورە Active 1000" at bounding box center [654, 251] width 386 height 42
drag, startPoint x: 606, startPoint y: 273, endPoint x: 736, endPoint y: 277, distance: 129.4
click at [726, 277] on tr "Small صغير بچووک بچووک Active 500" at bounding box center [654, 293] width 386 height 42
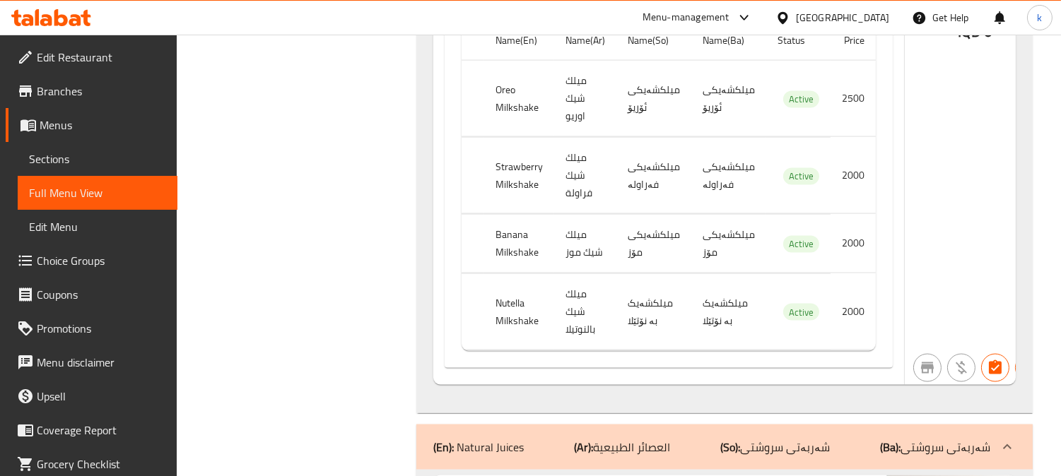
scroll to position [3939, 0]
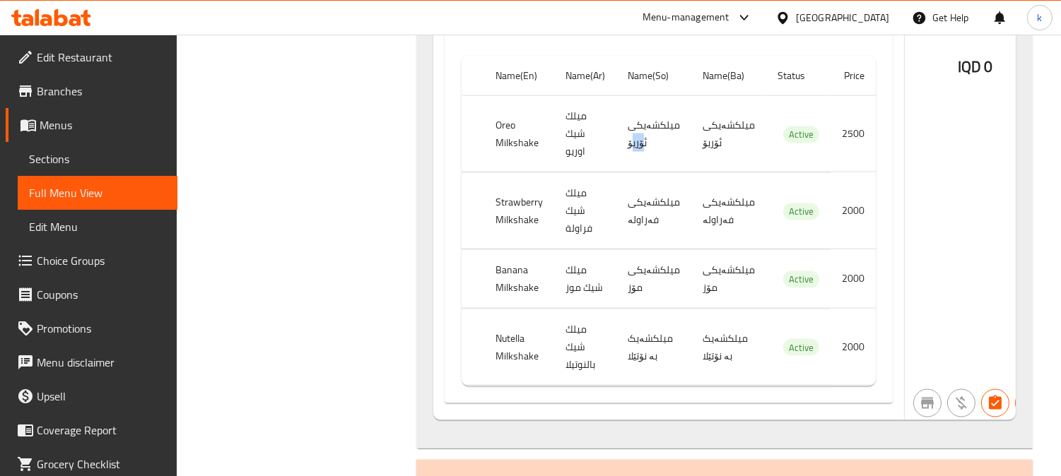
drag, startPoint x: 623, startPoint y: 132, endPoint x: 611, endPoint y: 154, distance: 25.0
click at [598, 136] on tr "Oreo Milkshake ميلك شيك اوريو میلکشەیکی ئۆریۆ میلکشەیکی ئۆریۆ Active 2500" at bounding box center [668, 134] width 414 height 76
click at [680, 187] on td "میلکشەیکی فەراولە" at bounding box center [653, 211] width 75 height 76
drag, startPoint x: 653, startPoint y: 124, endPoint x: 550, endPoint y: 158, distance: 108.4
click at [528, 145] on tr "Oreo Milkshake ميلك شيك اوريو میلکشەیکی ئۆریۆ میلکشەیکی ئۆریۆ Active 2500" at bounding box center [668, 134] width 414 height 76
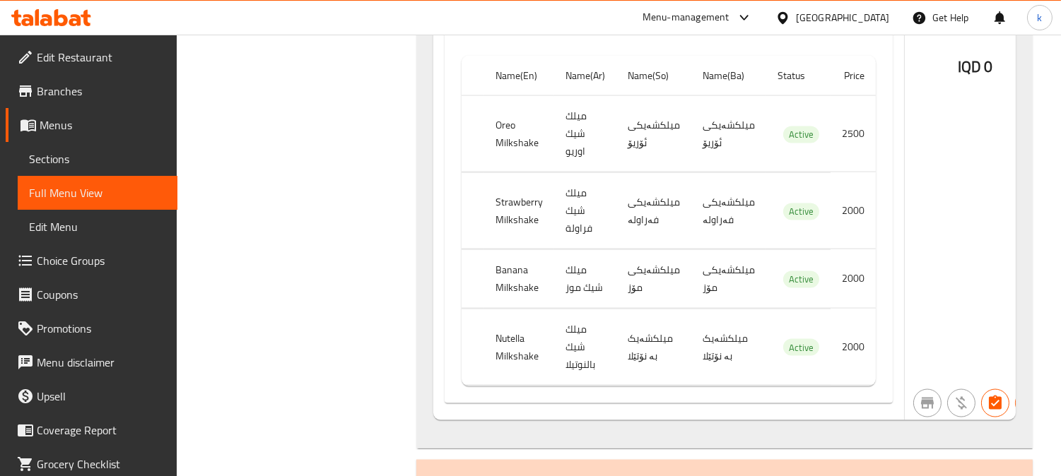
click at [611, 188] on td "ميلك شيك فراولة" at bounding box center [585, 211] width 62 height 76
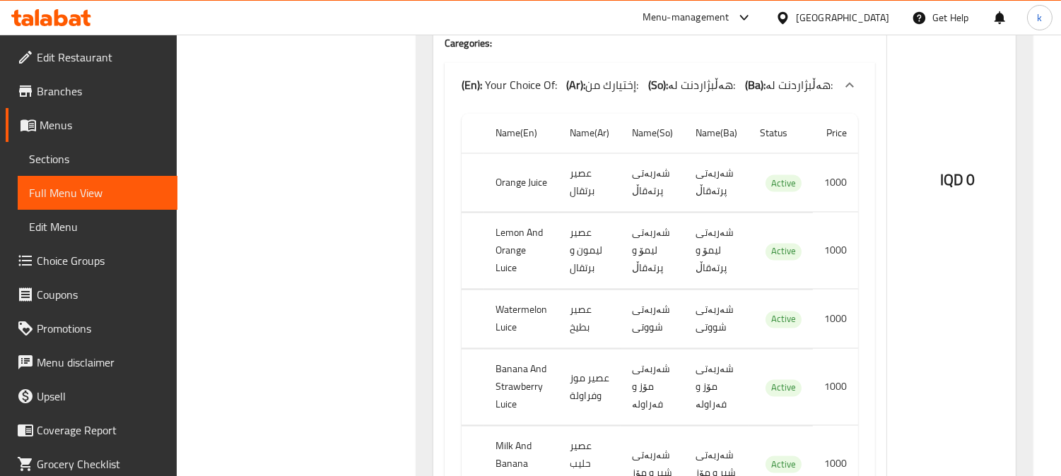
scroll to position [4724, 0]
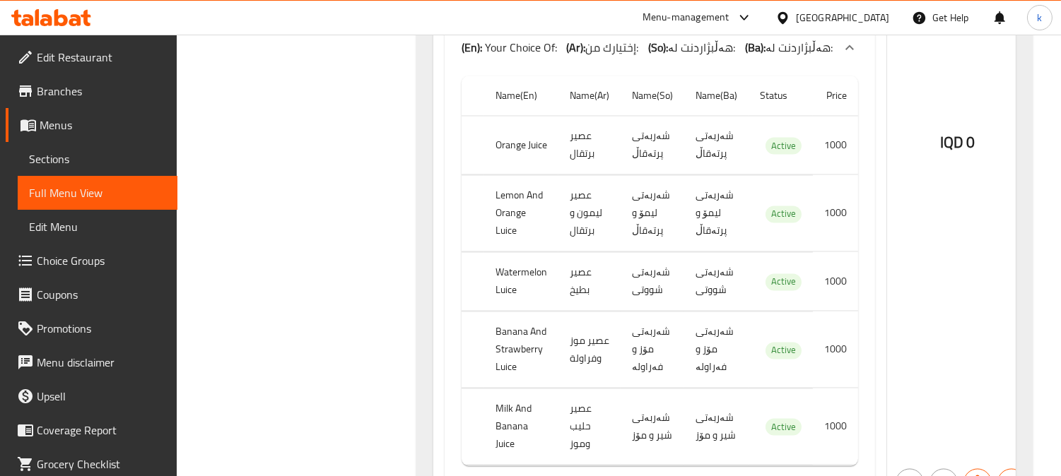
click at [62, 165] on span "Sections" at bounding box center [97, 158] width 137 height 17
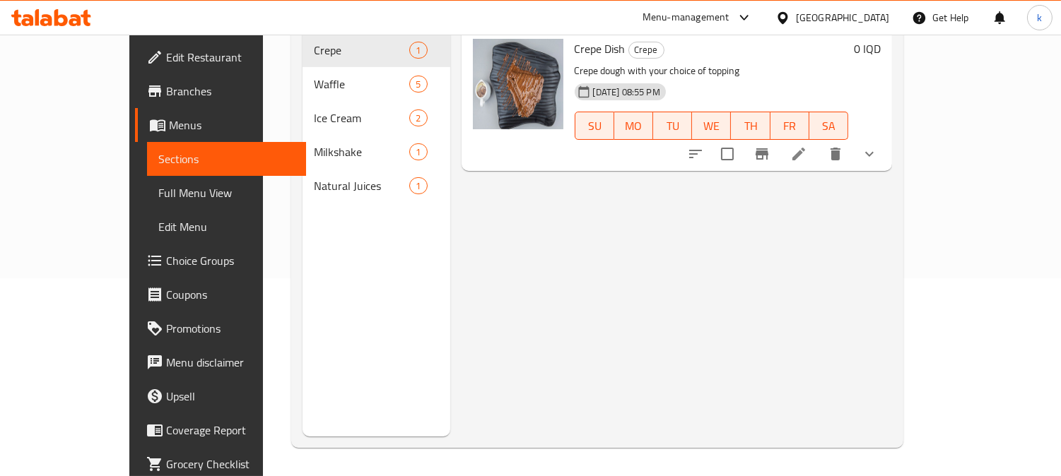
scroll to position [198, 0]
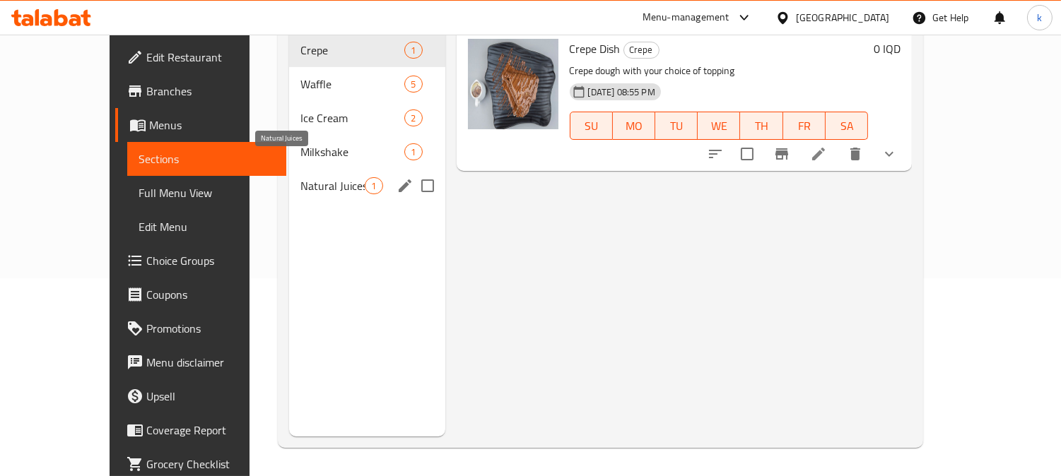
click at [300, 177] on span "Natural Juices" at bounding box center [332, 185] width 64 height 17
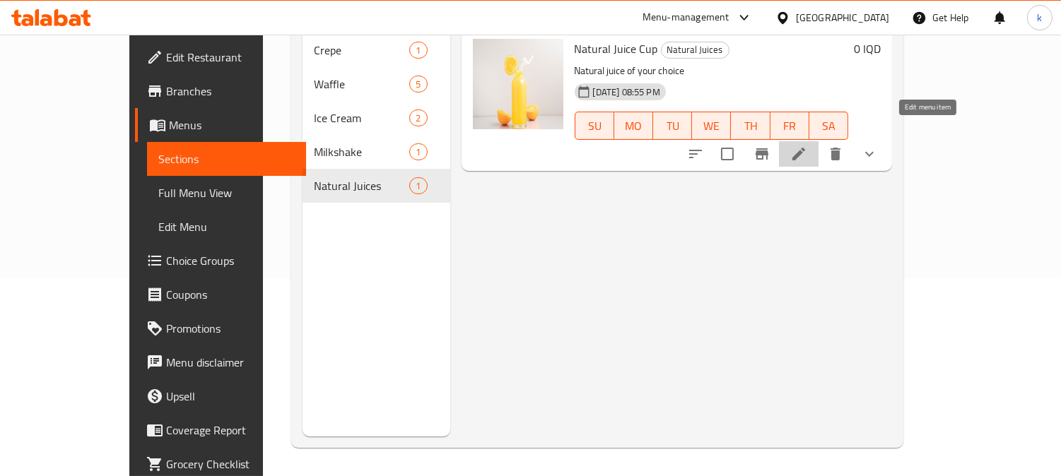
click at [807, 146] on icon at bounding box center [798, 154] width 17 height 17
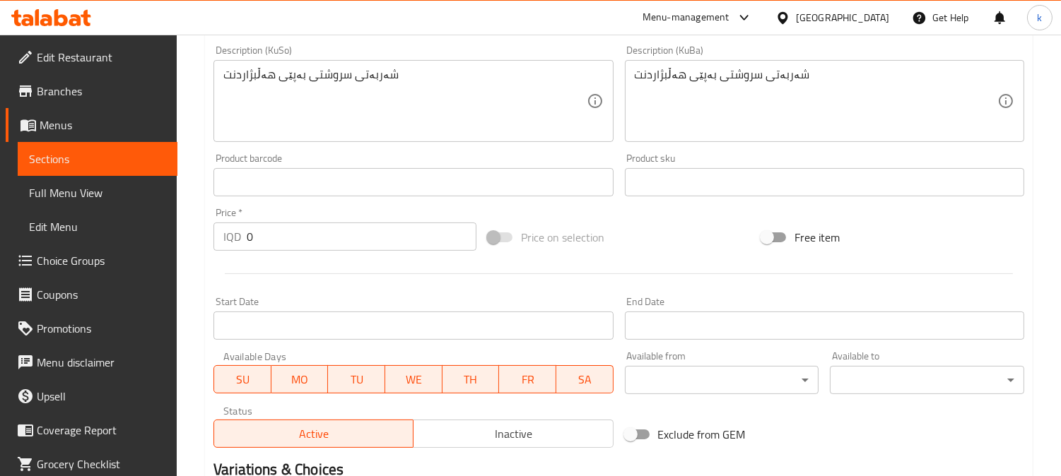
scroll to position [859, 0]
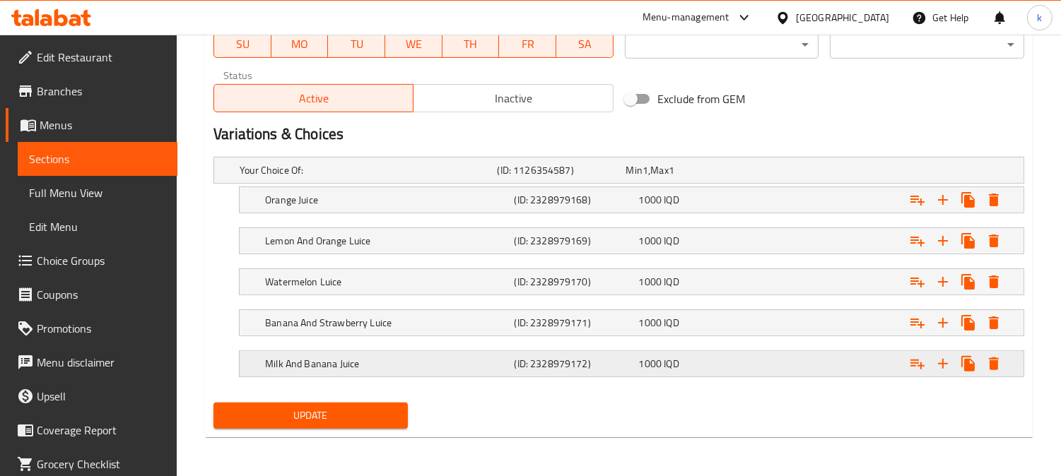
click at [383, 354] on div "Milk And Banana Juice" at bounding box center [386, 364] width 249 height 20
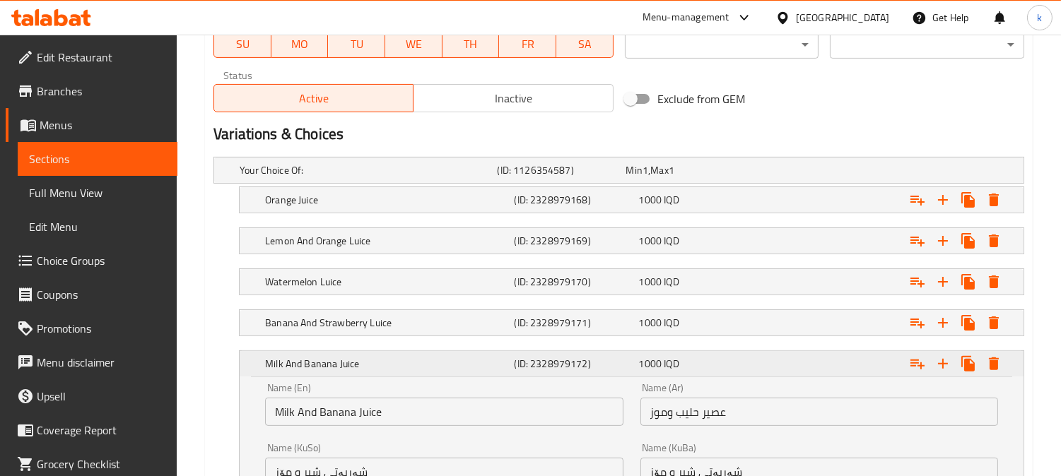
scroll to position [991, 0]
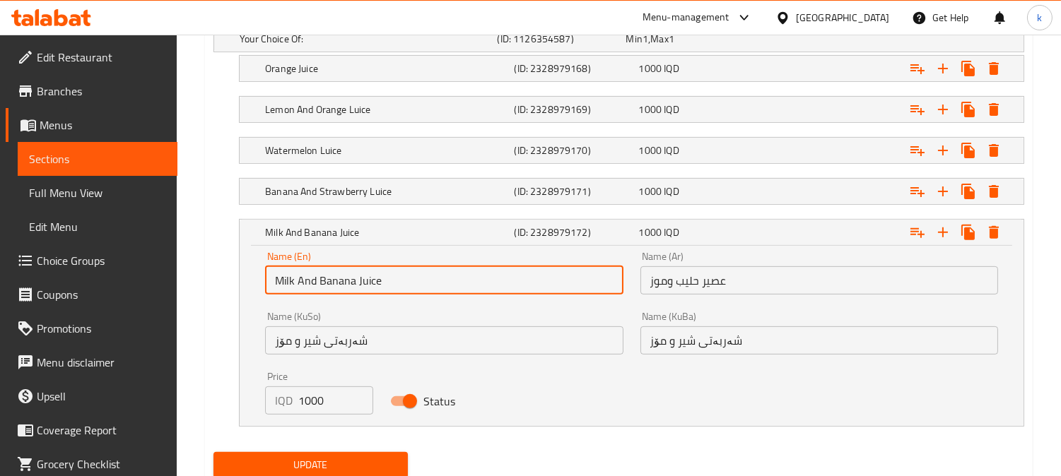
click at [366, 281] on input "Milk And Banana Juice" at bounding box center [444, 280] width 358 height 28
click at [401, 182] on div "Banana And Strawberry Luice" at bounding box center [386, 192] width 249 height 20
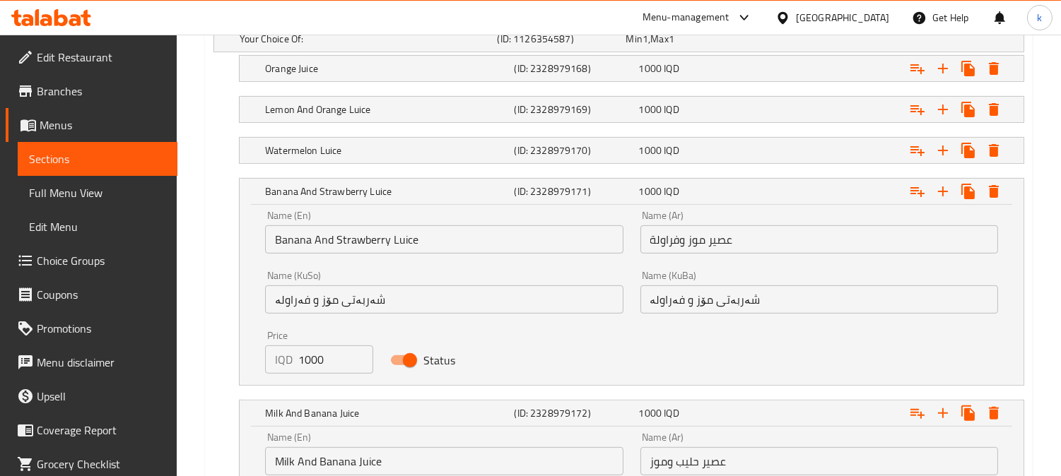
click at [404, 242] on input "Banana And Strawberry Luice" at bounding box center [444, 239] width 358 height 28
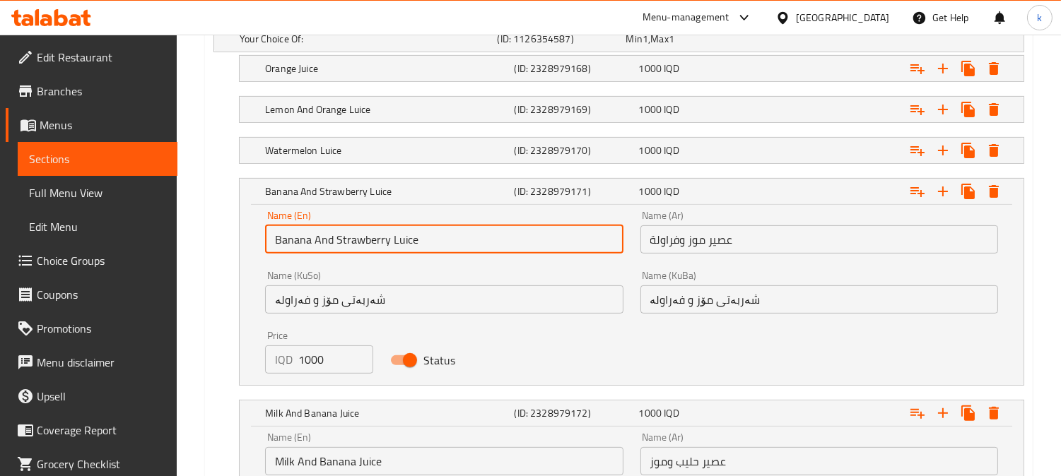
paste input "J"
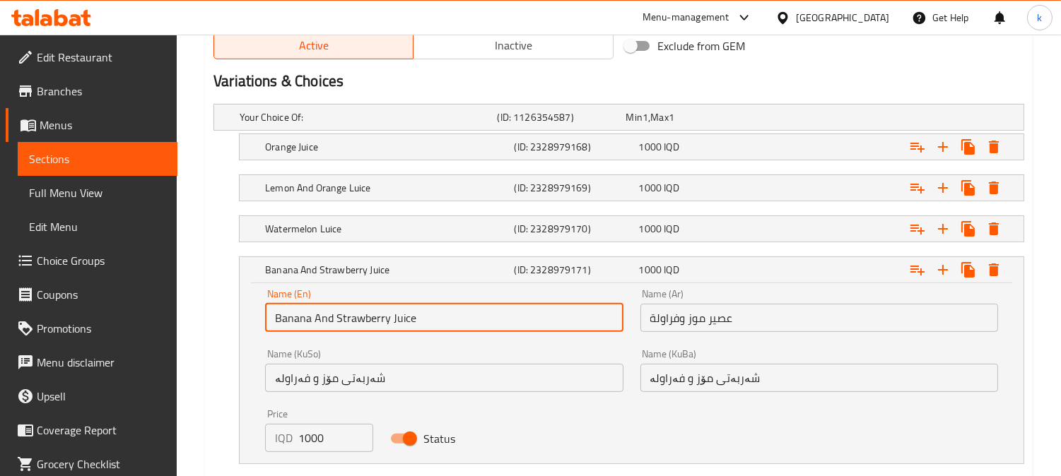
scroll to position [859, 0]
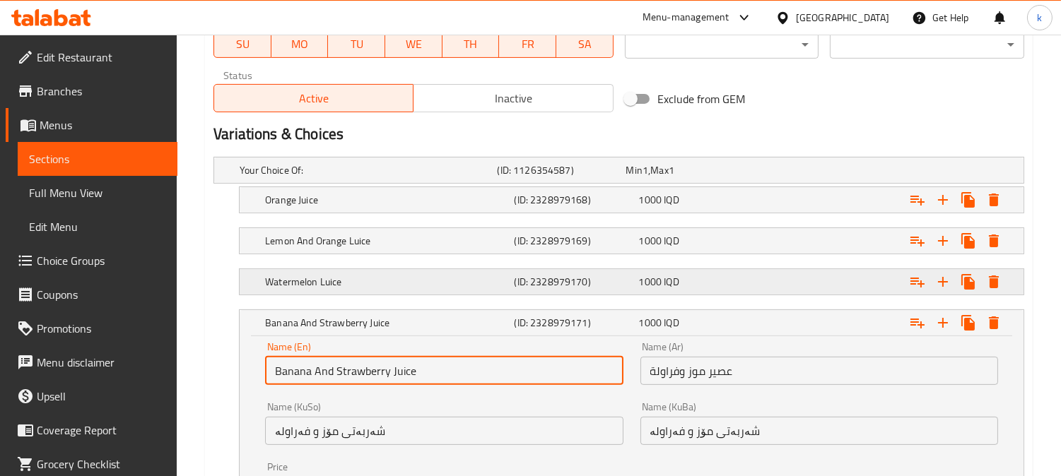
type input "Banana And Strawberry Juice"
click at [385, 276] on h5 "Watermelon Luice" at bounding box center [386, 282] width 243 height 14
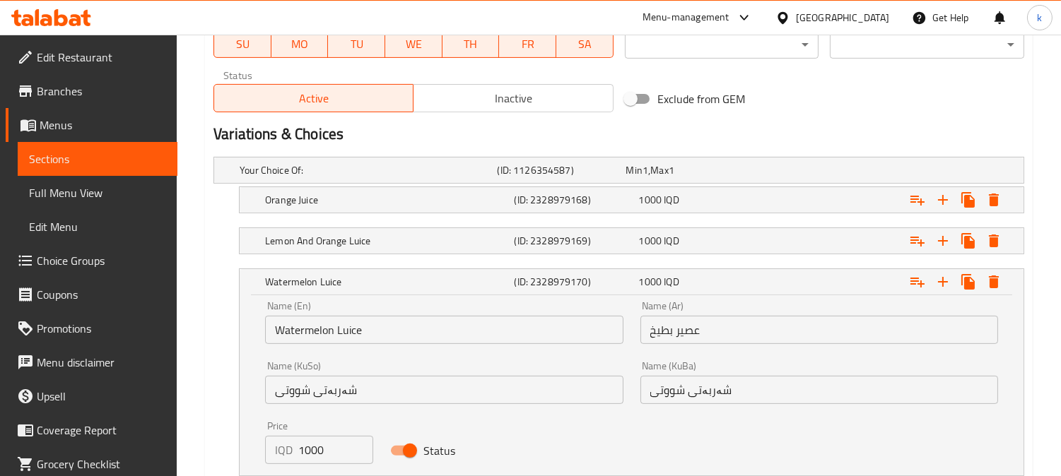
click at [356, 326] on input "Watermelon Luice" at bounding box center [444, 330] width 358 height 28
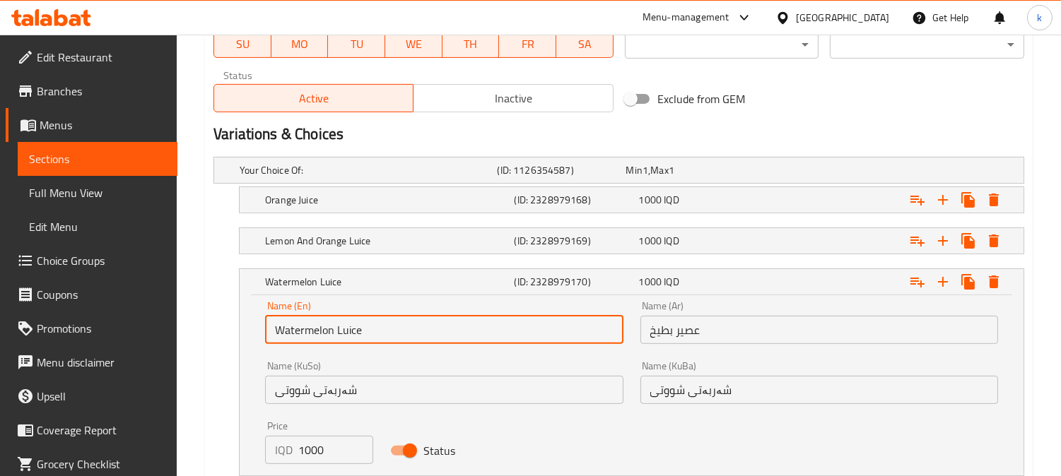
click at [356, 326] on input "Watermelon Luice" at bounding box center [444, 330] width 358 height 28
paste input "J"
type input "Watermelon Juice"
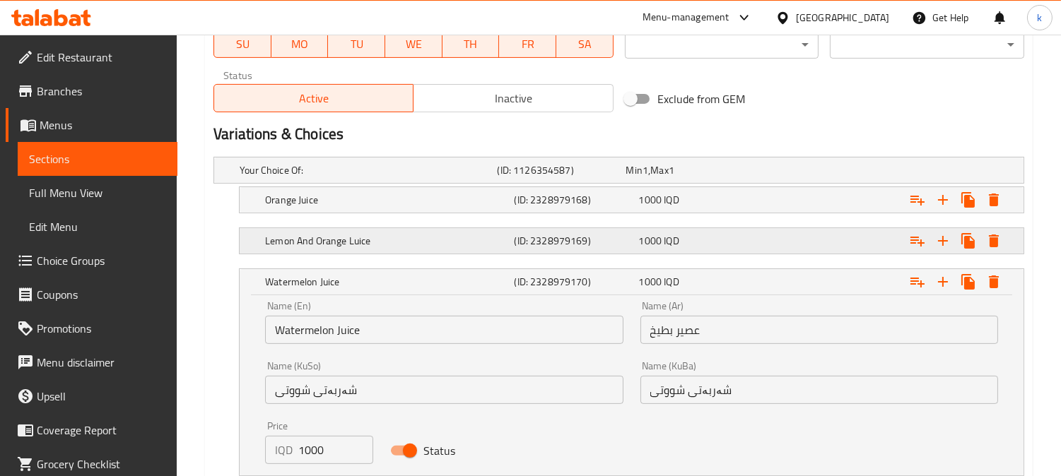
click at [383, 239] on h5 "Lemon And Orange Luice" at bounding box center [386, 241] width 243 height 14
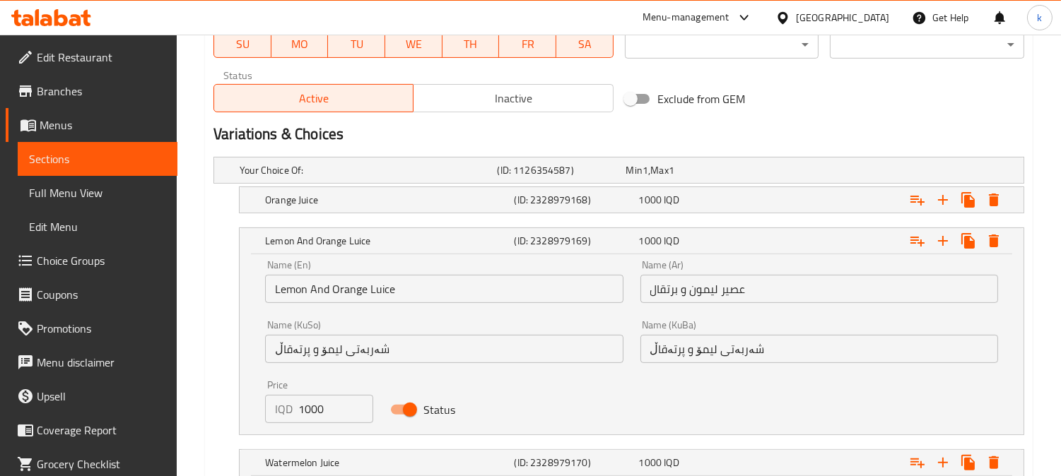
click at [377, 293] on input "Lemon And Orange Luice" at bounding box center [444, 289] width 358 height 28
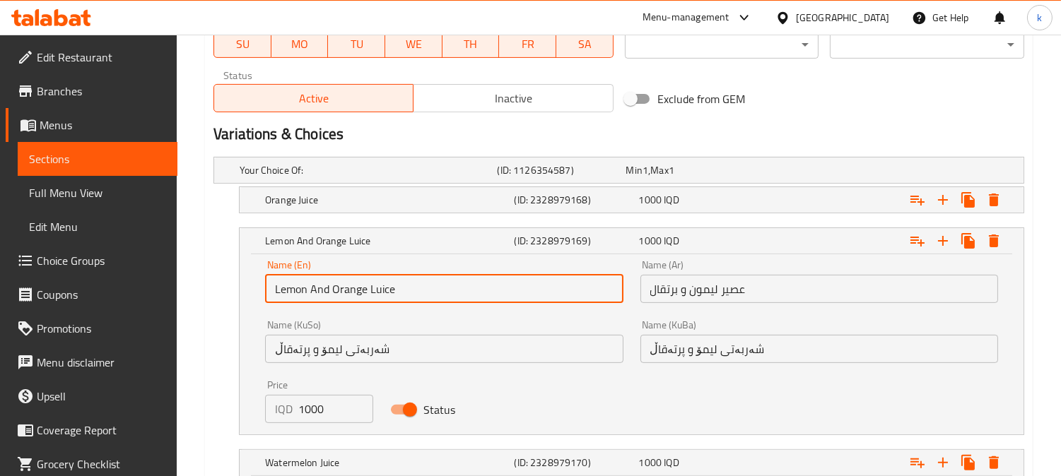
click at [377, 293] on input "Lemon And Orange Luice" at bounding box center [444, 289] width 358 height 28
paste input "J"
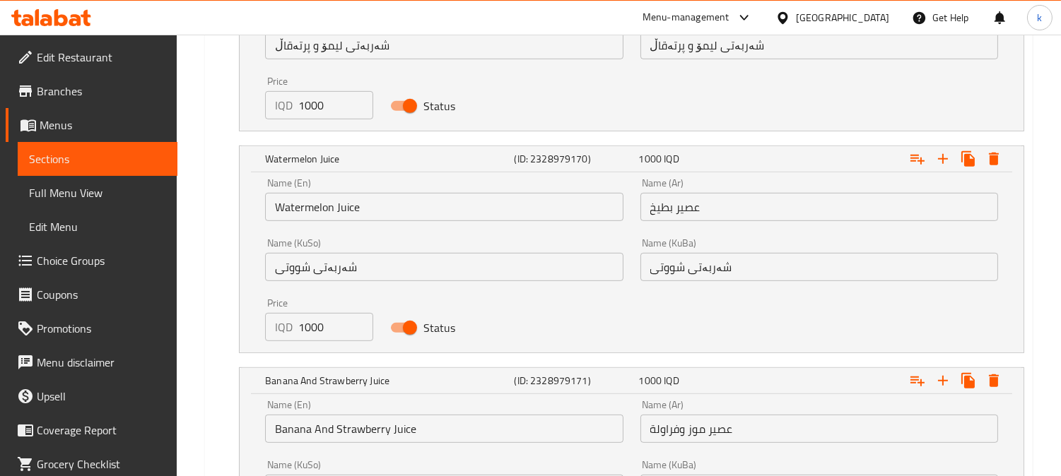
scroll to position [1583, 0]
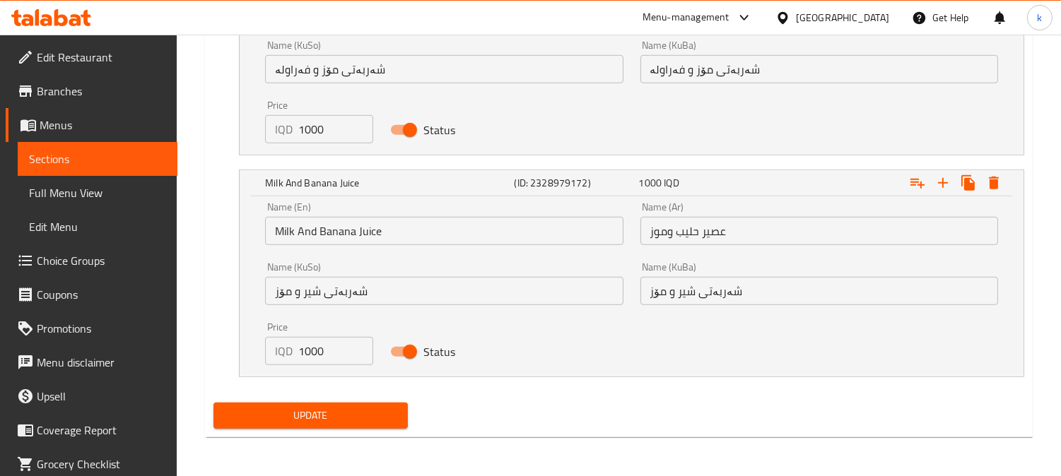
type input "Lemon And Orange Juice"
click at [369, 407] on span "Update" at bounding box center [311, 416] width 172 height 18
click at [344, 401] on div "Update" at bounding box center [311, 415] width 206 height 37
click at [344, 412] on span "Update" at bounding box center [311, 416] width 172 height 18
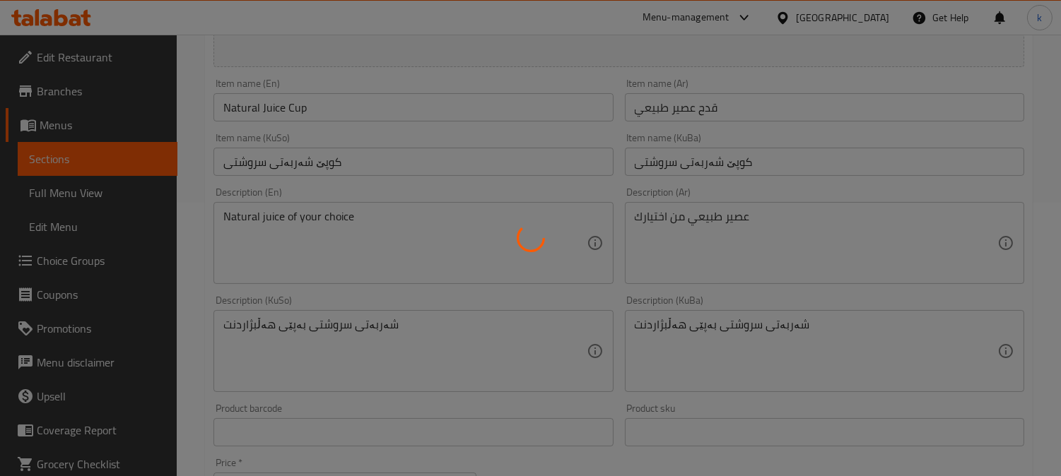
scroll to position [0, 0]
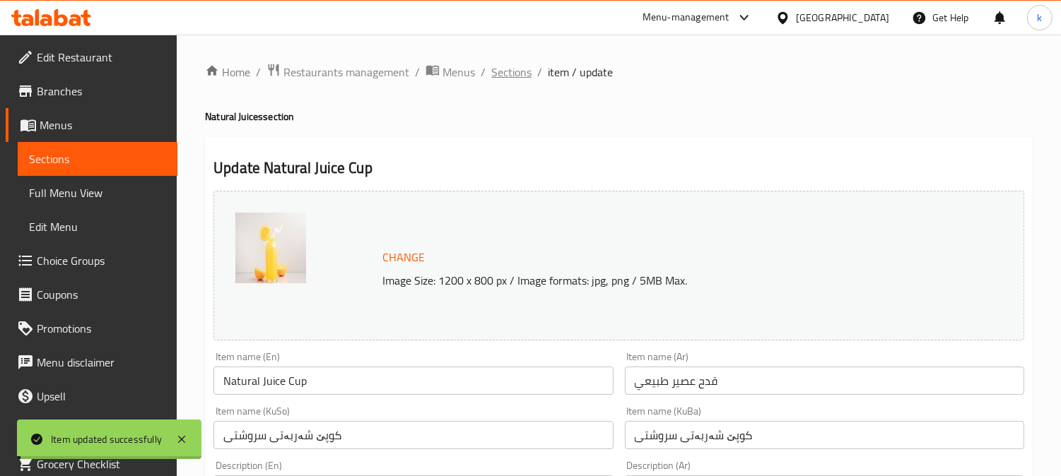
click at [512, 72] on span "Sections" at bounding box center [511, 72] width 40 height 17
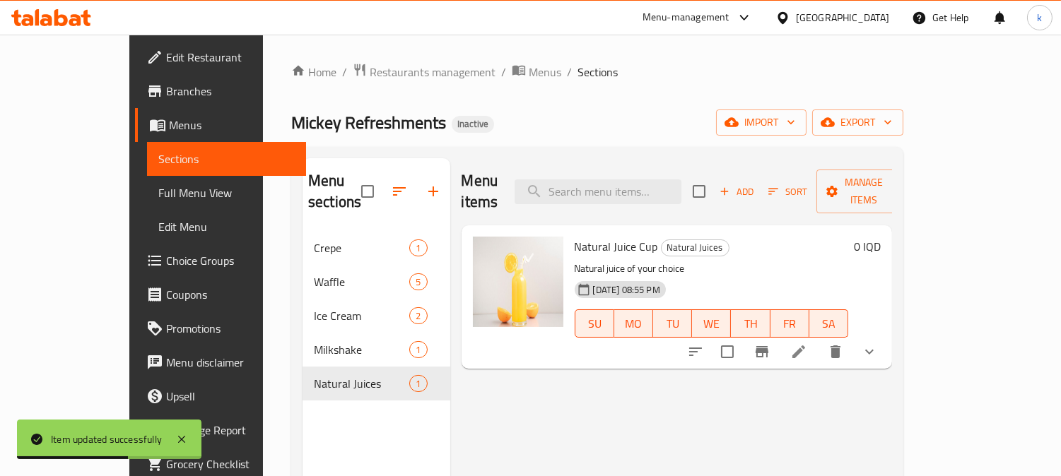
click at [873, 350] on icon "show more" at bounding box center [869, 352] width 8 height 5
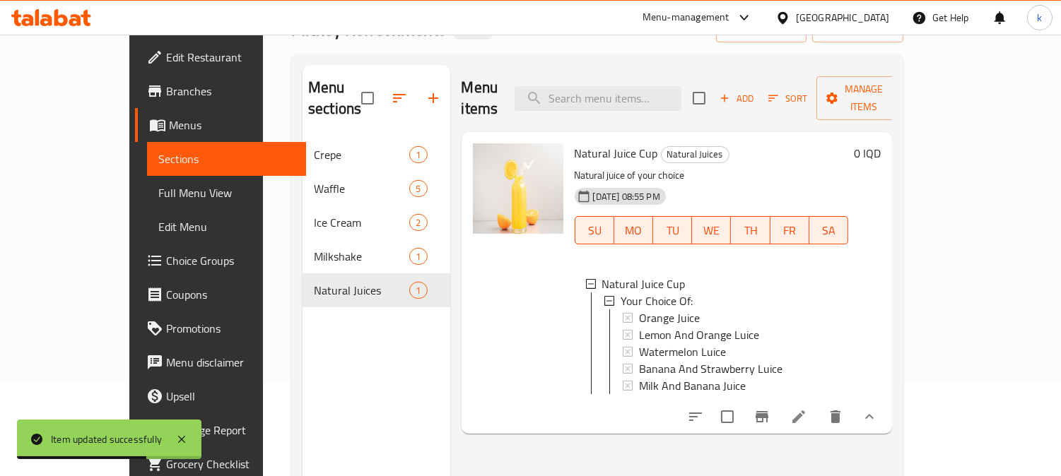
scroll to position [131, 0]
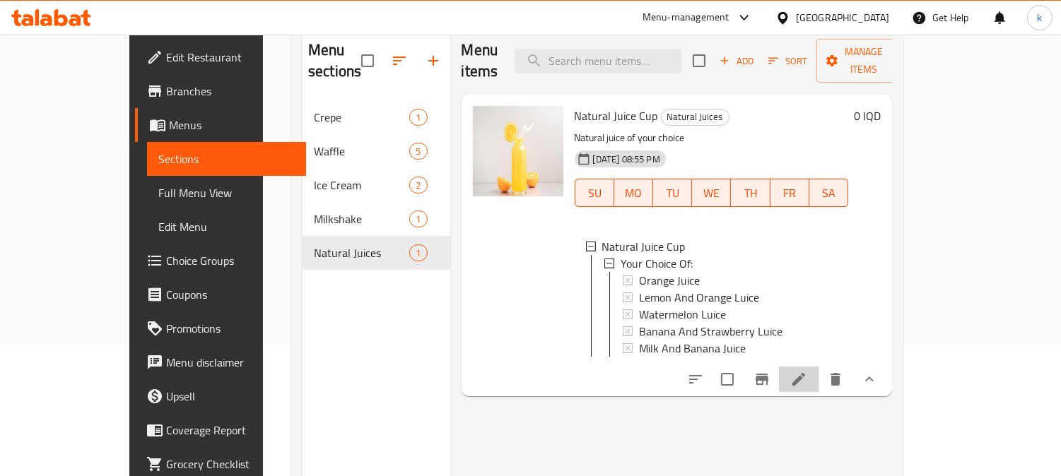
click at [818, 367] on li at bounding box center [799, 379] width 40 height 25
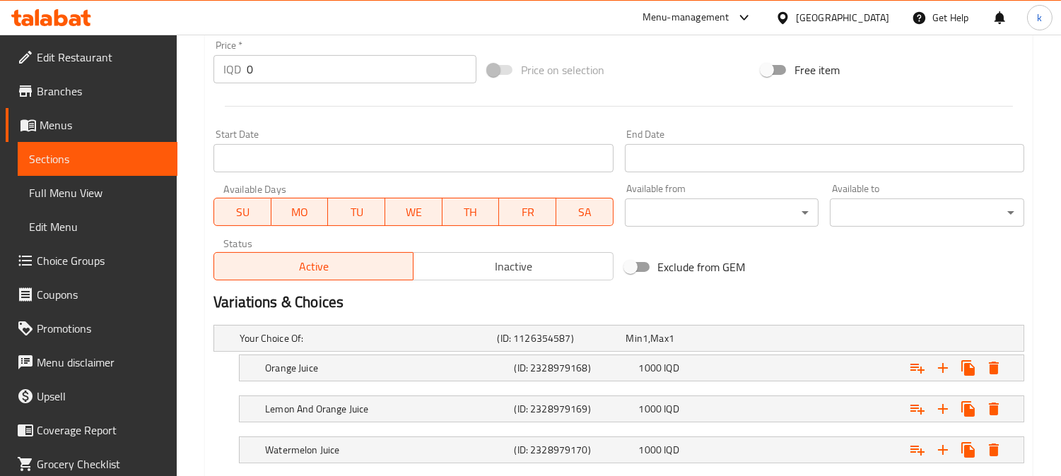
scroll to position [654, 0]
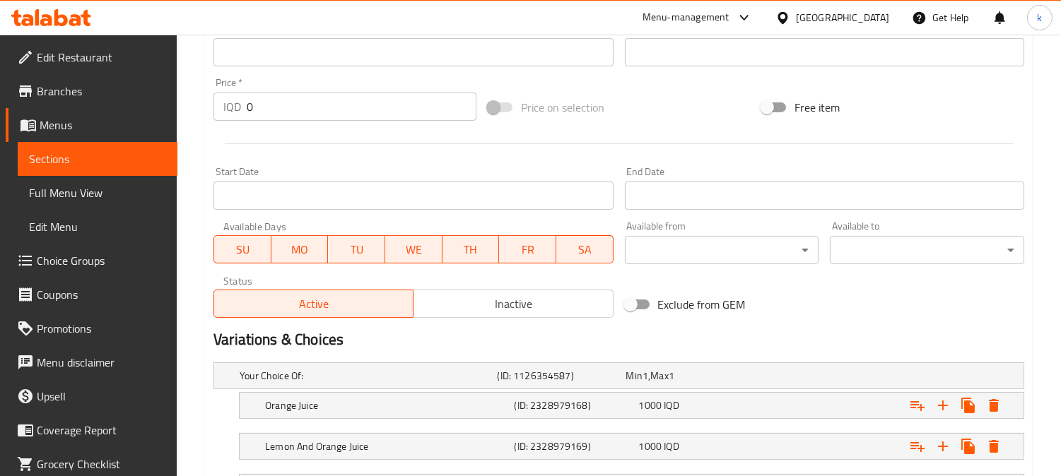
click at [87, 196] on span "Full Menu View" at bounding box center [97, 192] width 137 height 17
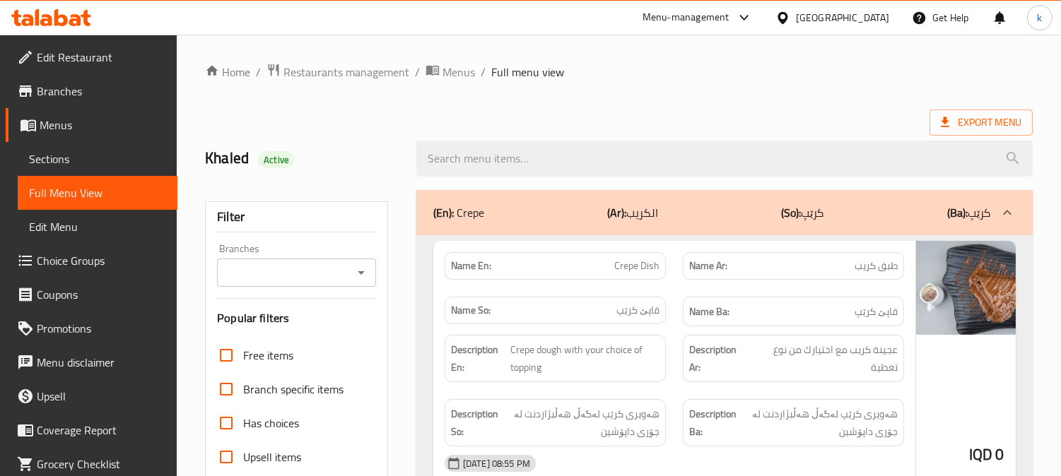
click at [316, 257] on div "Branches Branches" at bounding box center [296, 265] width 159 height 43
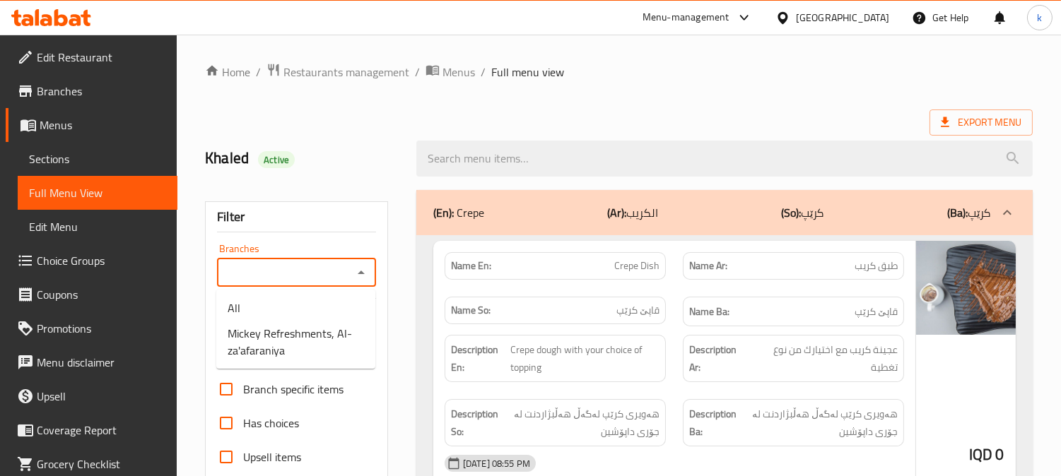
click at [324, 268] on input "Branches" at bounding box center [284, 273] width 127 height 20
click at [321, 321] on li "Mickey Refreshments, Al-za'afaraniya" at bounding box center [295, 342] width 159 height 42
type input "Mickey Refreshments, Al-za'afaraniya"
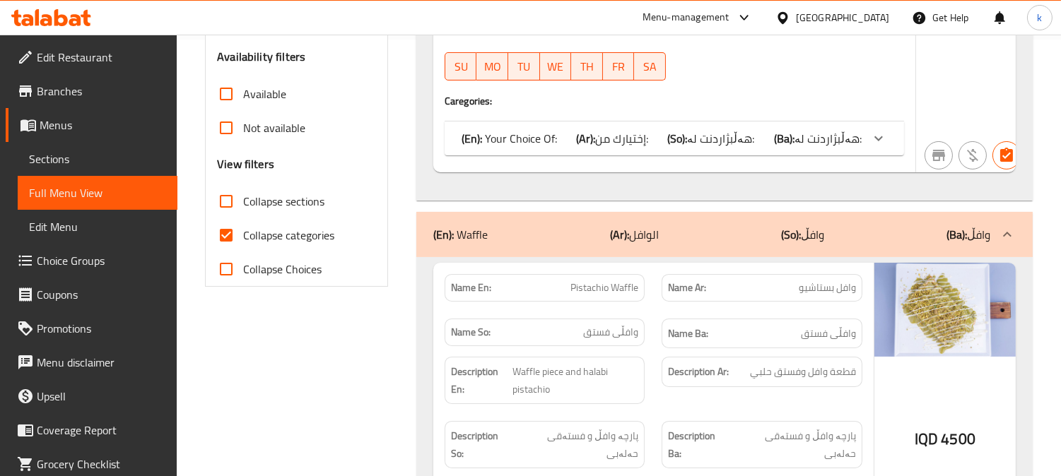
scroll to position [524, 0]
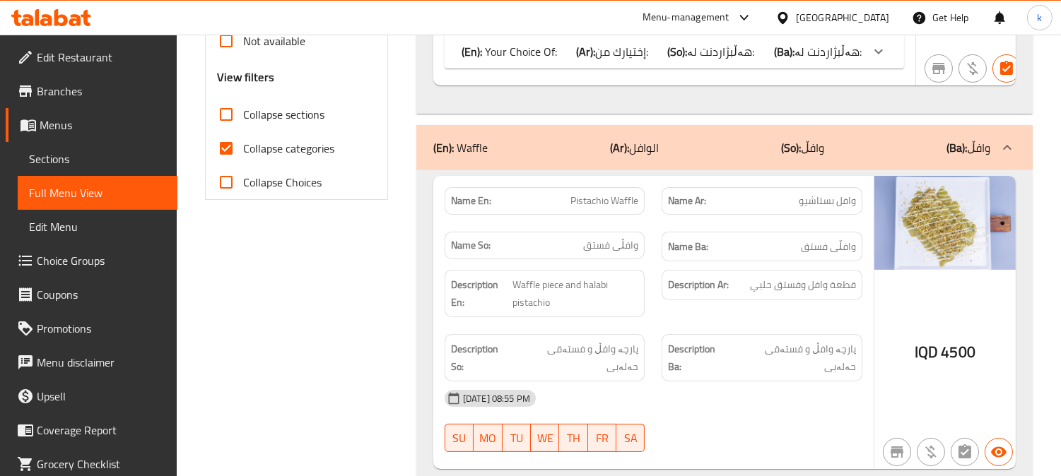
click at [235, 153] on input "Collapse categories" at bounding box center [226, 148] width 34 height 34
checkbox input "false"
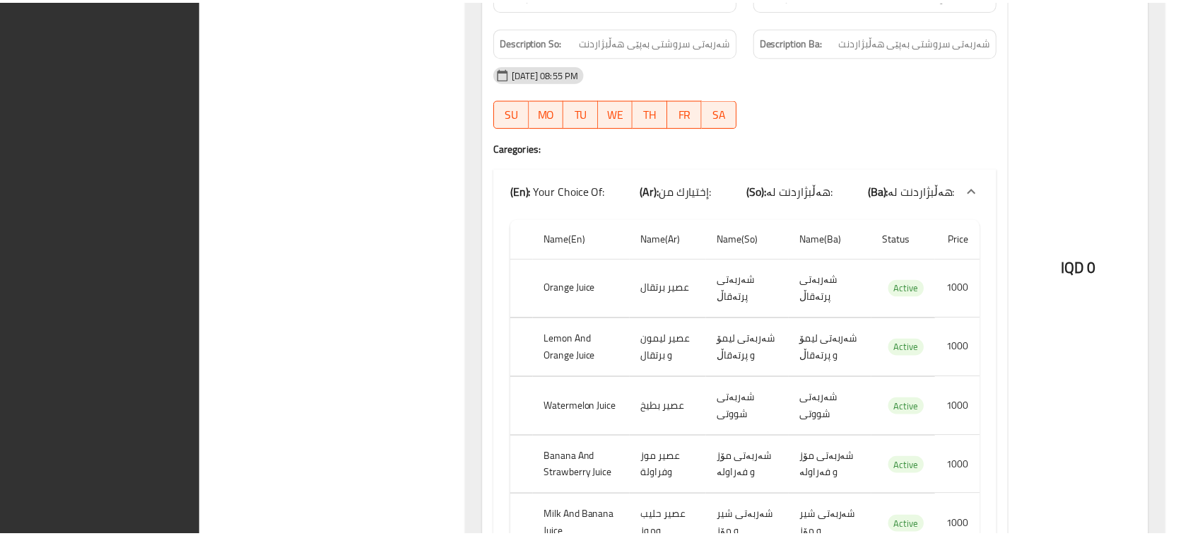
scroll to position [4402, 0]
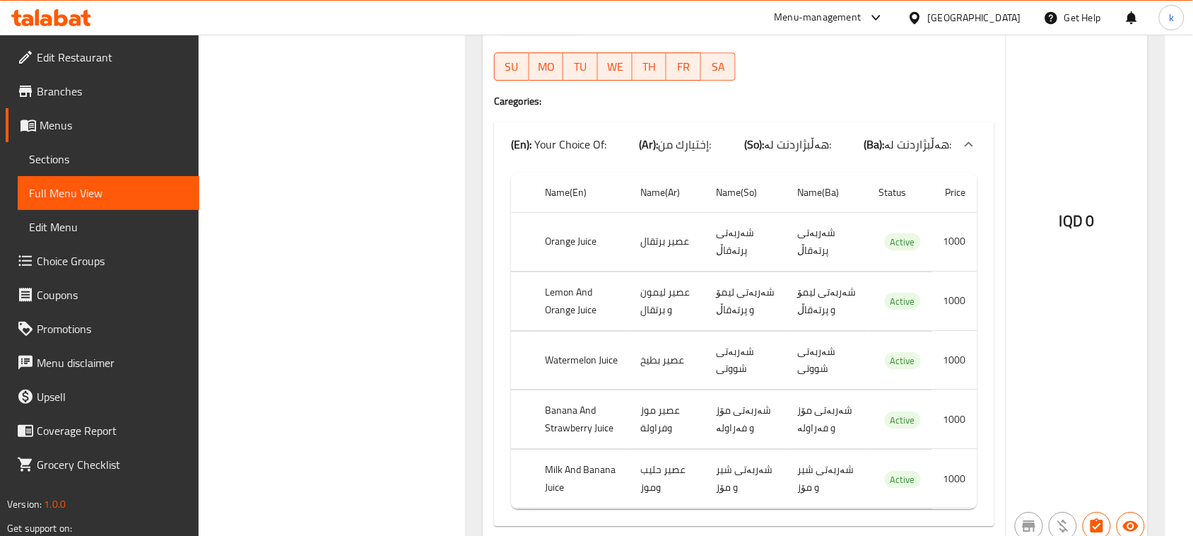
click at [47, 6] on div at bounding box center [51, 18] width 102 height 28
click at [55, 15] on icon at bounding box center [60, 17] width 13 height 17
